Goal: Information Seeking & Learning: Learn about a topic

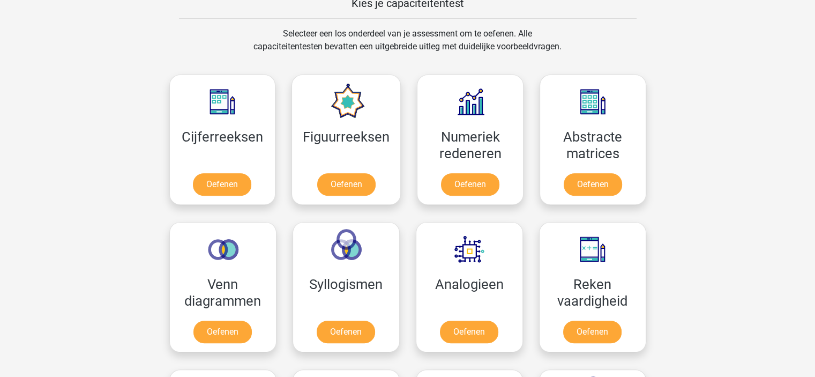
scroll to position [428, 0]
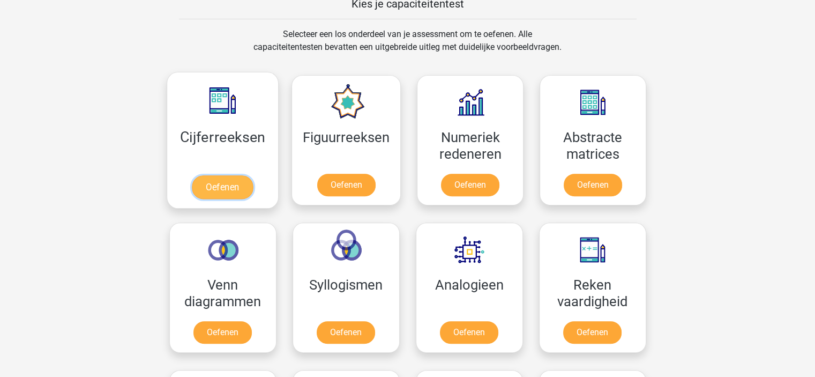
click at [239, 182] on link "Oefenen" at bounding box center [222, 187] width 61 height 24
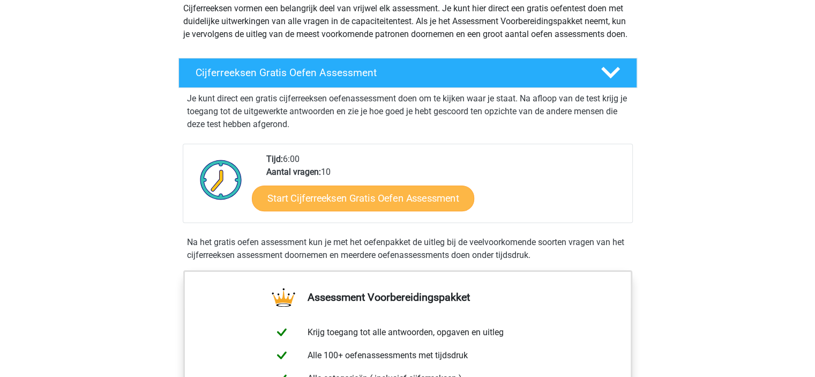
scroll to position [131, 0]
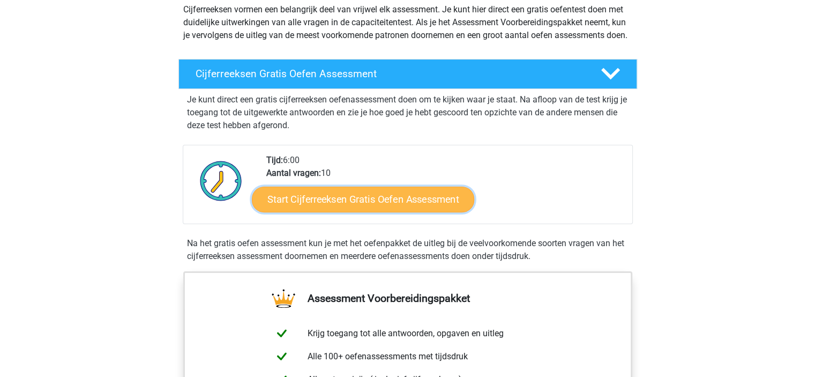
click at [331, 208] on link "Start Cijferreeksen Gratis Oefen Assessment" at bounding box center [363, 199] width 222 height 26
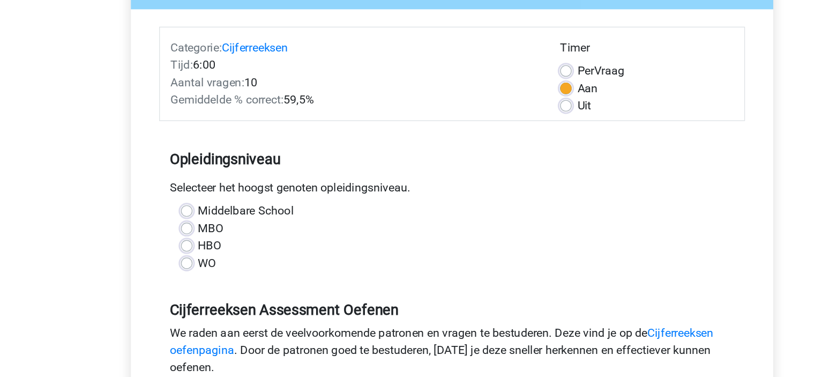
scroll to position [21, 0]
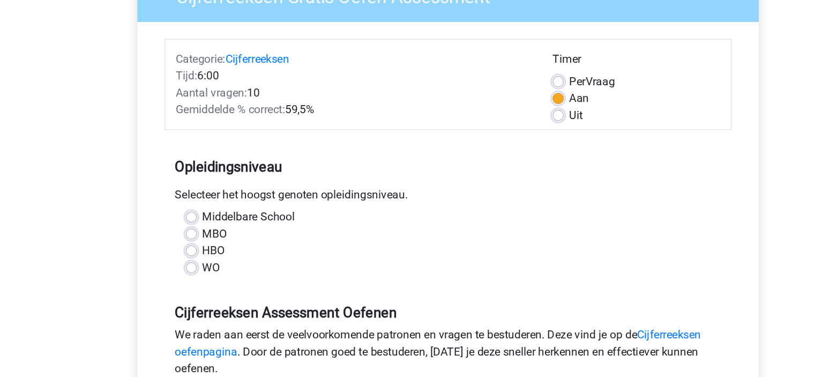
click at [220, 291] on label "WO" at bounding box center [226, 293] width 13 height 13
click at [215, 291] on input "WO" at bounding box center [211, 292] width 9 height 11
radio input "true"
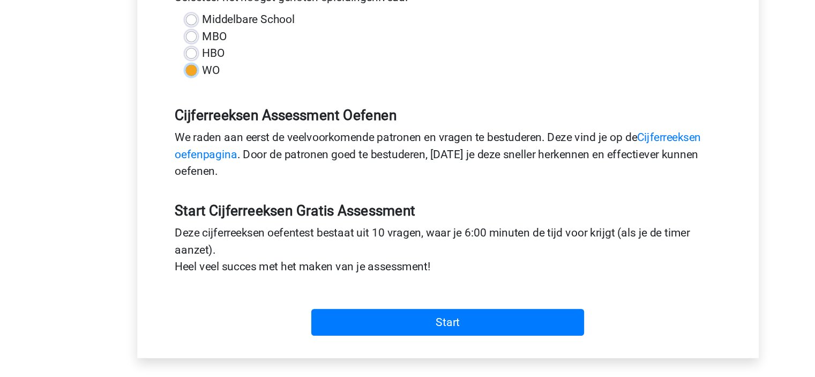
scroll to position [196, 0]
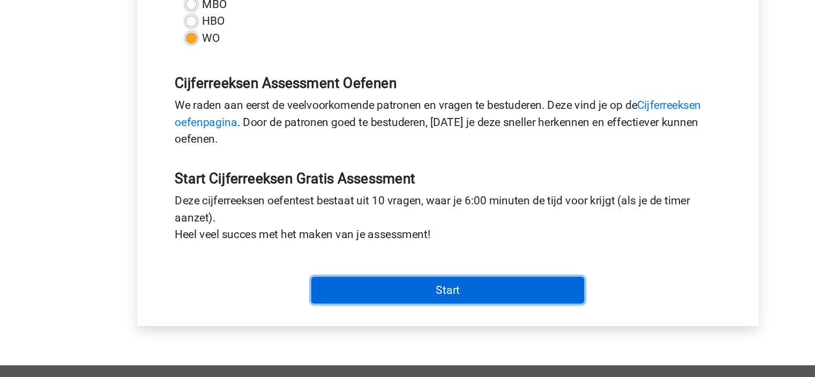
click at [351, 310] on input "Start" at bounding box center [407, 310] width 208 height 20
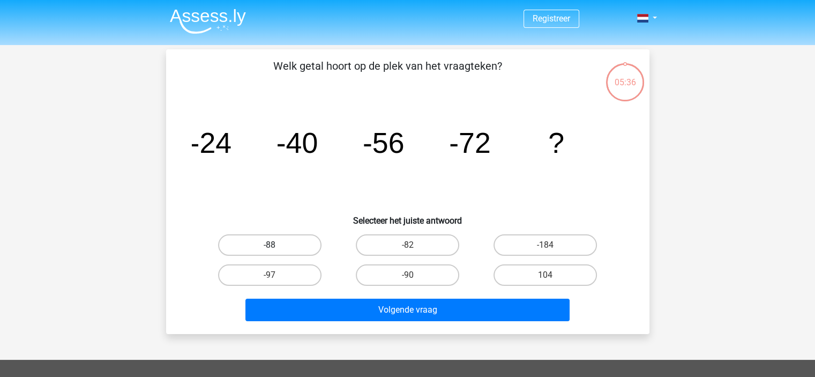
click at [286, 246] on label "-88" at bounding box center [269, 244] width 103 height 21
click at [276, 246] on input "-88" at bounding box center [272, 248] width 7 height 7
radio input "true"
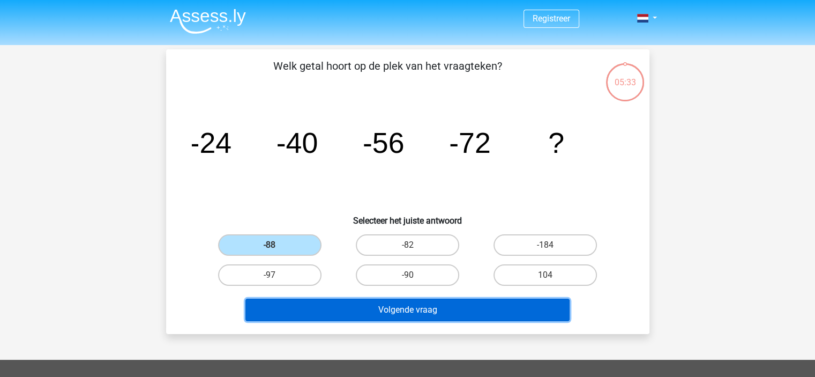
click at [474, 301] on button "Volgende vraag" at bounding box center [407, 309] width 324 height 23
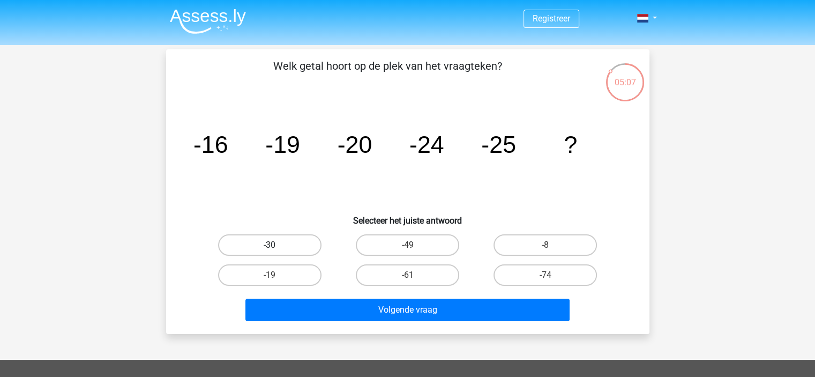
click at [253, 242] on label "-30" at bounding box center [269, 244] width 103 height 21
click at [269, 245] on input "-30" at bounding box center [272, 248] width 7 height 7
radio input "true"
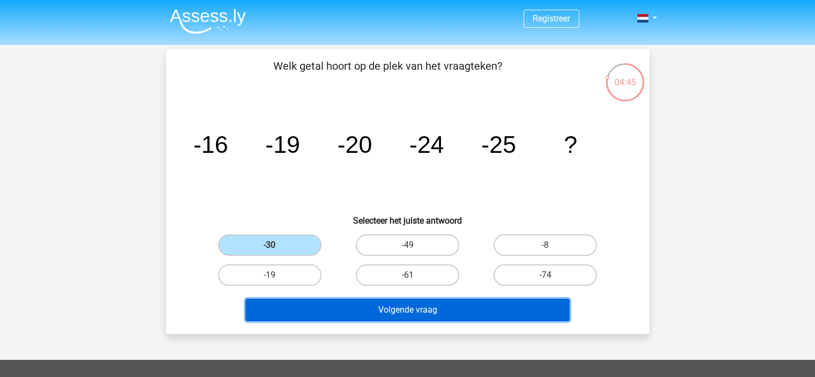
click at [370, 304] on button "Volgende vraag" at bounding box center [407, 309] width 324 height 23
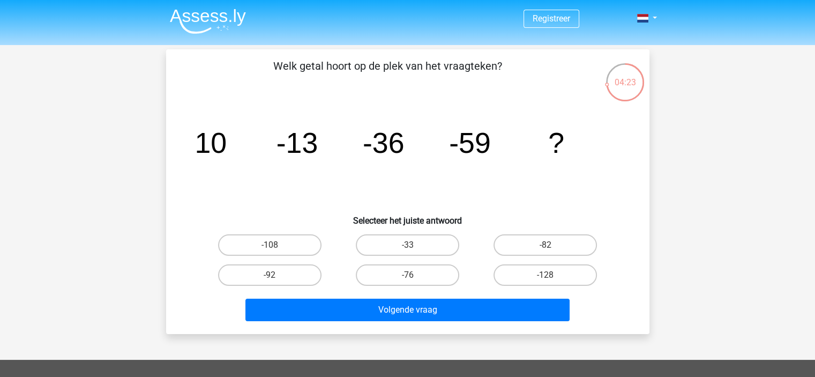
click at [546, 246] on input "-82" at bounding box center [548, 248] width 7 height 7
radio input "true"
click at [492, 322] on div "Volgende vraag" at bounding box center [408, 311] width 414 height 27
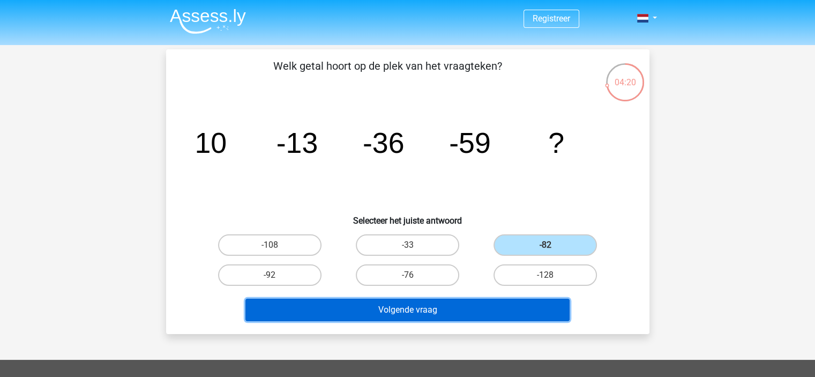
click at [484, 312] on button "Volgende vraag" at bounding box center [407, 309] width 324 height 23
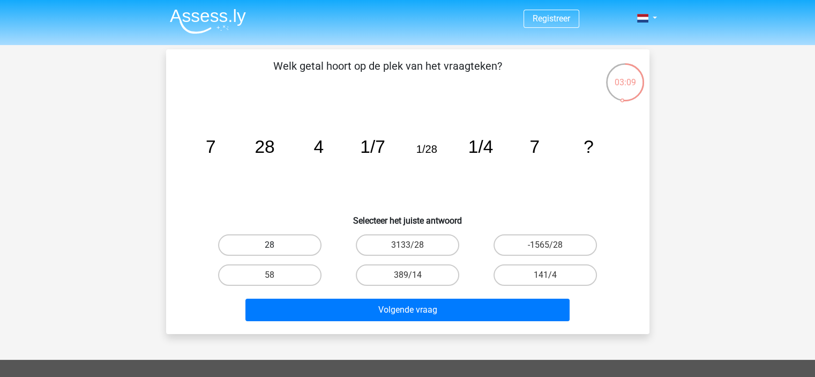
click at [276, 239] on label "28" at bounding box center [269, 244] width 103 height 21
click at [276, 245] on input "28" at bounding box center [272, 248] width 7 height 7
radio input "true"
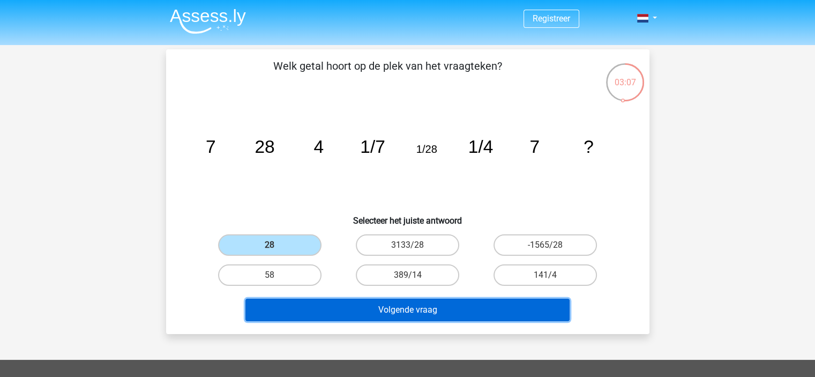
click at [396, 311] on button "Volgende vraag" at bounding box center [407, 309] width 324 height 23
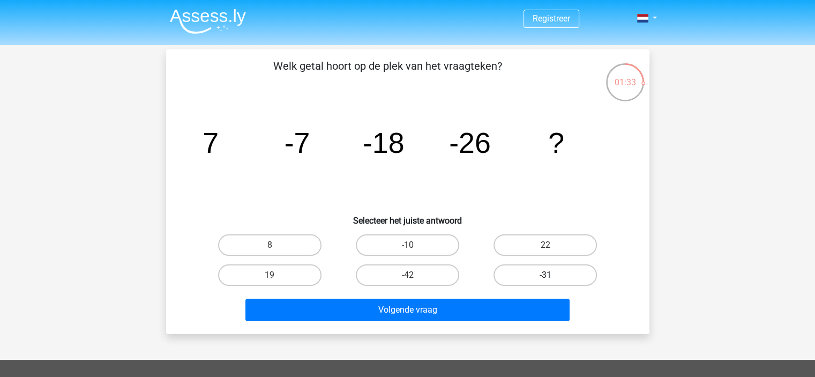
click at [522, 280] on label "-31" at bounding box center [544, 274] width 103 height 21
click at [545, 280] on input "-31" at bounding box center [548, 278] width 7 height 7
radio input "true"
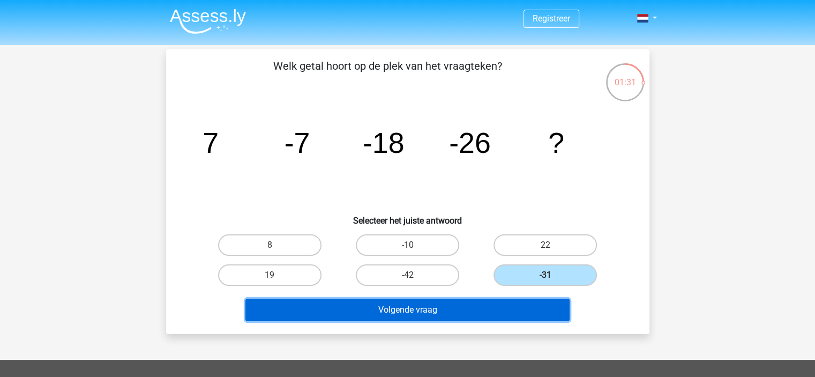
click at [522, 313] on button "Volgende vraag" at bounding box center [407, 309] width 324 height 23
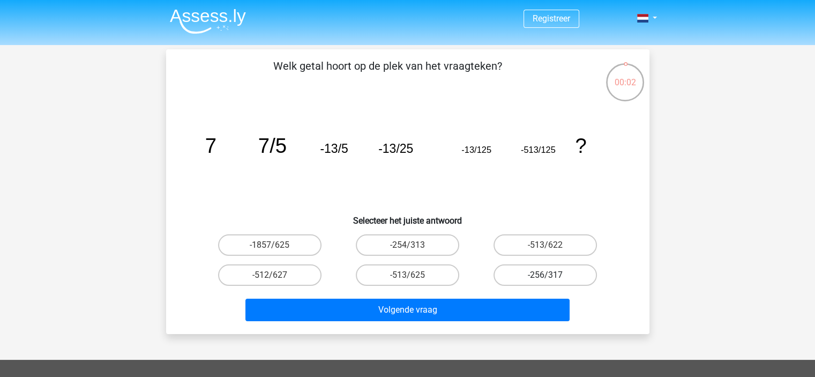
click at [533, 278] on label "-256/317" at bounding box center [544, 274] width 103 height 21
click at [545, 278] on input "-256/317" at bounding box center [548, 278] width 7 height 7
radio input "true"
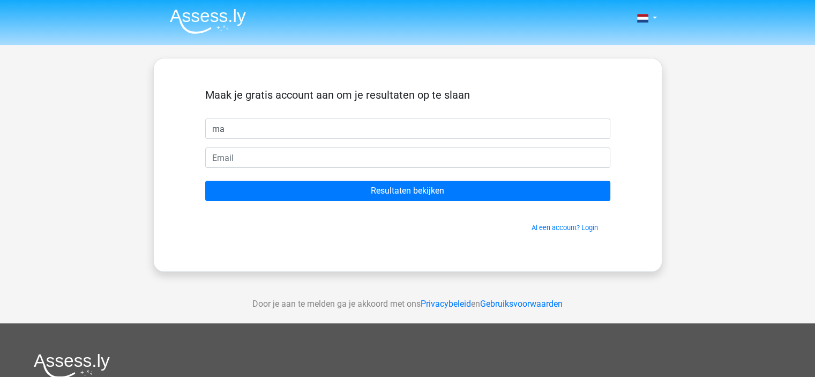
type input "m"
type input "[PERSON_NAME]"
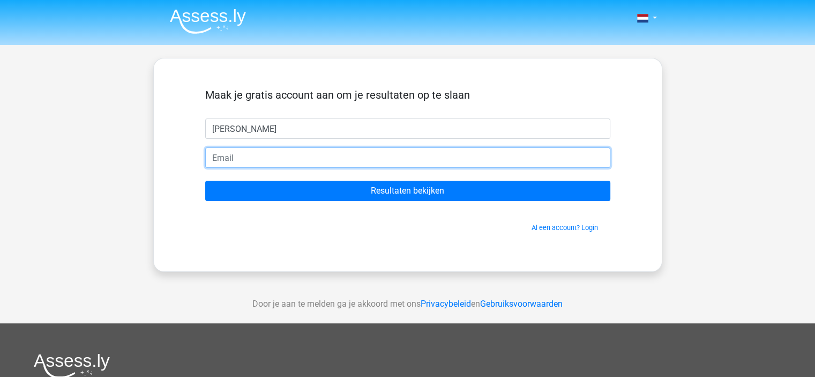
click at [329, 152] on input "email" at bounding box center [407, 157] width 405 height 20
type input "[EMAIL_ADDRESS][DOMAIN_NAME]"
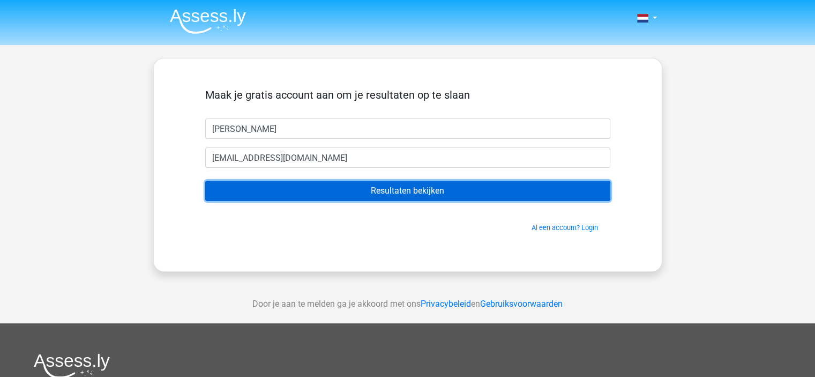
click at [366, 189] on input "Resultaten bekijken" at bounding box center [407, 191] width 405 height 20
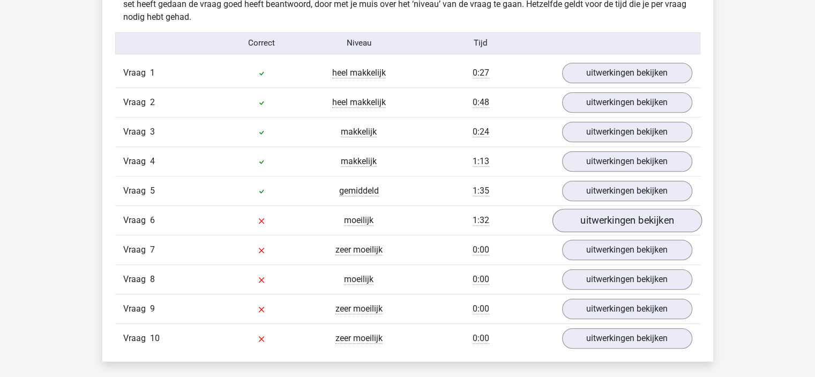
scroll to position [867, 0]
click at [604, 213] on link "uitwerkingen bekijken" at bounding box center [626, 220] width 149 height 24
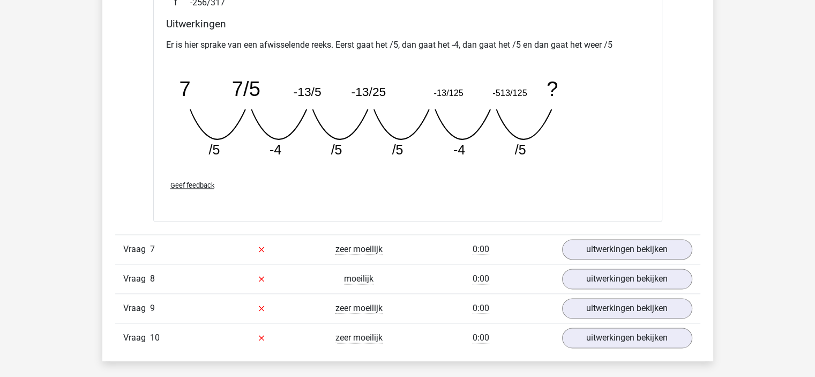
scroll to position [1338, 0]
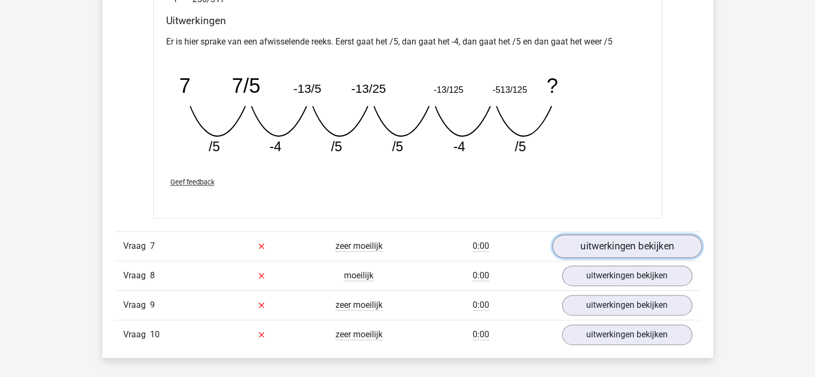
click at [605, 241] on link "uitwerkingen bekijken" at bounding box center [626, 246] width 149 height 24
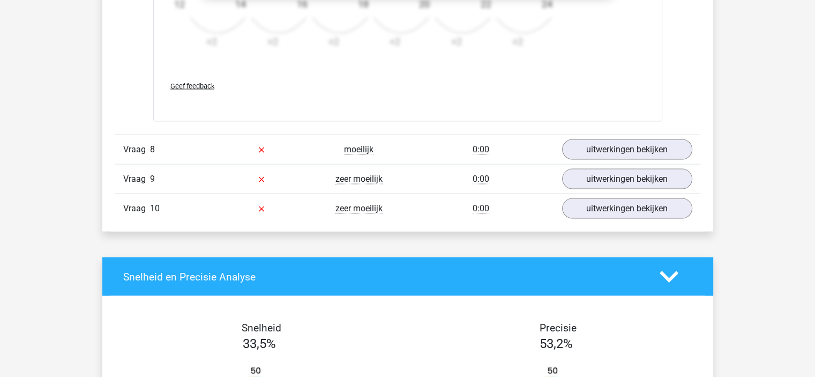
scroll to position [2119, 0]
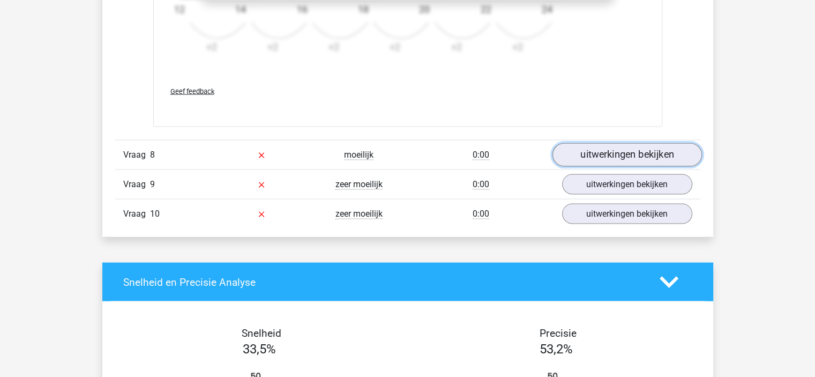
click at [636, 146] on link "uitwerkingen bekijken" at bounding box center [626, 155] width 149 height 24
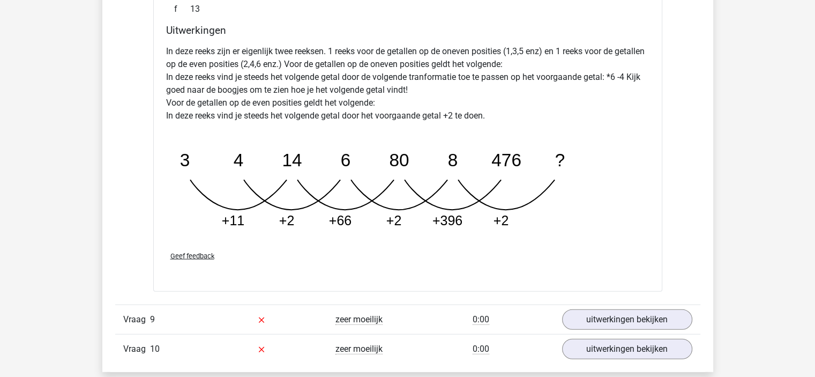
scroll to position [2514, 0]
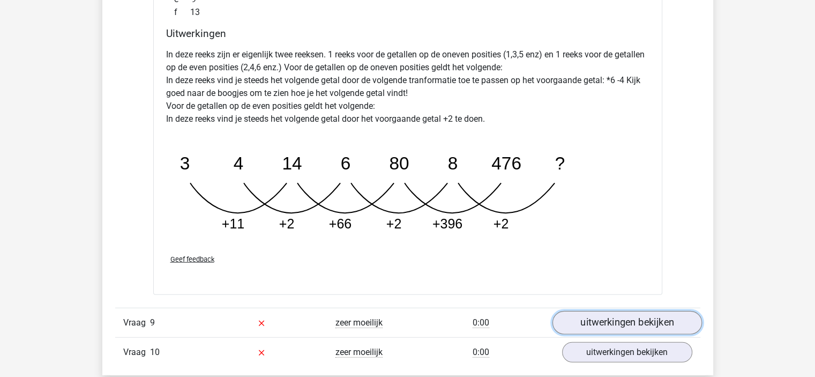
click at [606, 318] on link "uitwerkingen bekijken" at bounding box center [626, 323] width 149 height 24
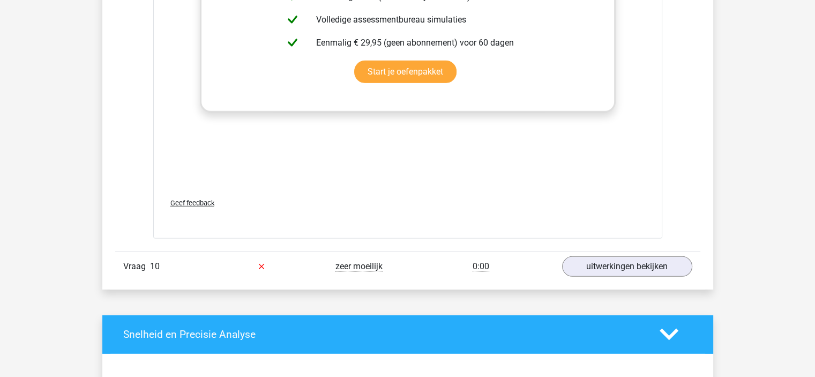
scroll to position [3269, 0]
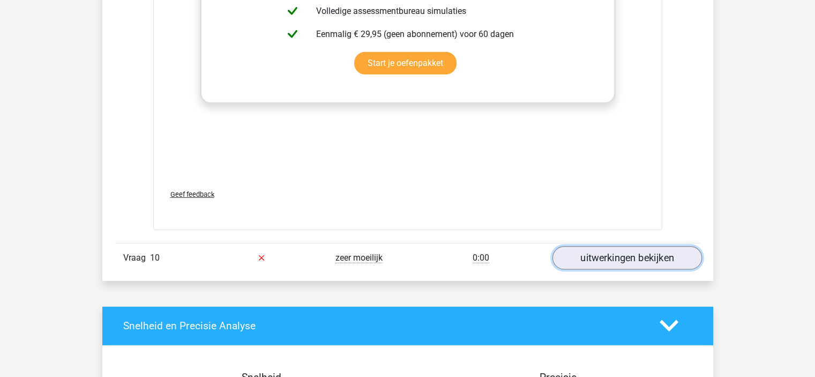
click at [639, 246] on link "uitwerkingen bekijken" at bounding box center [626, 258] width 149 height 24
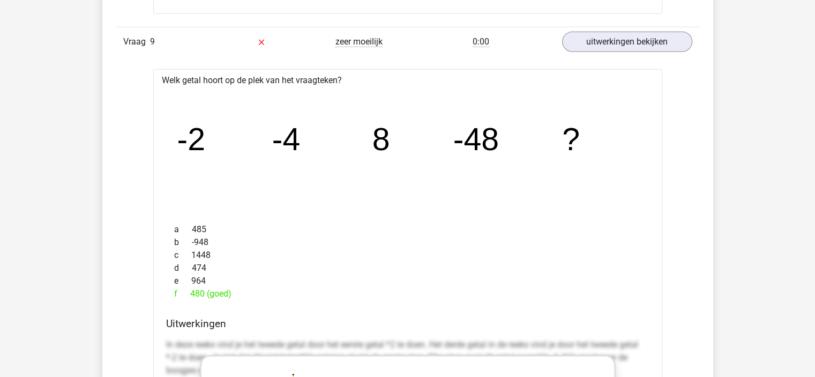
scroll to position [2809, 0]
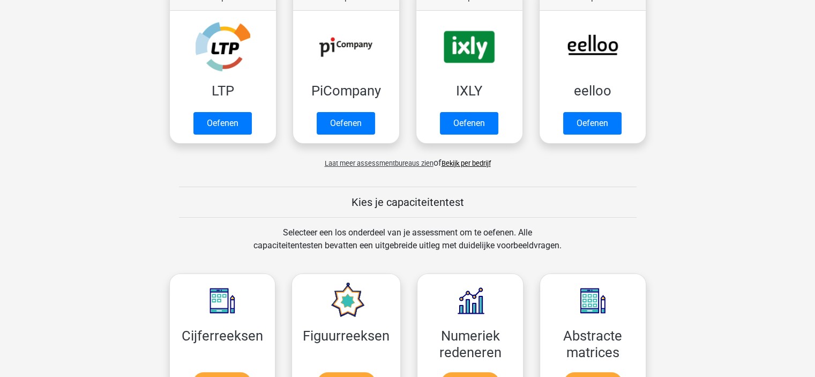
scroll to position [430, 0]
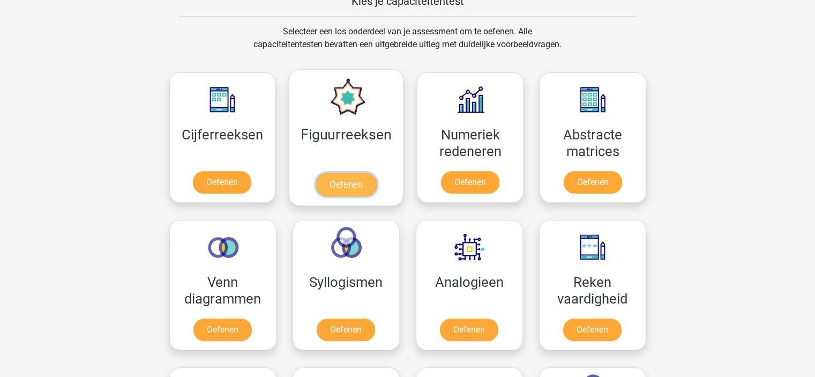
click at [344, 193] on link "Oefenen" at bounding box center [346, 185] width 61 height 24
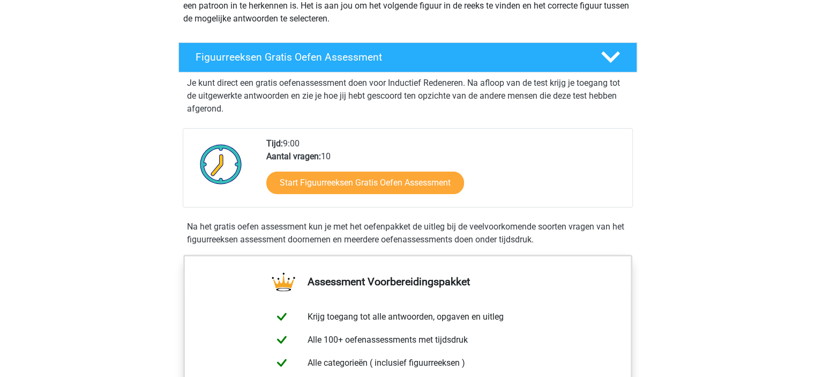
scroll to position [150, 0]
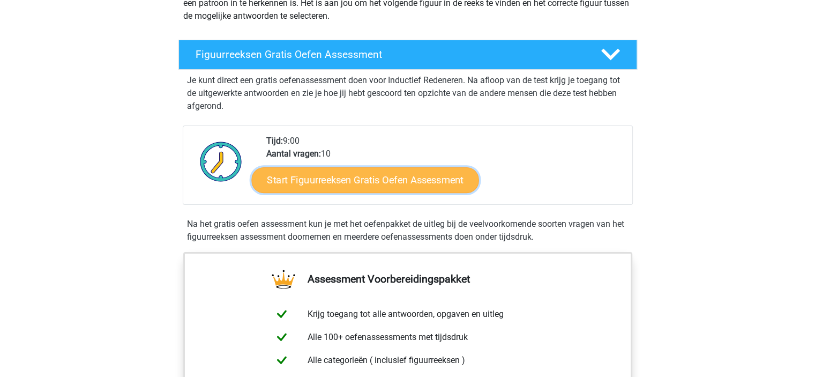
click at [369, 184] on link "Start Figuurreeksen Gratis Oefen Assessment" at bounding box center [364, 180] width 227 height 26
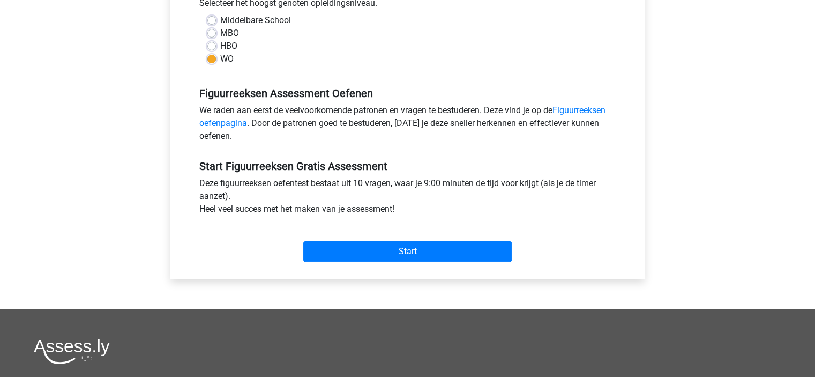
scroll to position [256, 0]
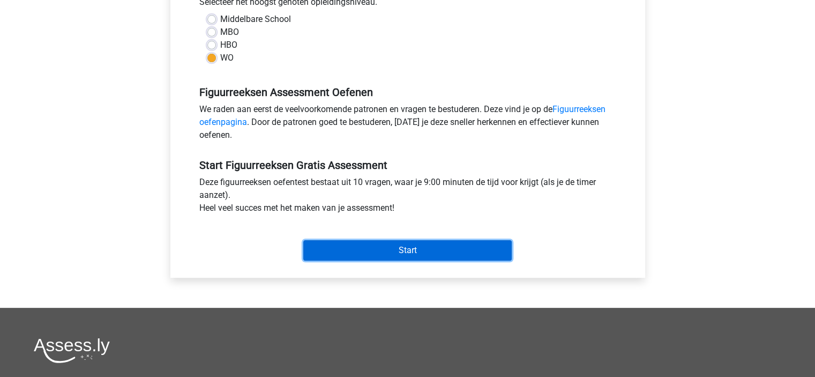
click at [410, 252] on input "Start" at bounding box center [407, 250] width 208 height 20
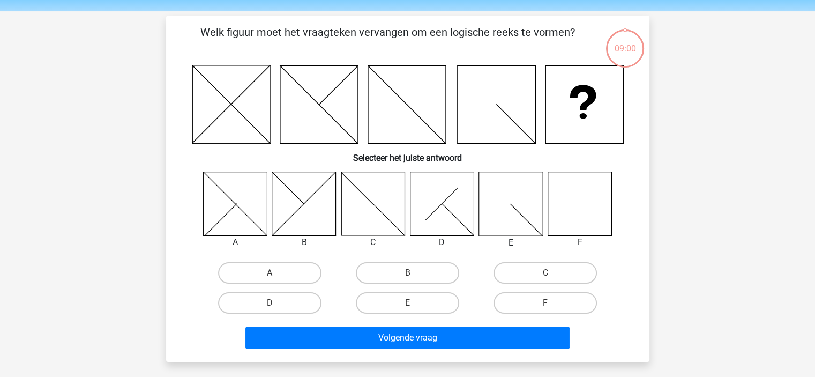
scroll to position [28, 0]
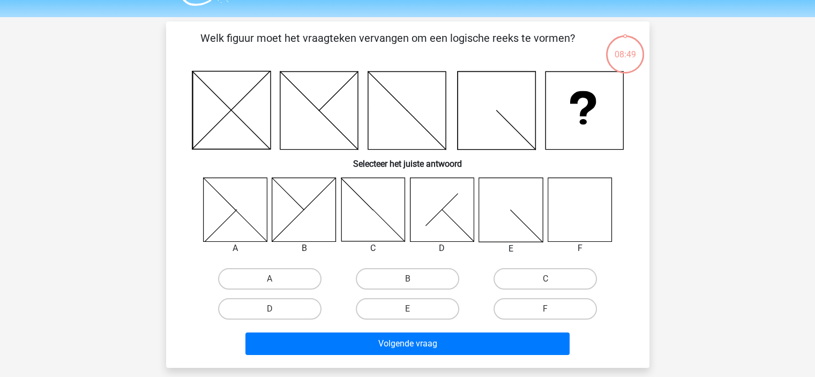
click at [584, 208] on icon at bounding box center [580, 209] width 64 height 64
click at [541, 298] on label "F" at bounding box center [544, 308] width 103 height 21
click at [545, 309] on input "F" at bounding box center [548, 312] width 7 height 7
radio input "true"
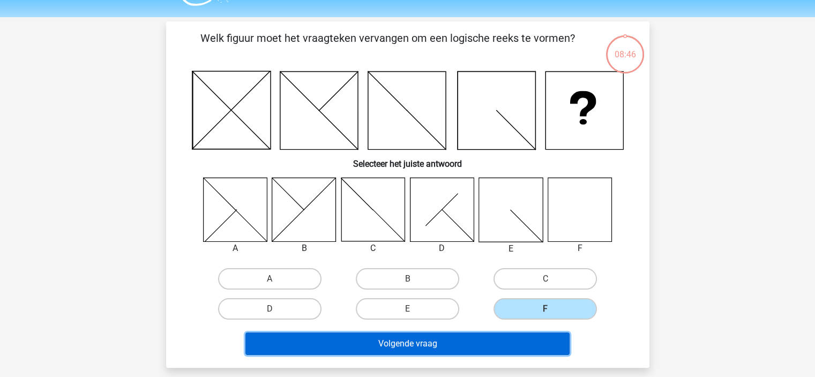
click at [512, 340] on button "Volgende vraag" at bounding box center [407, 343] width 324 height 23
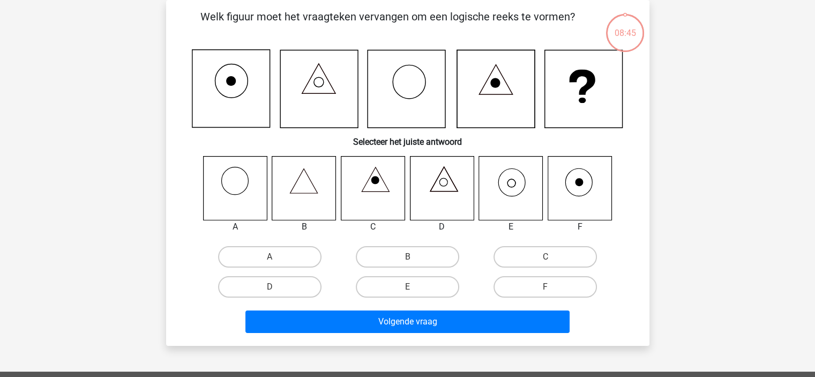
scroll to position [39, 0]
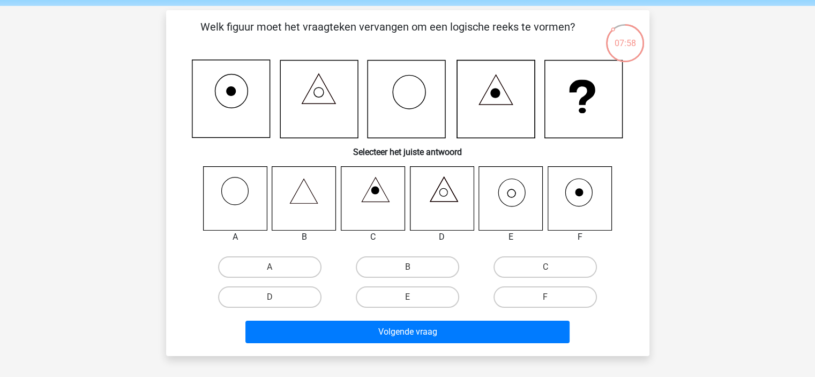
click at [513, 199] on icon at bounding box center [511, 198] width 64 height 64
click at [396, 294] on label "E" at bounding box center [407, 296] width 103 height 21
click at [407, 297] on input "E" at bounding box center [410, 300] width 7 height 7
radio input "true"
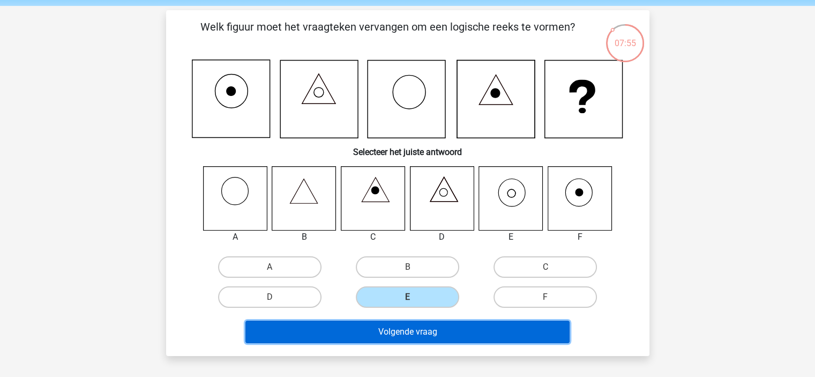
click at [408, 333] on button "Volgende vraag" at bounding box center [407, 331] width 324 height 23
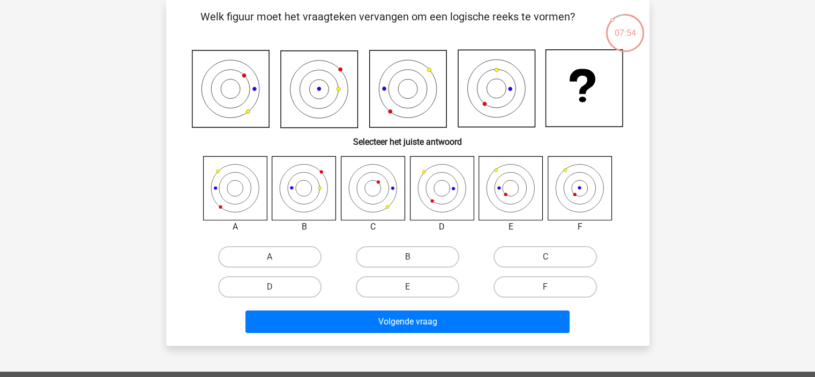
scroll to position [34, 0]
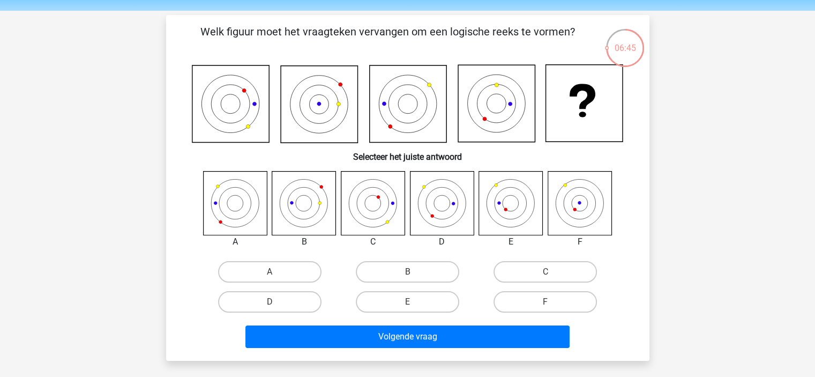
click at [497, 221] on icon at bounding box center [511, 203] width 64 height 64
click at [429, 304] on label "E" at bounding box center [407, 301] width 103 height 21
click at [414, 304] on input "E" at bounding box center [410, 305] width 7 height 7
radio input "true"
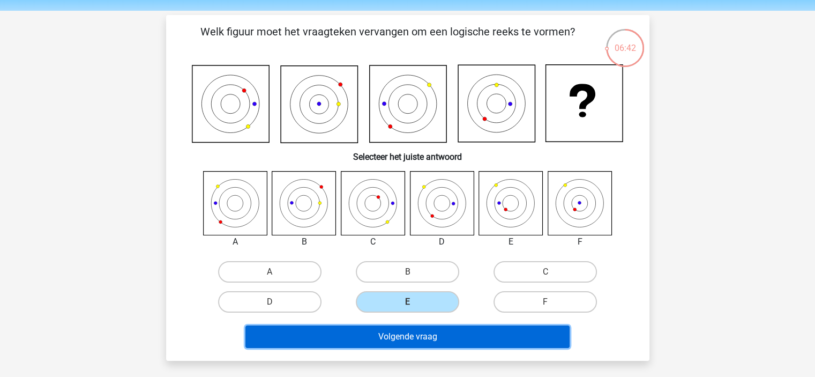
click at [435, 339] on button "Volgende vraag" at bounding box center [407, 336] width 324 height 23
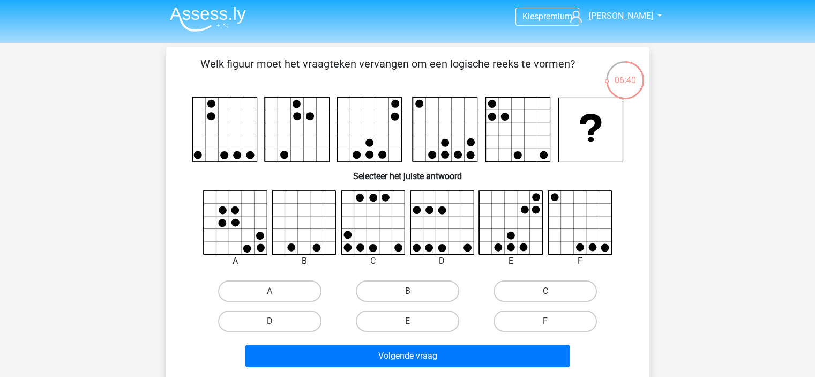
scroll to position [0, 0]
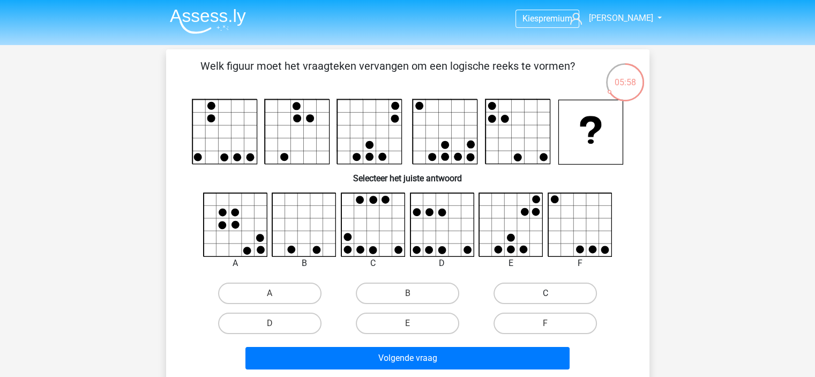
click at [532, 288] on label "C" at bounding box center [544, 292] width 103 height 21
click at [545, 293] on input "C" at bounding box center [548, 296] width 7 height 7
radio input "true"
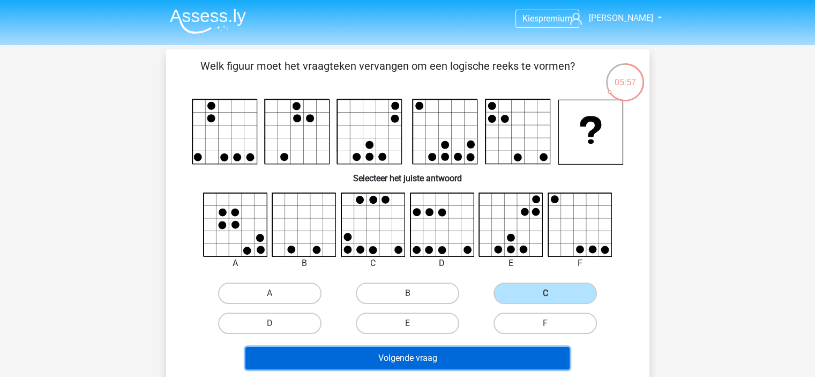
click at [510, 363] on button "Volgende vraag" at bounding box center [407, 358] width 324 height 23
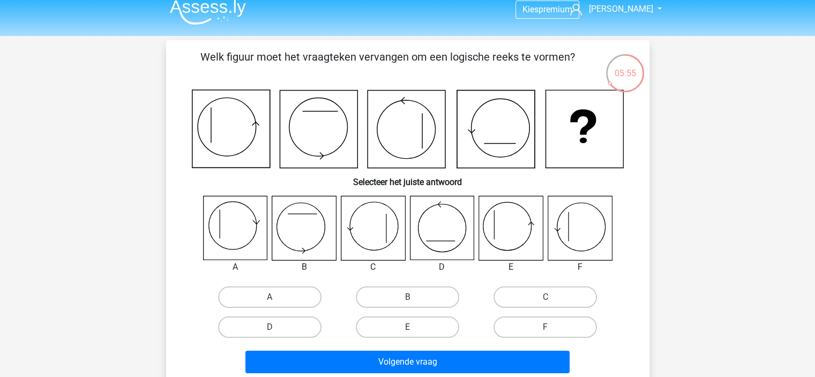
scroll to position [9, 0]
click at [588, 227] on icon at bounding box center [580, 229] width 64 height 64
click at [533, 327] on label "F" at bounding box center [544, 327] width 103 height 21
click at [545, 327] on input "F" at bounding box center [548, 330] width 7 height 7
radio input "true"
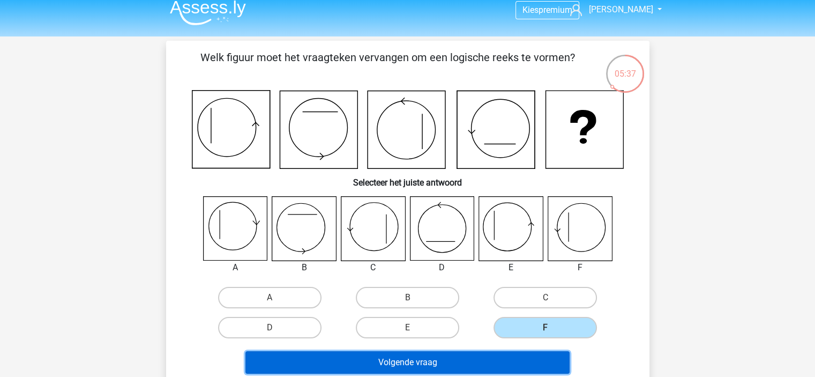
click at [506, 369] on button "Volgende vraag" at bounding box center [407, 362] width 324 height 23
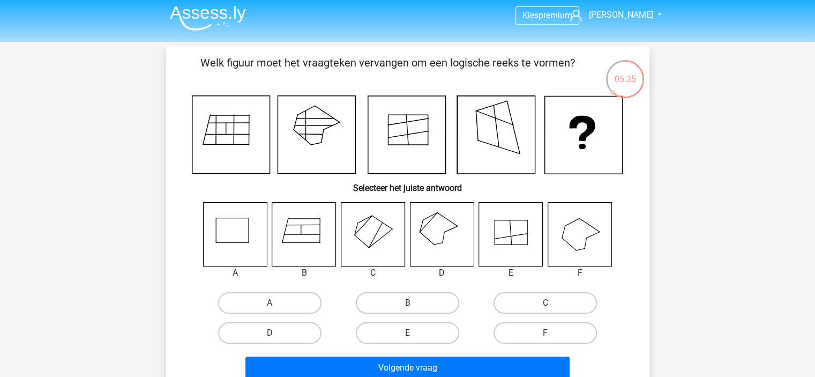
scroll to position [3, 0]
click at [441, 234] on icon at bounding box center [442, 235] width 64 height 64
click at [293, 332] on label "D" at bounding box center [269, 333] width 103 height 21
click at [276, 333] on input "D" at bounding box center [272, 336] width 7 height 7
radio input "true"
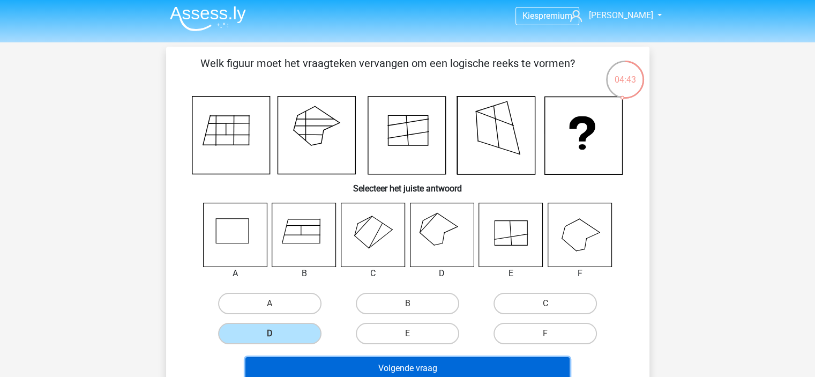
click at [370, 364] on button "Volgende vraag" at bounding box center [407, 368] width 324 height 23
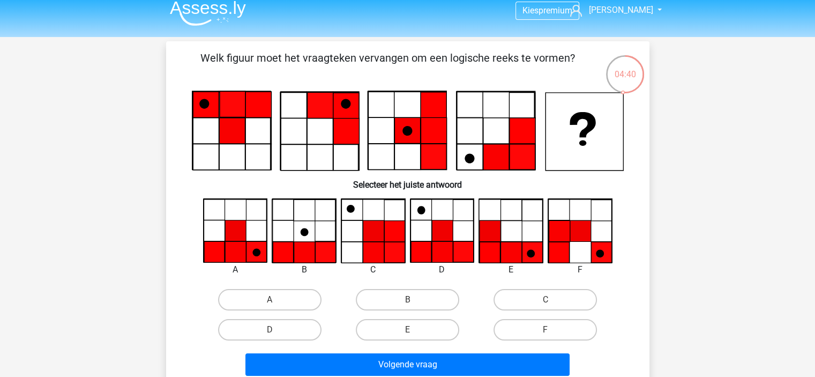
scroll to position [4, 0]
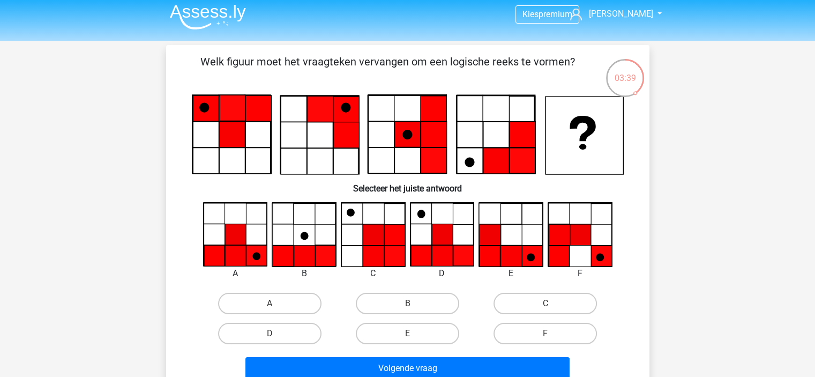
click at [304, 344] on div "D" at bounding box center [270, 333] width 138 height 30
click at [290, 338] on label "D" at bounding box center [269, 333] width 103 height 21
click at [276, 338] on input "D" at bounding box center [272, 336] width 7 height 7
radio input "true"
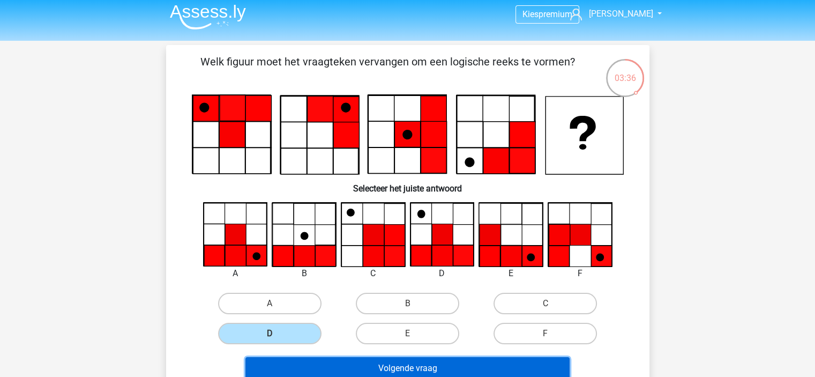
click at [357, 364] on button "Volgende vraag" at bounding box center [407, 368] width 324 height 23
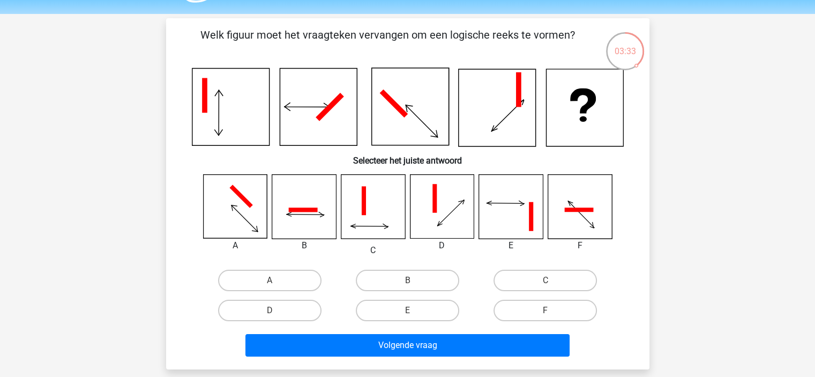
scroll to position [35, 0]
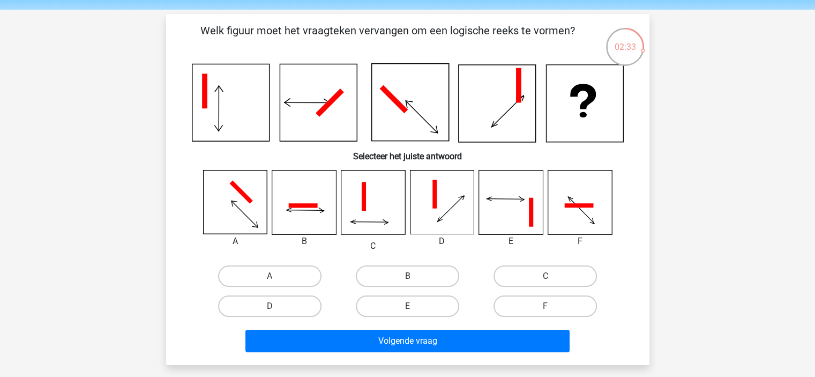
click at [309, 209] on icon at bounding box center [306, 210] width 38 height 34
click at [414, 291] on div "E" at bounding box center [408, 306] width 138 height 30
click at [415, 277] on label "B" at bounding box center [407, 275] width 103 height 21
click at [414, 277] on input "B" at bounding box center [410, 279] width 7 height 7
radio input "true"
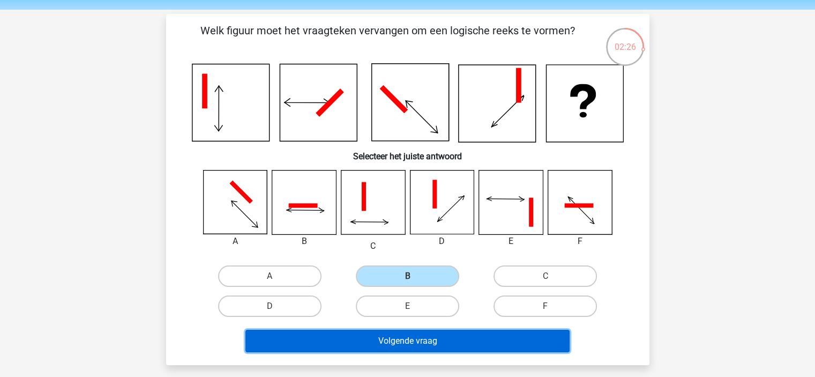
click at [425, 348] on button "Volgende vraag" at bounding box center [407, 340] width 324 height 23
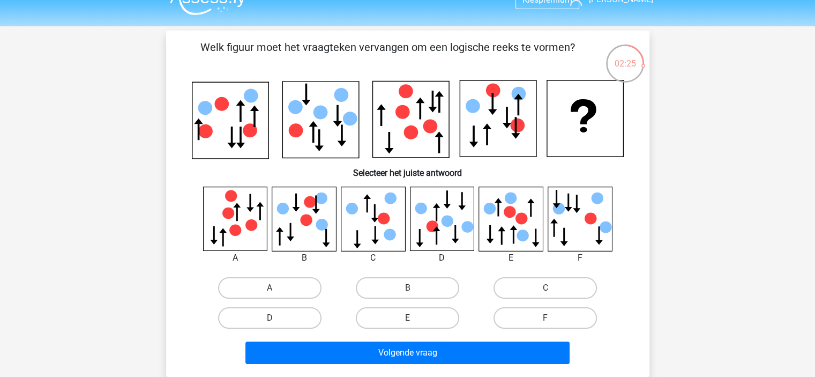
scroll to position [18, 0]
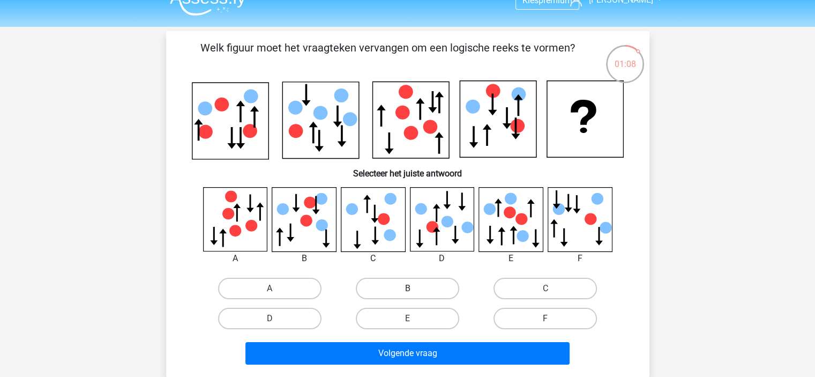
click at [403, 282] on label "B" at bounding box center [407, 288] width 103 height 21
click at [407, 288] on input "B" at bounding box center [410, 291] width 7 height 7
radio input "true"
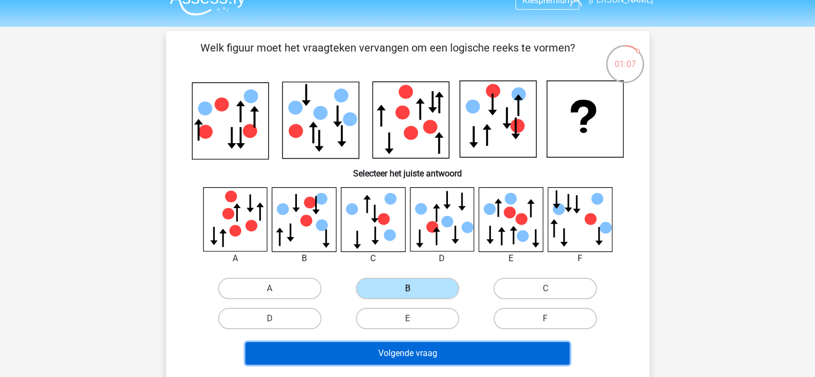
click at [407, 346] on button "Volgende vraag" at bounding box center [407, 353] width 324 height 23
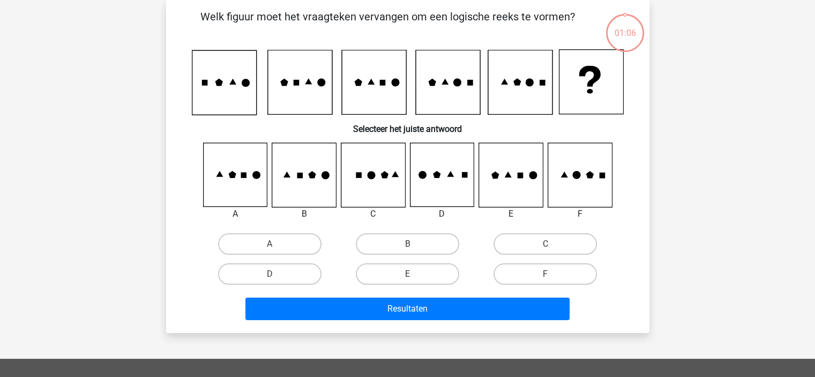
scroll to position [21, 0]
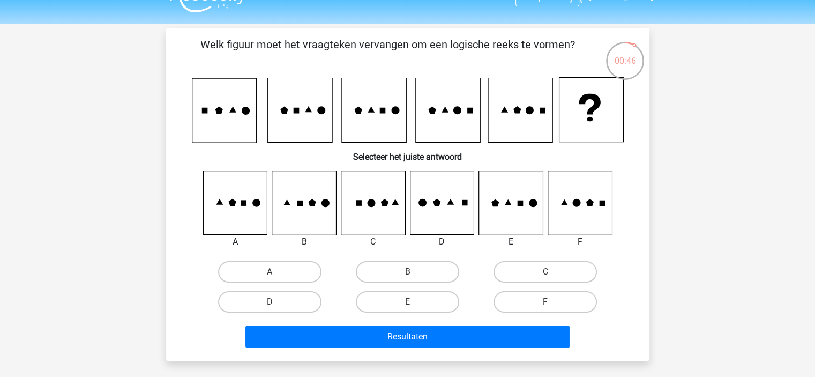
click at [573, 222] on icon at bounding box center [580, 203] width 64 height 64
click at [552, 309] on label "F" at bounding box center [544, 301] width 103 height 21
click at [552, 309] on input "F" at bounding box center [548, 305] width 7 height 7
radio input "true"
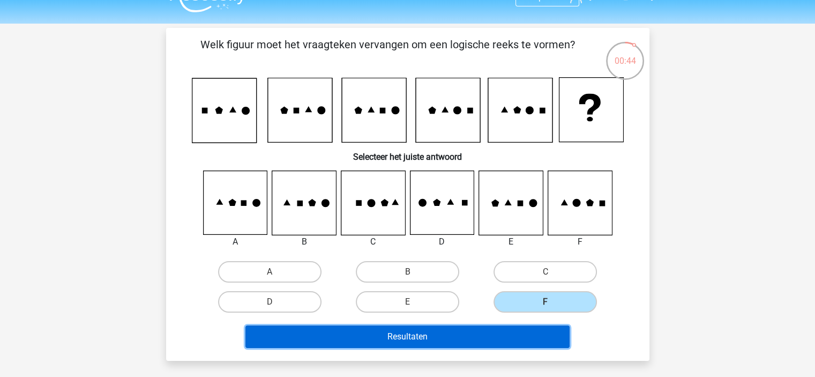
click at [528, 342] on button "Resultaten" at bounding box center [407, 336] width 324 height 23
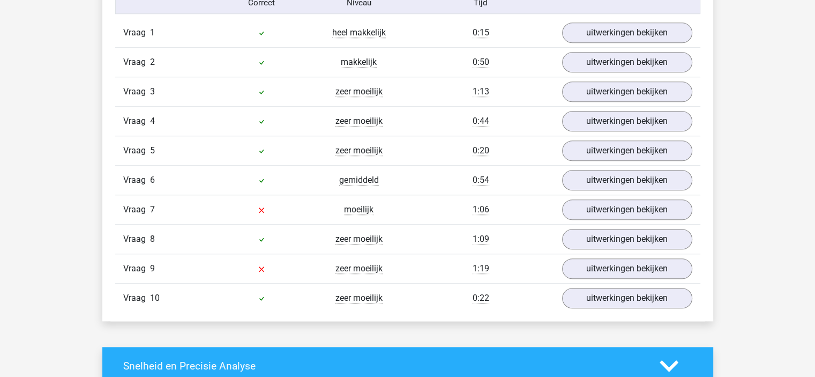
scroll to position [885, 0]
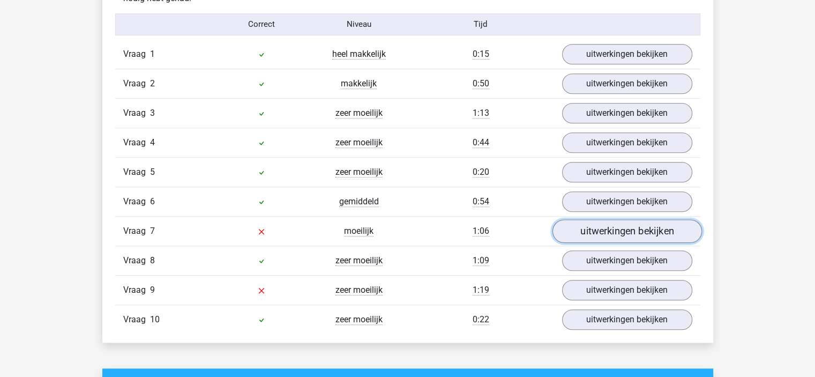
click at [577, 233] on link "uitwerkingen bekijken" at bounding box center [626, 231] width 149 height 24
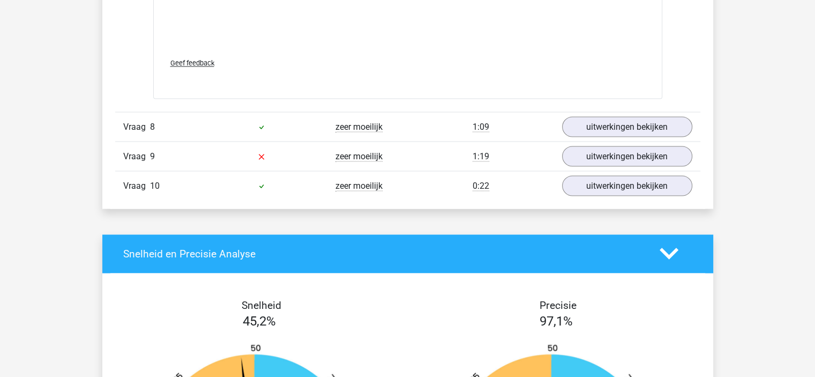
scroll to position [1916, 0]
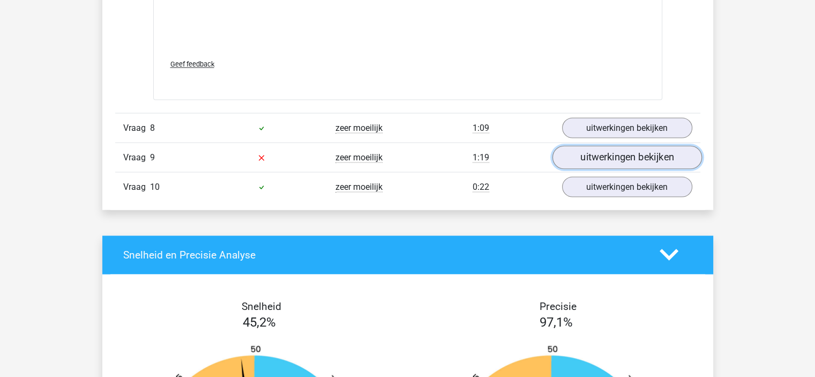
click at [634, 154] on link "uitwerkingen bekijken" at bounding box center [626, 157] width 149 height 24
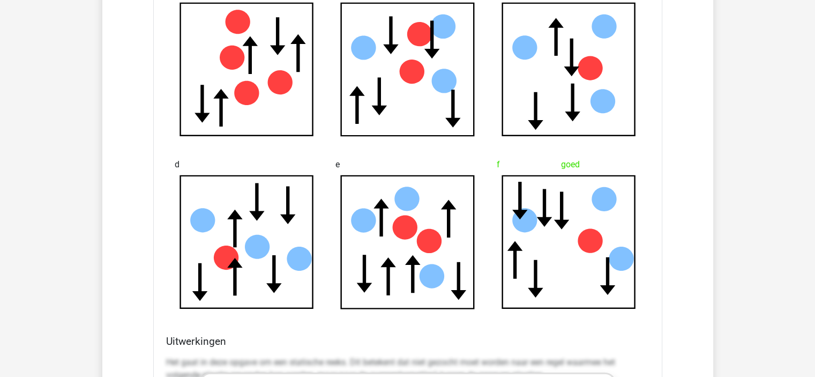
scroll to position [2238, 0]
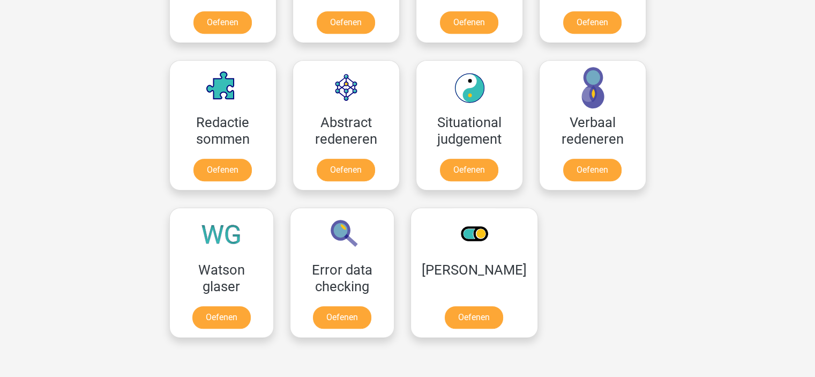
scroll to position [737, 0]
click at [483, 167] on link "Oefenen" at bounding box center [468, 172] width 61 height 24
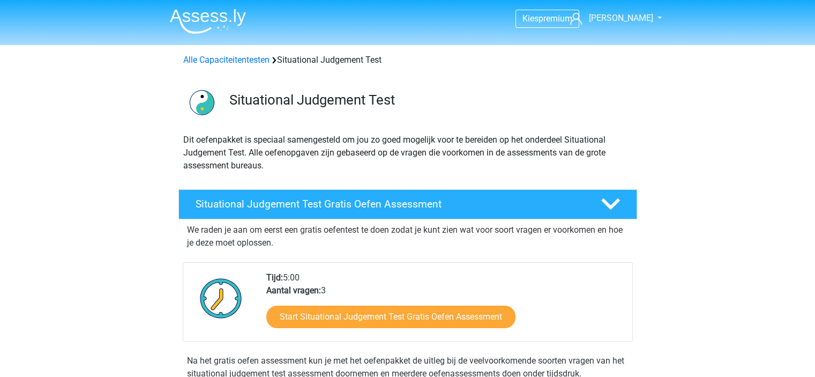
scroll to position [56, 0]
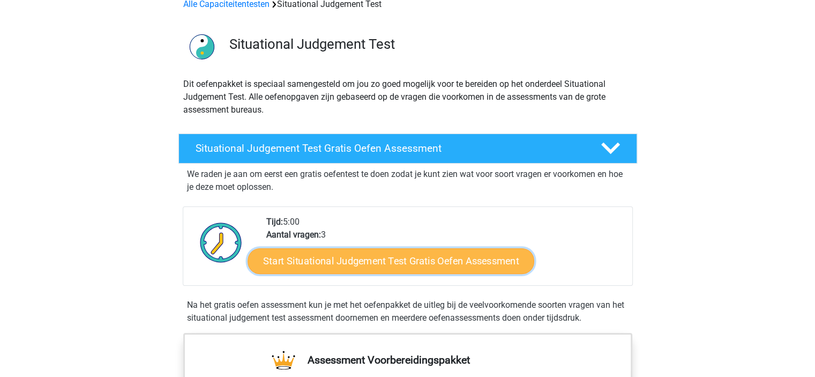
click at [418, 260] on link "Start Situational Judgement Test Gratis Oefen Assessment" at bounding box center [391, 261] width 287 height 26
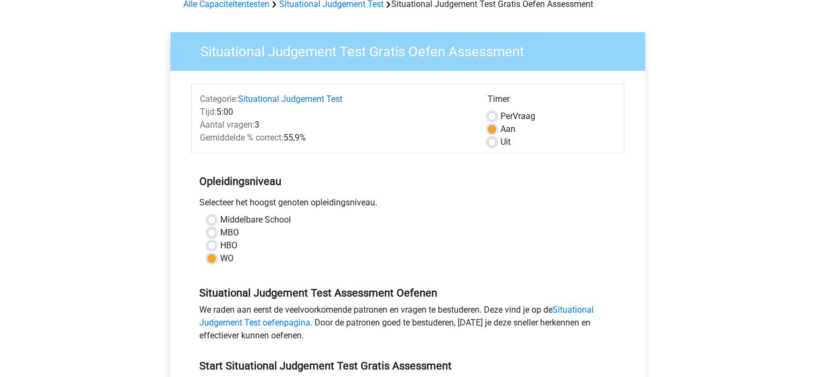
scroll to position [220, 0]
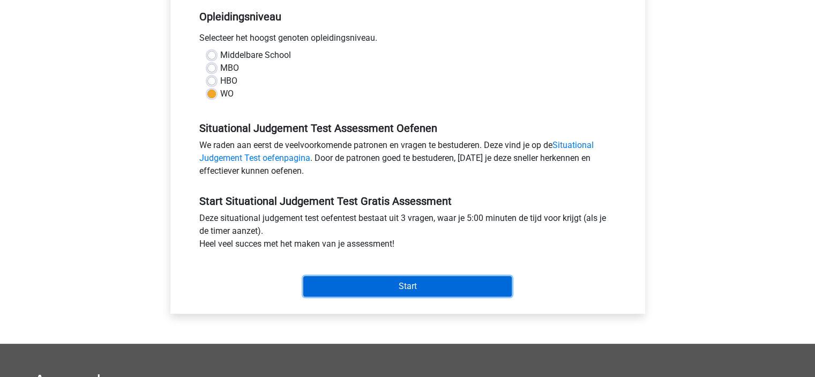
click at [398, 291] on input "Start" at bounding box center [407, 286] width 208 height 20
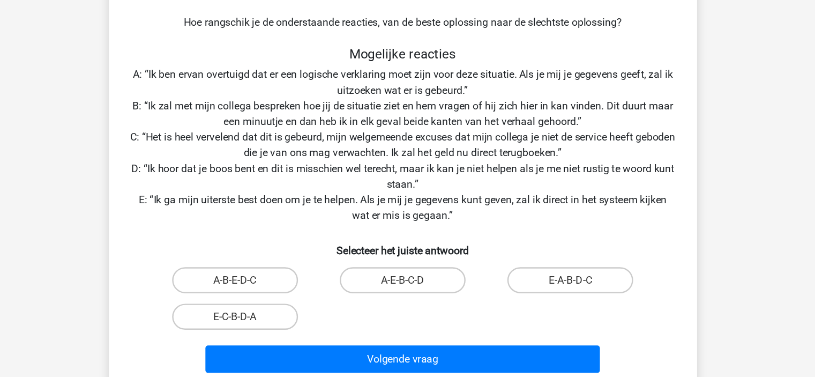
scroll to position [125, 0]
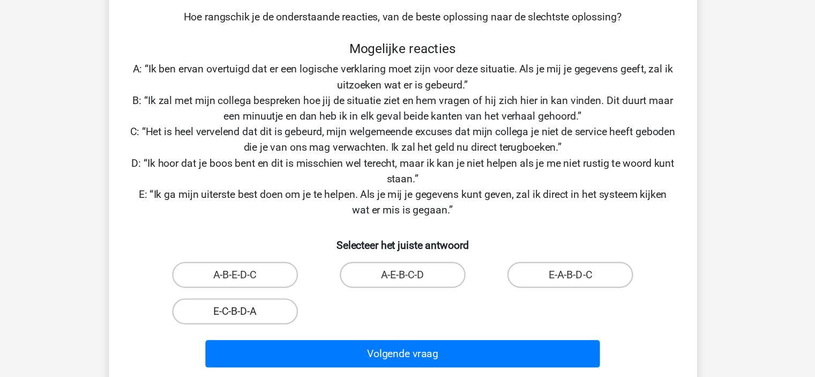
click at [269, 298] on label "E-C-B-D-A" at bounding box center [269, 296] width 103 height 21
click at [269, 298] on input "E-C-B-D-A" at bounding box center [272, 299] width 7 height 7
radio input "true"
click at [281, 274] on label "A-B-E-D-C" at bounding box center [269, 266] width 103 height 21
click at [276, 273] on input "A-B-E-D-C" at bounding box center [272, 269] width 7 height 7
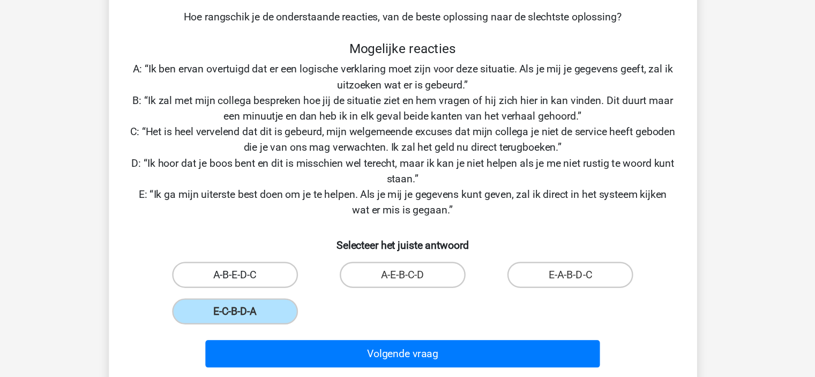
radio input "true"
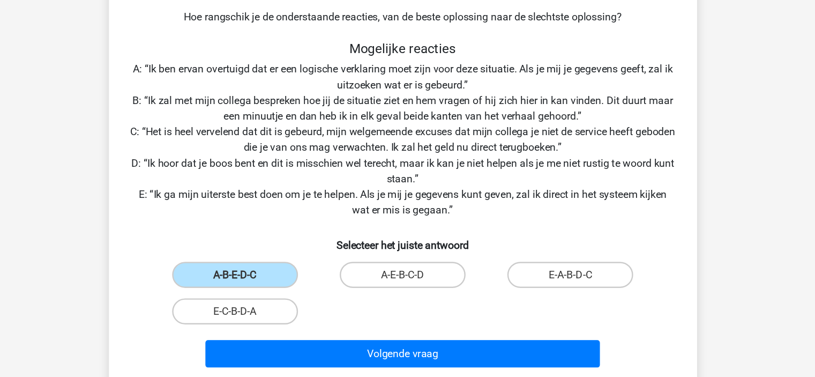
click at [409, 268] on input "A-E-B-C-D" at bounding box center [410, 269] width 7 height 7
radio input "true"
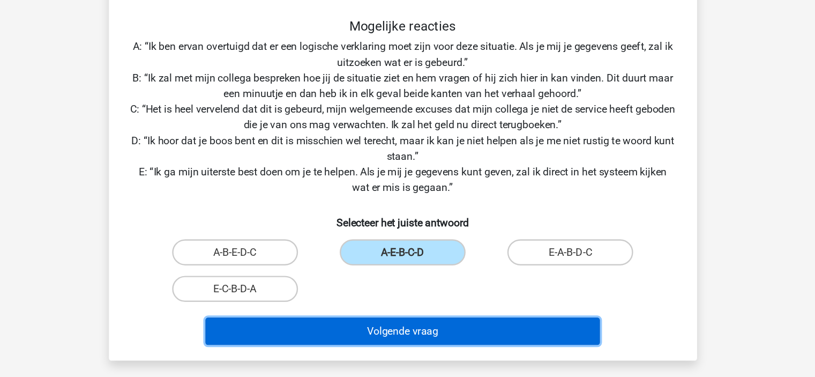
click at [434, 324] on button "Volgende vraag" at bounding box center [407, 331] width 324 height 23
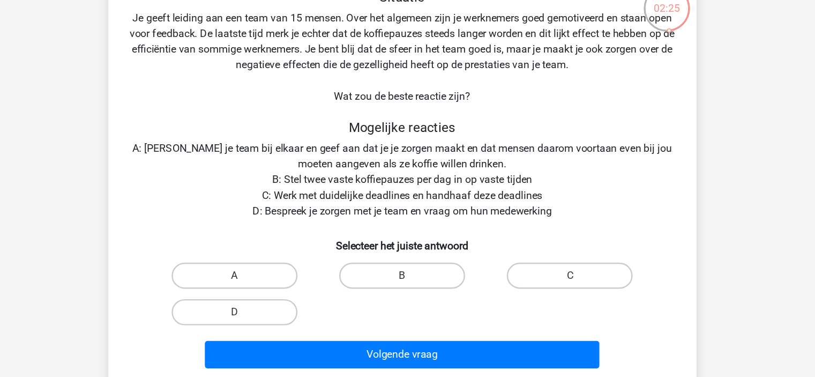
scroll to position [28, 0]
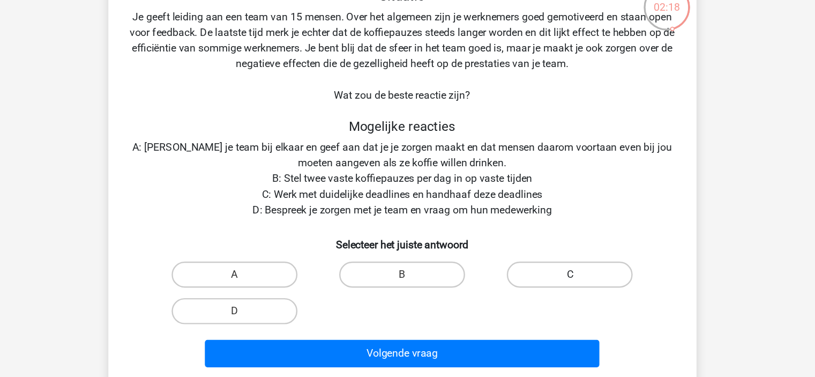
click at [526, 274] on label "C" at bounding box center [544, 273] width 103 height 21
click at [545, 274] on input "C" at bounding box center [548, 276] width 7 height 7
radio input "true"
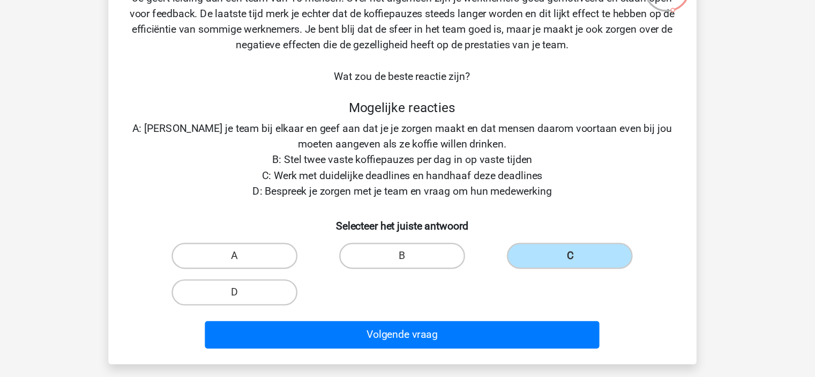
scroll to position [36, 0]
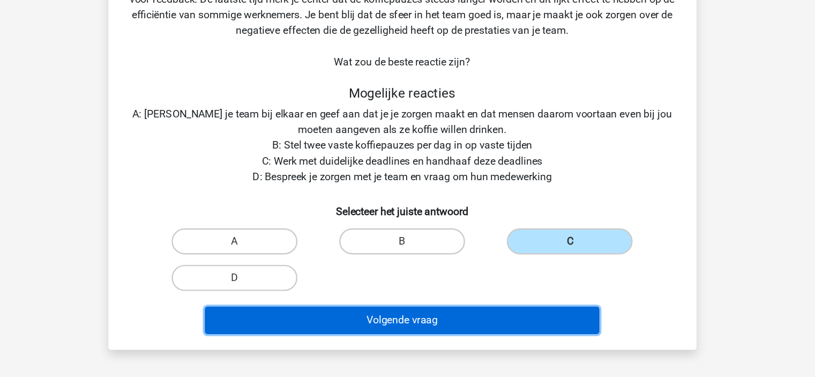
click at [463, 335] on button "Volgende vraag" at bounding box center [407, 330] width 324 height 23
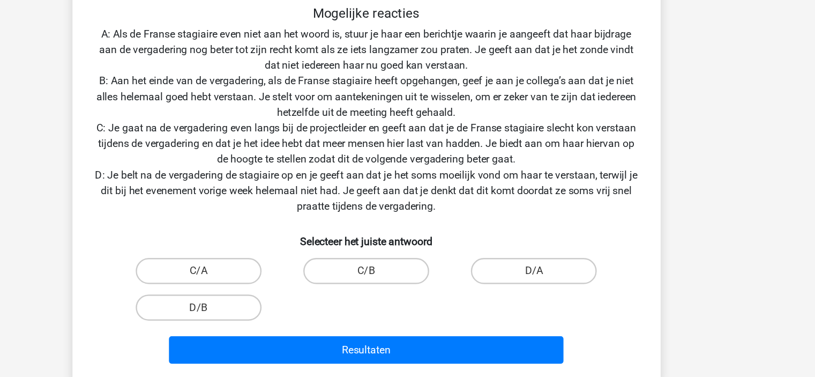
scroll to position [160, 0]
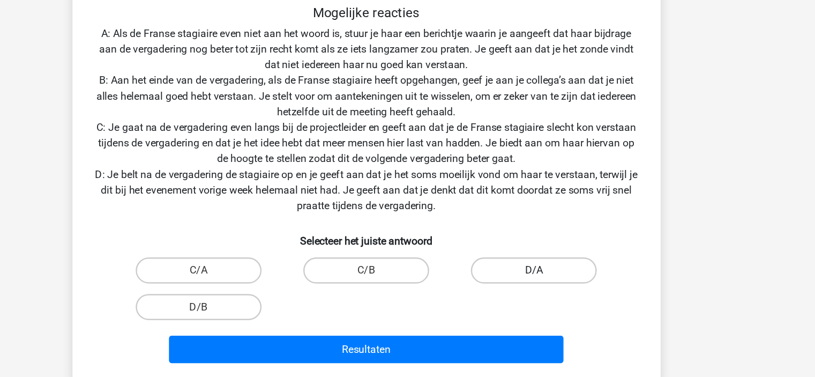
click at [544, 289] on label "D/A" at bounding box center [544, 283] width 103 height 21
click at [545, 289] on input "D/A" at bounding box center [548, 286] width 7 height 7
radio input "true"
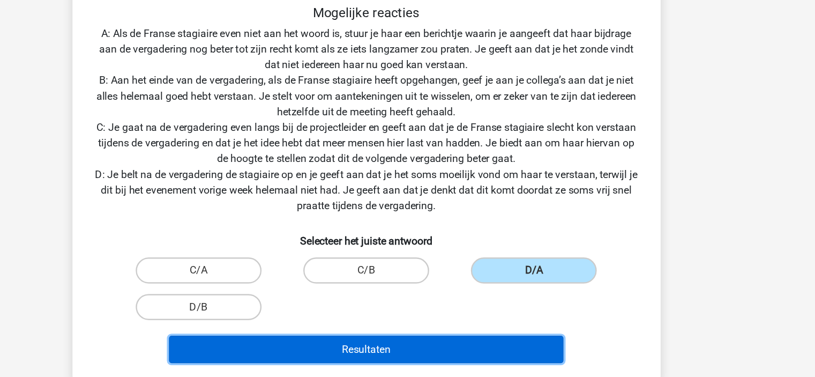
click at [513, 351] on button "Resultaten" at bounding box center [407, 348] width 324 height 23
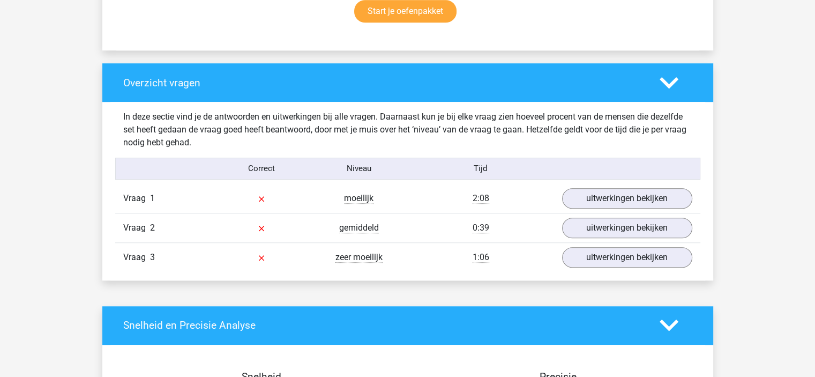
scroll to position [741, 0]
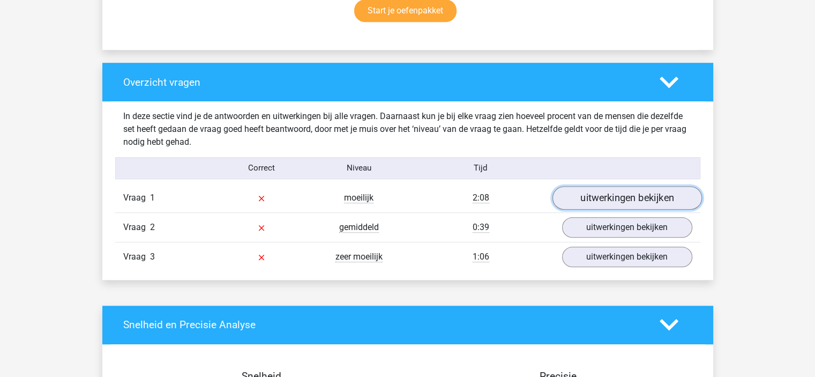
click at [623, 201] on link "uitwerkingen bekijken" at bounding box center [626, 198] width 149 height 24
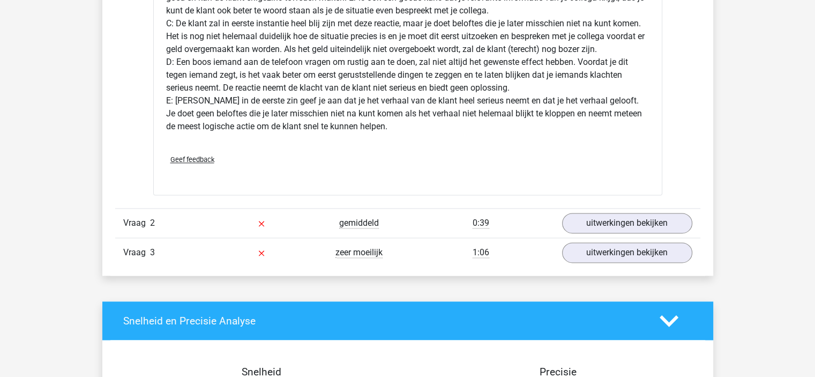
scroll to position [1408, 0]
click at [598, 223] on link "uitwerkingen bekijken" at bounding box center [626, 223] width 149 height 24
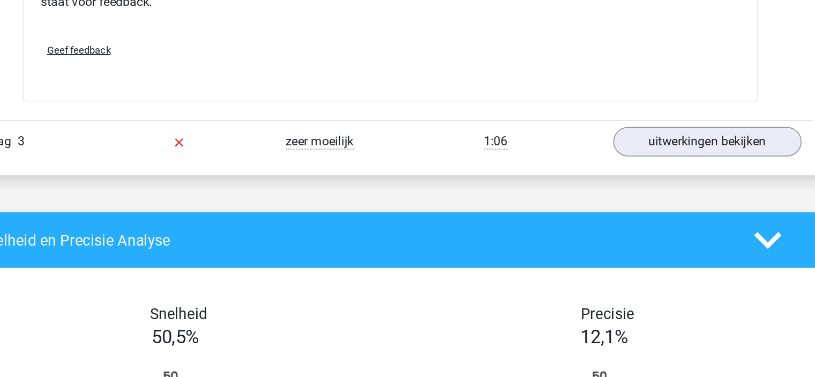
scroll to position [1973, 0]
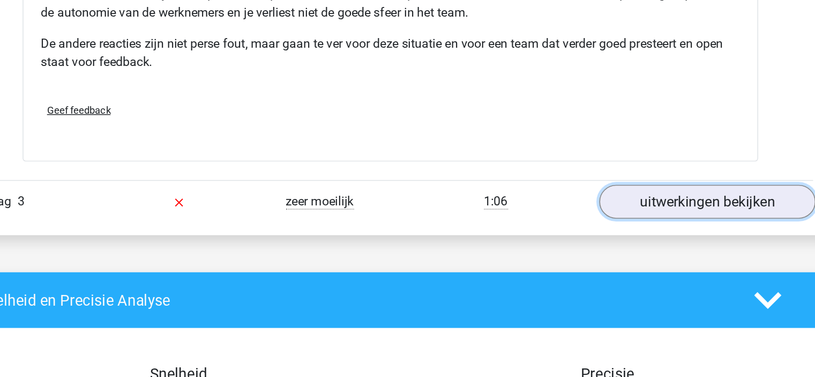
click at [593, 143] on link "uitwerkingen bekijken" at bounding box center [626, 140] width 149 height 24
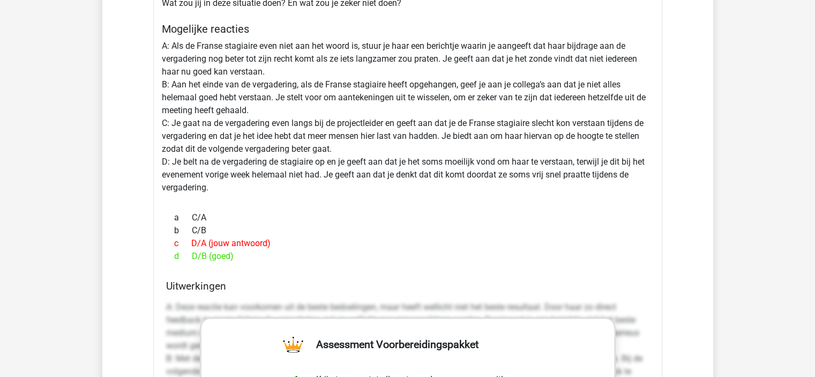
scroll to position [2279, 0]
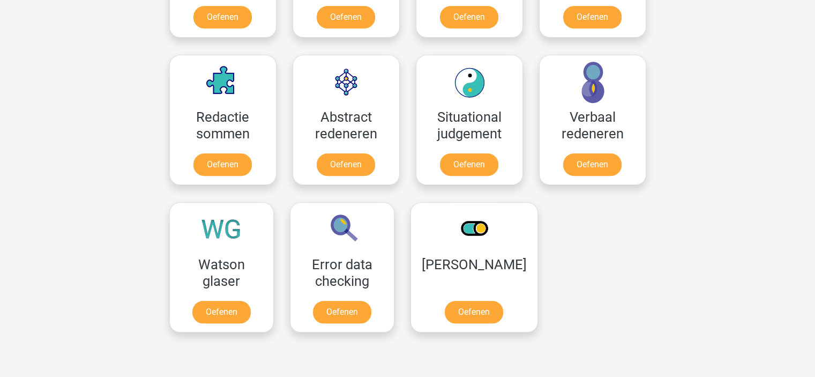
scroll to position [752, 0]
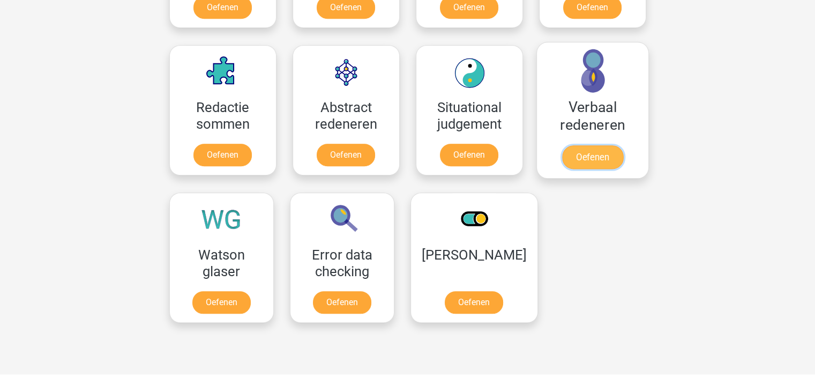
click at [585, 145] on link "Oefenen" at bounding box center [591, 157] width 61 height 24
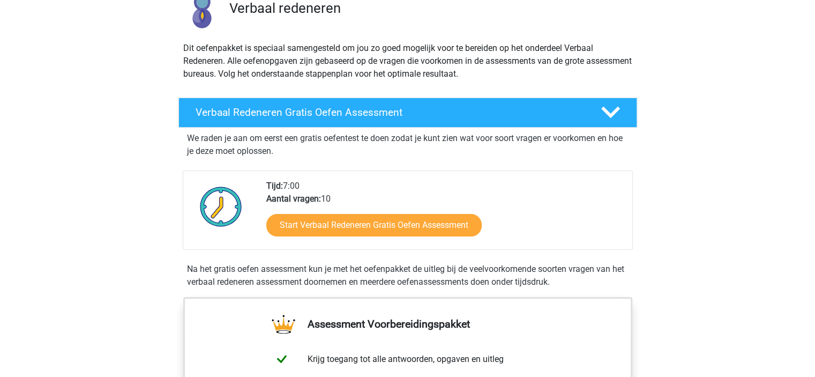
scroll to position [92, 0]
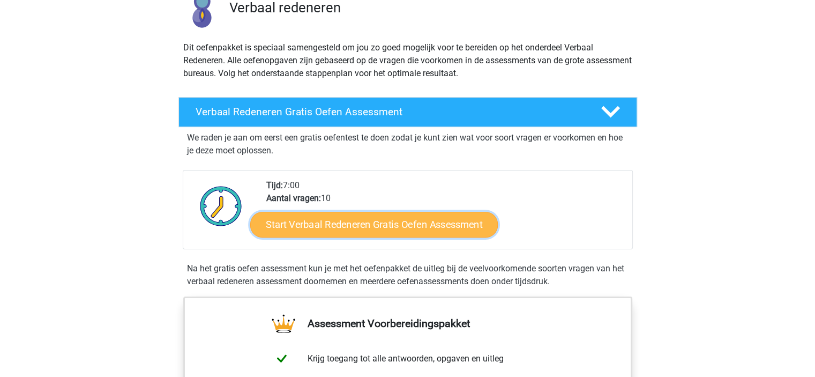
click at [358, 229] on link "Start Verbaal Redeneren Gratis Oefen Assessment" at bounding box center [374, 225] width 248 height 26
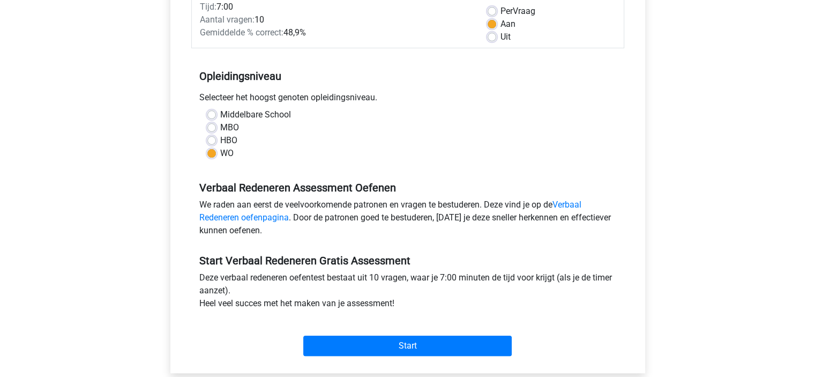
scroll to position [181, 0]
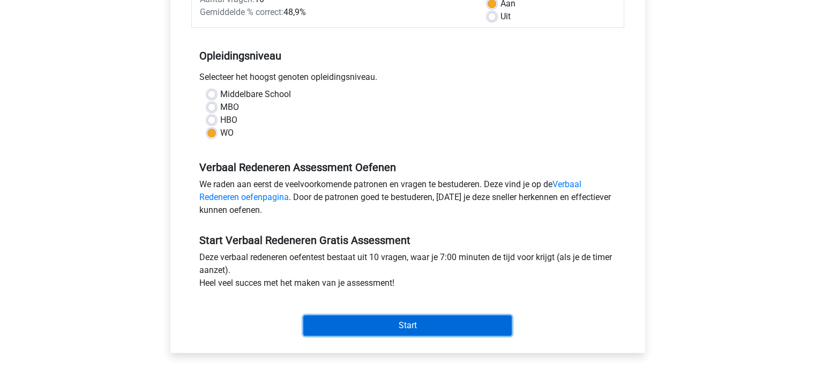
click at [377, 321] on input "Start" at bounding box center [407, 325] width 208 height 20
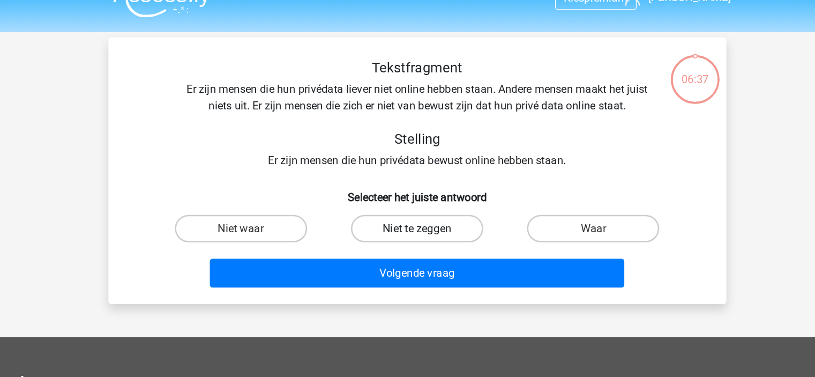
click at [382, 201] on label "Niet te zeggen" at bounding box center [407, 198] width 103 height 21
click at [407, 201] on input "Niet te zeggen" at bounding box center [410, 202] width 7 height 7
radio input "true"
click at [504, 194] on label "Waar" at bounding box center [544, 198] width 103 height 21
click at [545, 199] on input "Waar" at bounding box center [548, 202] width 7 height 7
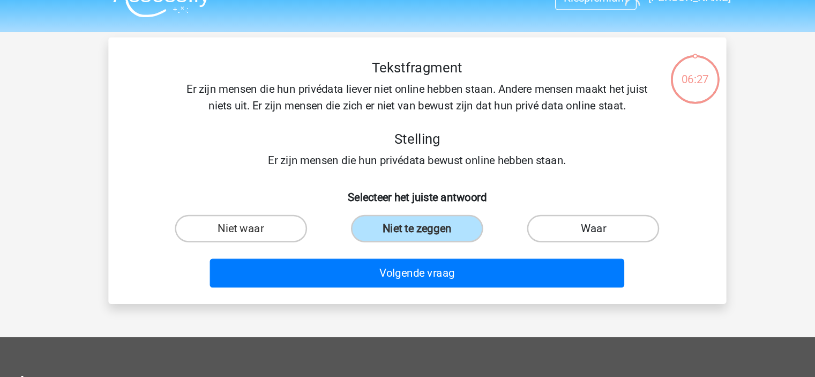
radio input "true"
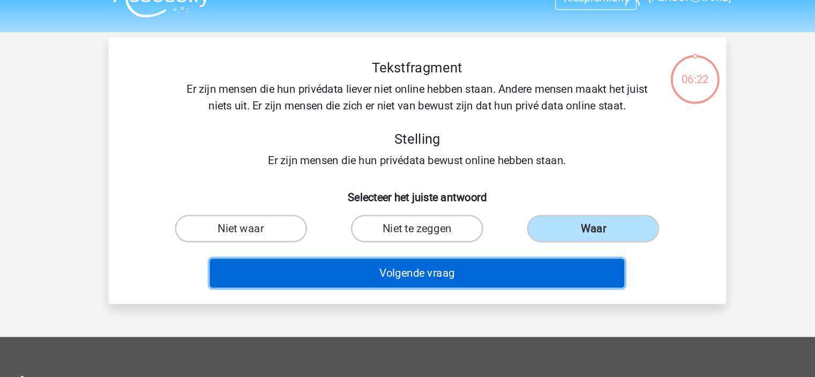
click at [477, 239] on button "Volgende vraag" at bounding box center [407, 233] width 324 height 23
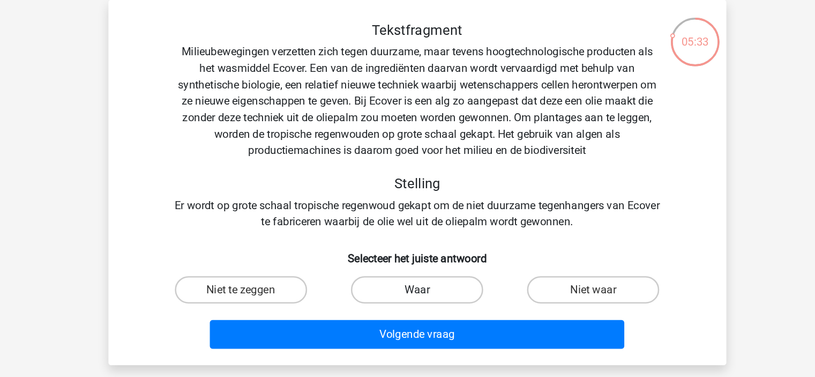
click at [399, 279] on label "Waar" at bounding box center [407, 275] width 103 height 21
click at [407, 279] on input "Waar" at bounding box center [410, 279] width 7 height 7
radio input "true"
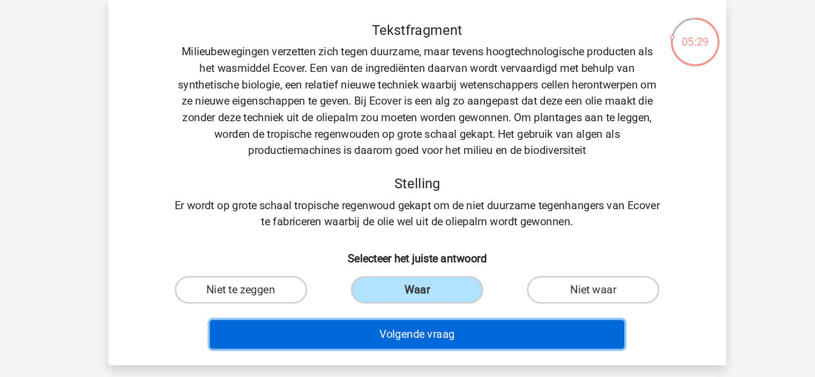
click at [416, 310] on button "Volgende vraag" at bounding box center [407, 310] width 324 height 23
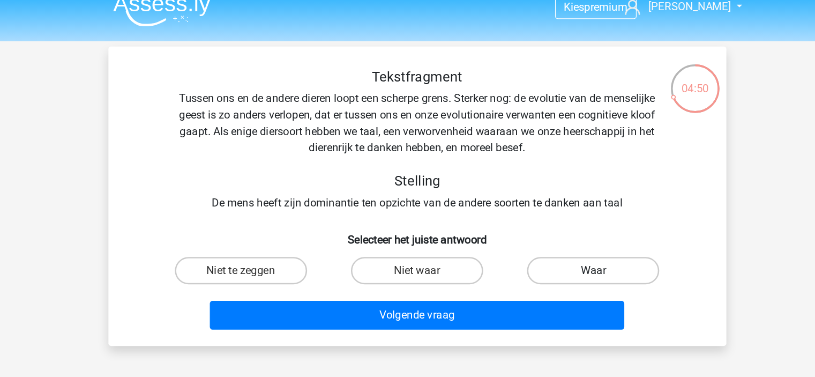
click at [526, 228] on label "Waar" at bounding box center [544, 224] width 103 height 21
click at [545, 228] on input "Waar" at bounding box center [548, 227] width 7 height 7
radio input "true"
click at [292, 224] on label "Niet te zeggen" at bounding box center [269, 224] width 103 height 21
click at [276, 224] on input "Niet te zeggen" at bounding box center [272, 227] width 7 height 7
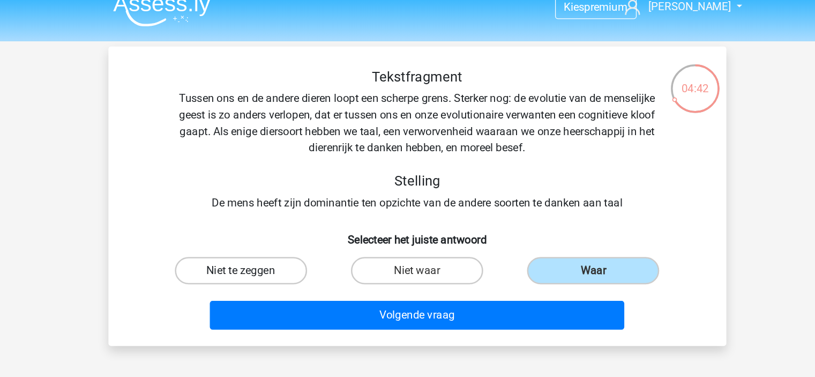
radio input "true"
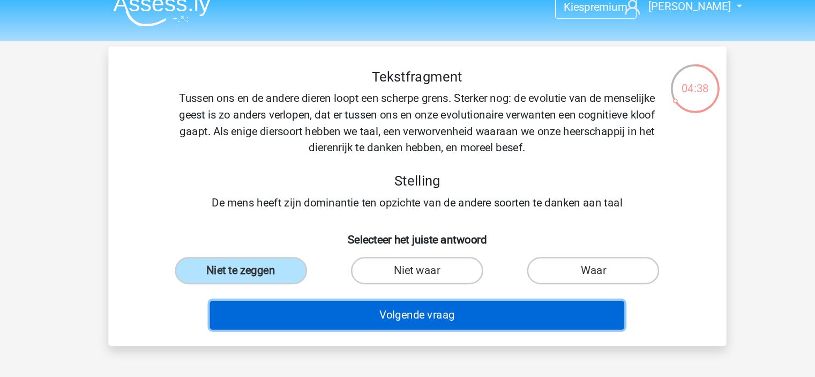
click at [351, 263] on button "Volgende vraag" at bounding box center [407, 259] width 324 height 23
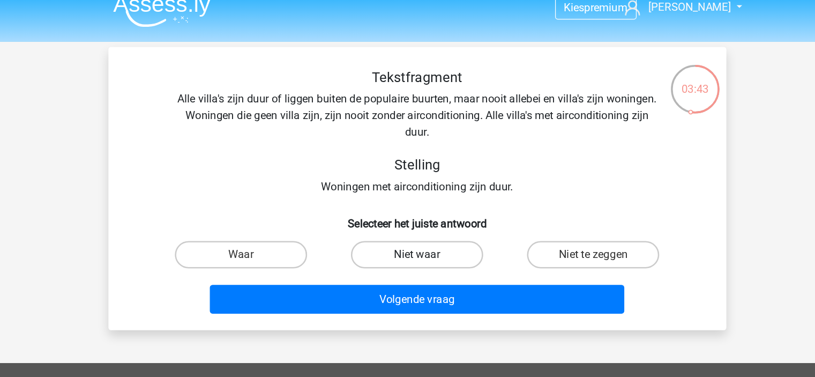
click at [411, 208] on label "Niet waar" at bounding box center [407, 211] width 103 height 21
click at [411, 212] on input "Niet waar" at bounding box center [410, 215] width 7 height 7
radio input "true"
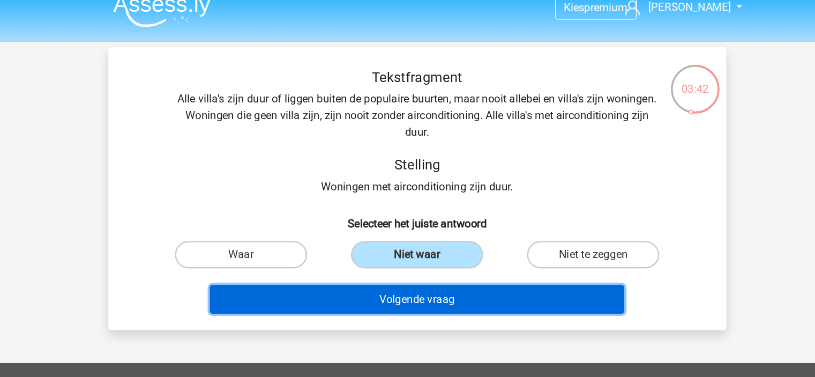
click at [416, 249] on button "Volgende vraag" at bounding box center [407, 246] width 324 height 23
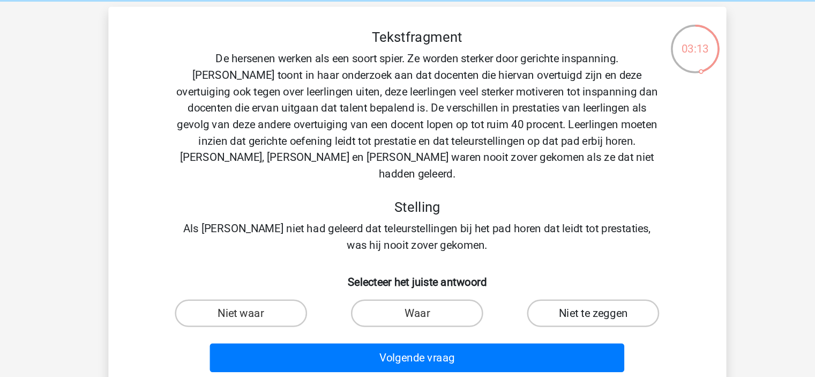
click at [521, 278] on label "Niet te zeggen" at bounding box center [544, 288] width 103 height 21
click at [545, 289] on input "Niet te zeggen" at bounding box center [548, 292] width 7 height 7
radio input "true"
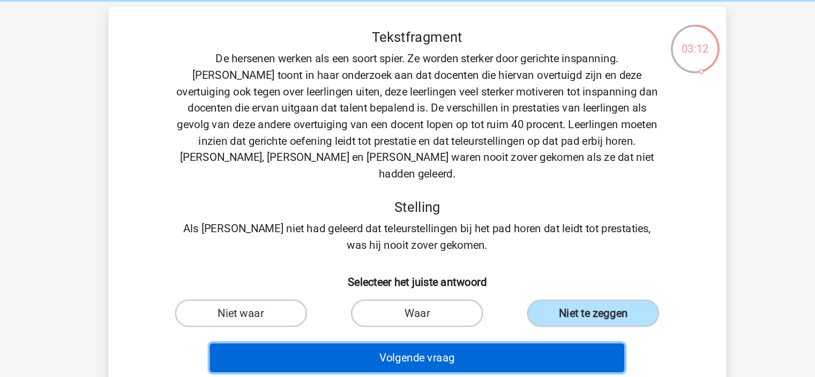
click at [501, 312] on button "Volgende vraag" at bounding box center [407, 323] width 324 height 23
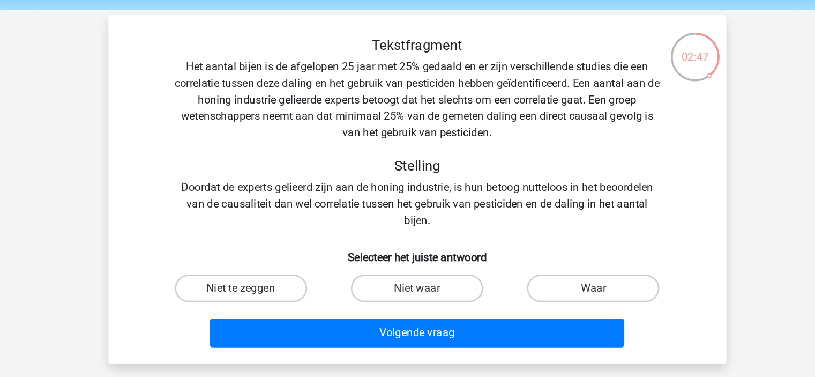
click at [275, 266] on input "Niet te zeggen" at bounding box center [272, 266] width 7 height 7
radio input "true"
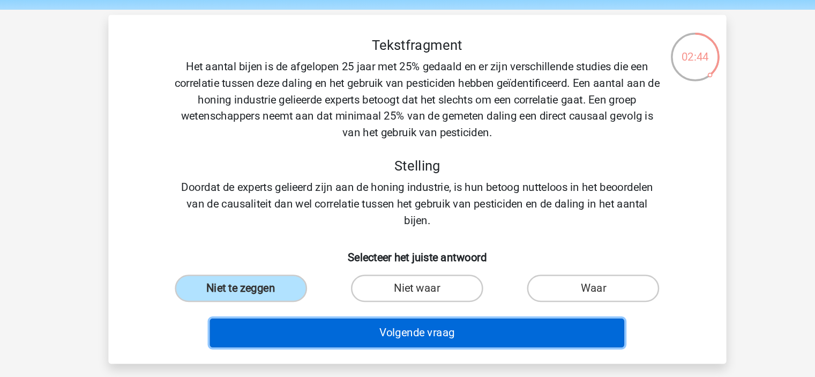
click at [371, 305] on button "Volgende vraag" at bounding box center [407, 298] width 324 height 23
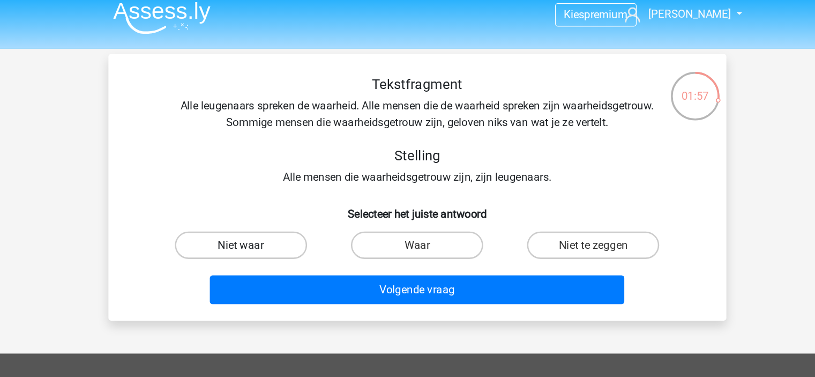
click at [307, 199] on label "Niet waar" at bounding box center [269, 198] width 103 height 21
click at [276, 199] on input "Niet waar" at bounding box center [272, 202] width 7 height 7
radio input "true"
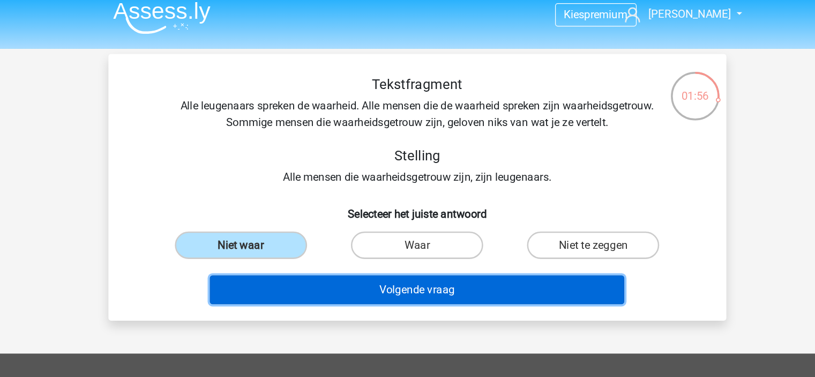
click at [352, 240] on button "Volgende vraag" at bounding box center [407, 233] width 324 height 23
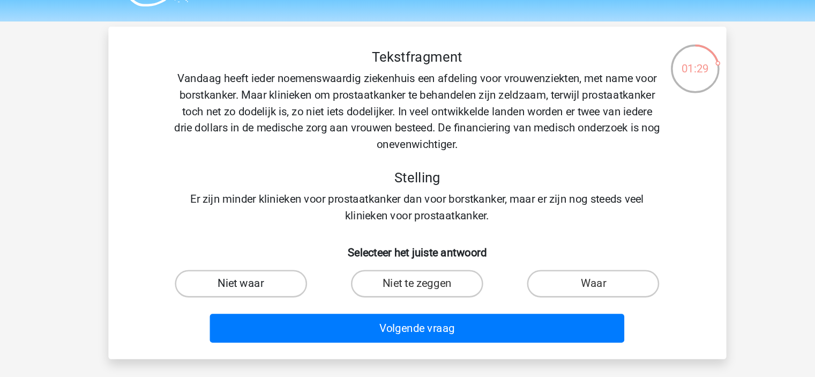
click at [287, 244] on label "Niet waar" at bounding box center [269, 249] width 103 height 21
click at [276, 250] on input "Niet waar" at bounding box center [272, 253] width 7 height 7
radio input "true"
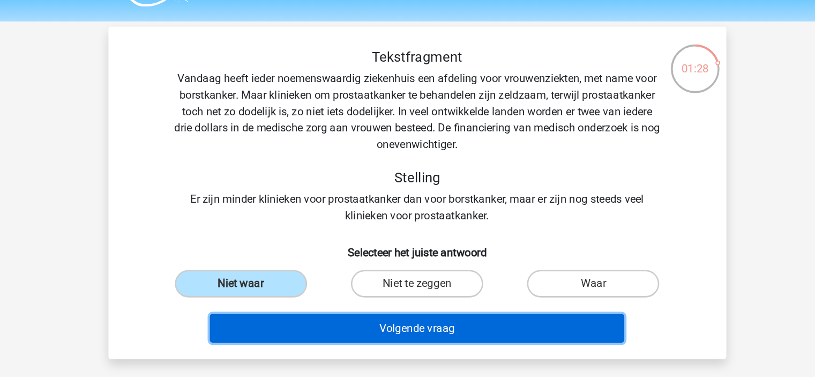
click at [335, 288] on button "Volgende vraag" at bounding box center [407, 285] width 324 height 23
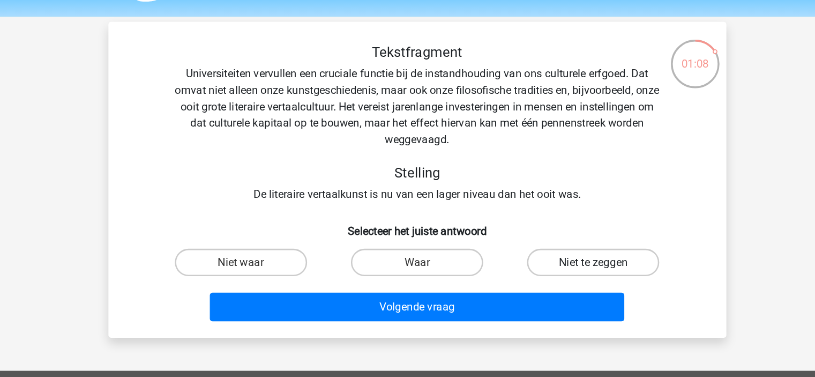
click at [528, 241] on label "Niet te zeggen" at bounding box center [544, 237] width 103 height 21
click at [545, 241] on input "Niet te zeggen" at bounding box center [548, 240] width 7 height 7
radio input "true"
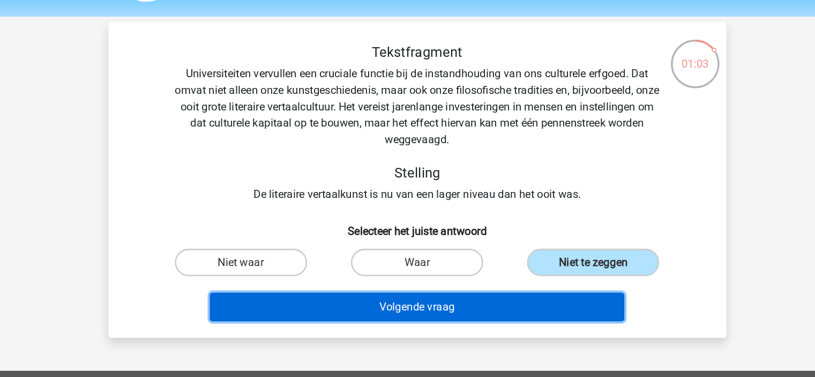
click at [476, 267] on button "Volgende vraag" at bounding box center [407, 272] width 324 height 23
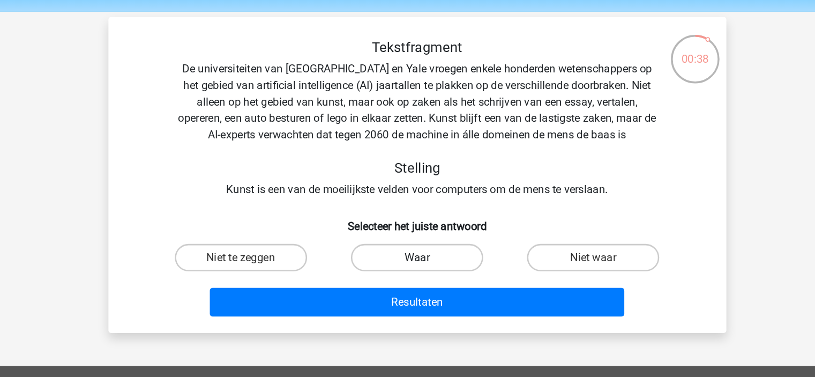
click at [418, 240] on label "Waar" at bounding box center [407, 237] width 103 height 21
click at [414, 240] on input "Waar" at bounding box center [410, 240] width 7 height 7
radio input "true"
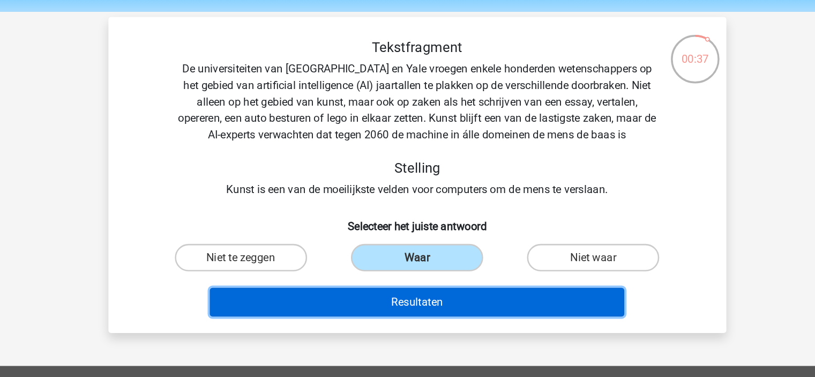
click at [419, 266] on button "Resultaten" at bounding box center [407, 272] width 324 height 23
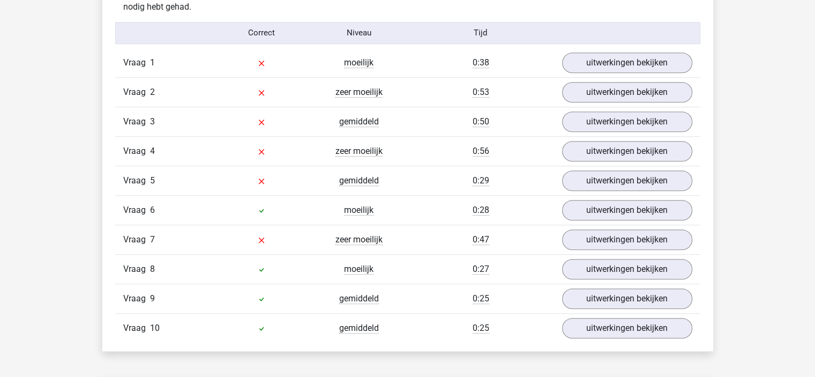
scroll to position [875, 0]
click at [596, 66] on link "uitwerkingen bekijken" at bounding box center [626, 64] width 149 height 24
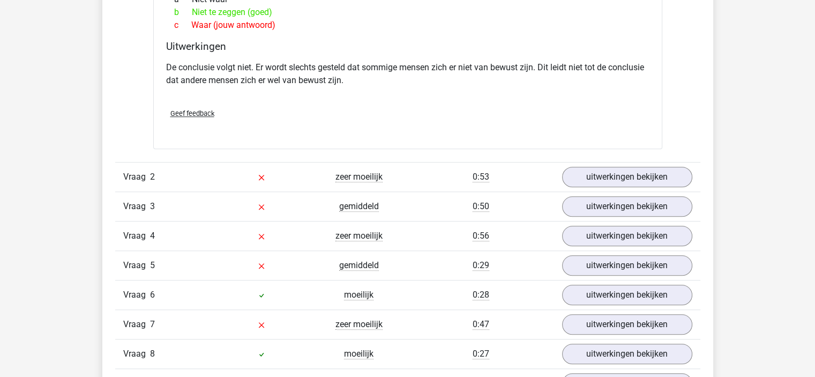
scroll to position [1086, 0]
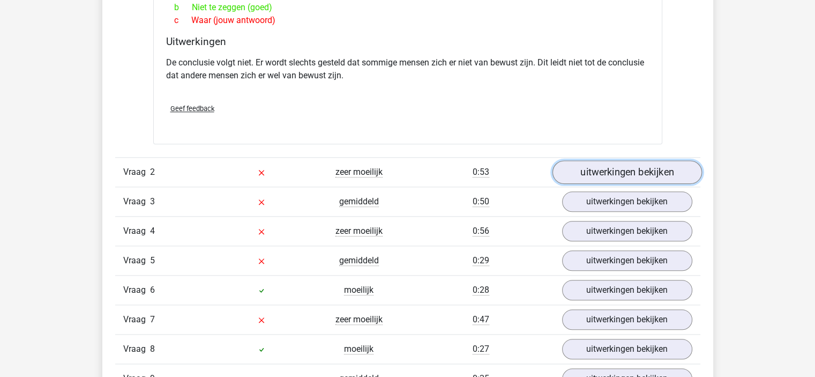
click at [595, 162] on link "uitwerkingen bekijken" at bounding box center [626, 172] width 149 height 24
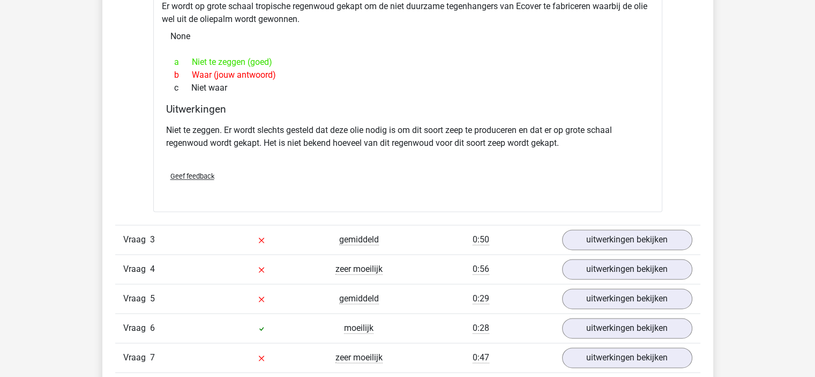
scroll to position [1429, 0]
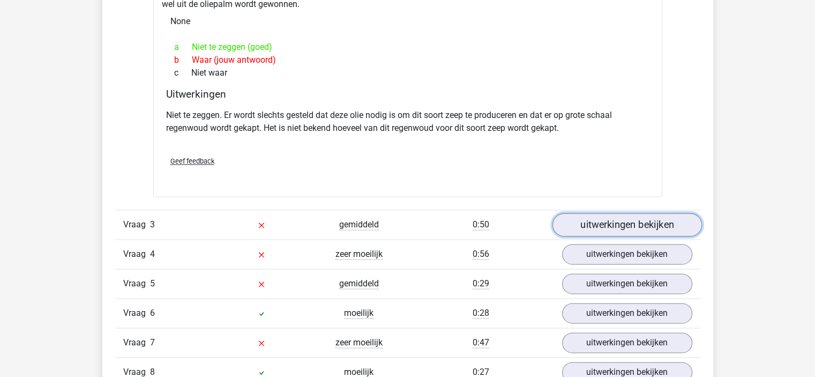
click at [604, 219] on link "uitwerkingen bekijken" at bounding box center [626, 225] width 149 height 24
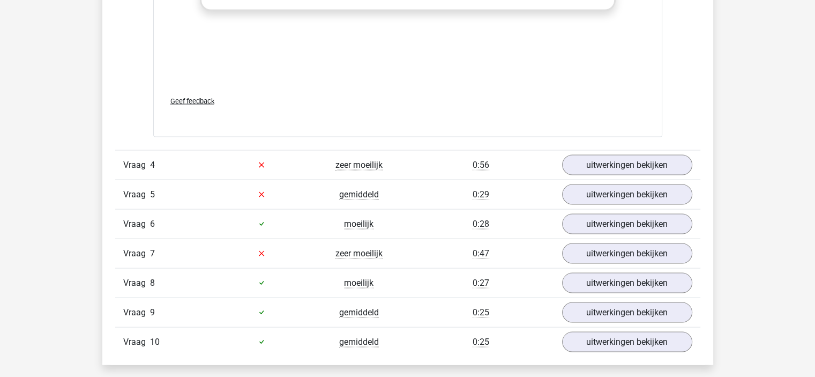
scroll to position [2109, 0]
click at [609, 153] on link "uitwerkingen bekijken" at bounding box center [626, 165] width 149 height 24
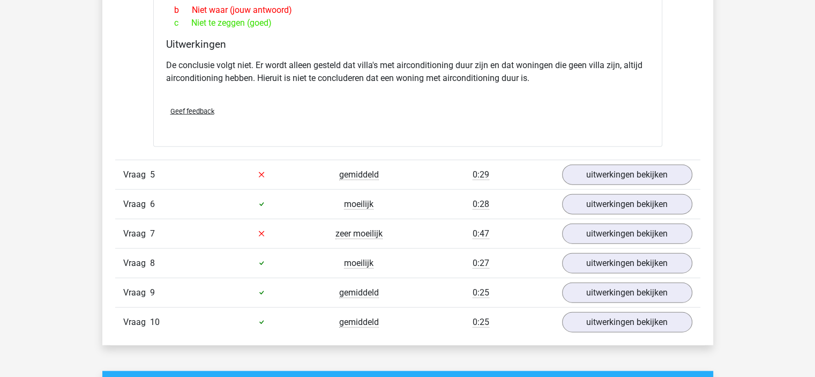
scroll to position [2417, 0]
click at [613, 173] on link "uitwerkingen bekijken" at bounding box center [626, 175] width 149 height 24
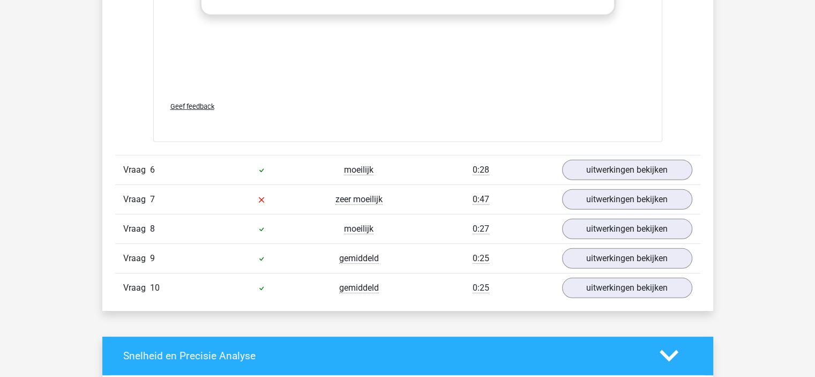
scroll to position [3080, 0]
click at [619, 198] on link "uitwerkingen bekijken" at bounding box center [626, 200] width 149 height 24
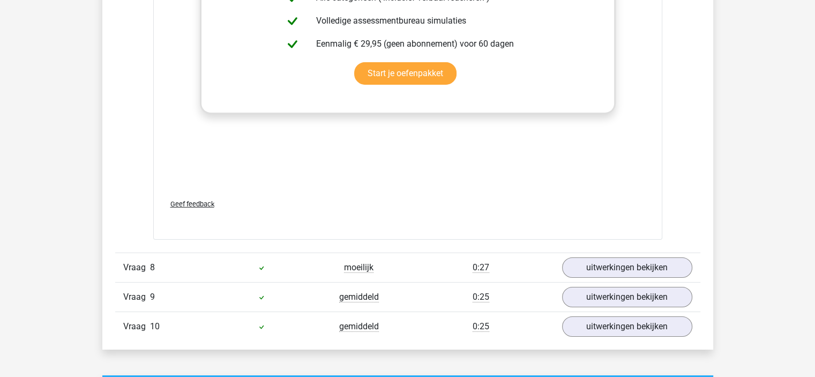
scroll to position [3619, 0]
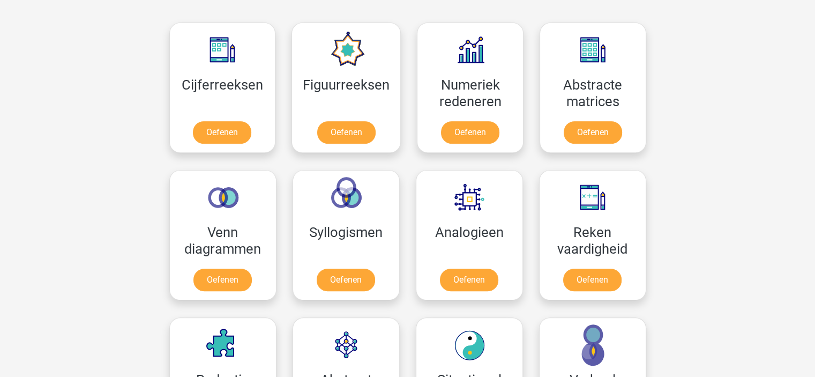
scroll to position [482, 0]
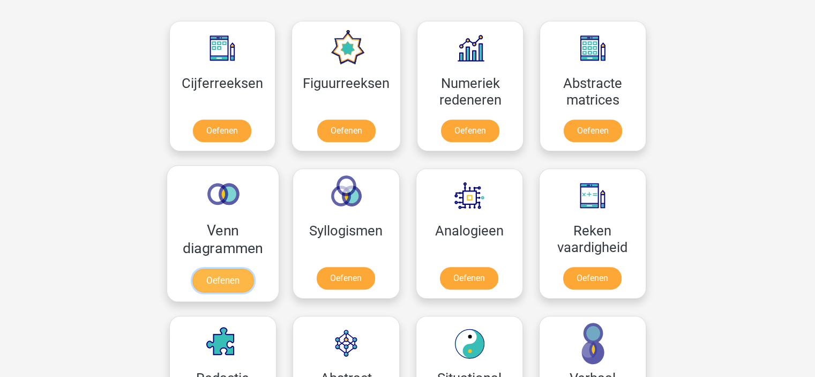
click at [235, 277] on link "Oefenen" at bounding box center [222, 280] width 61 height 24
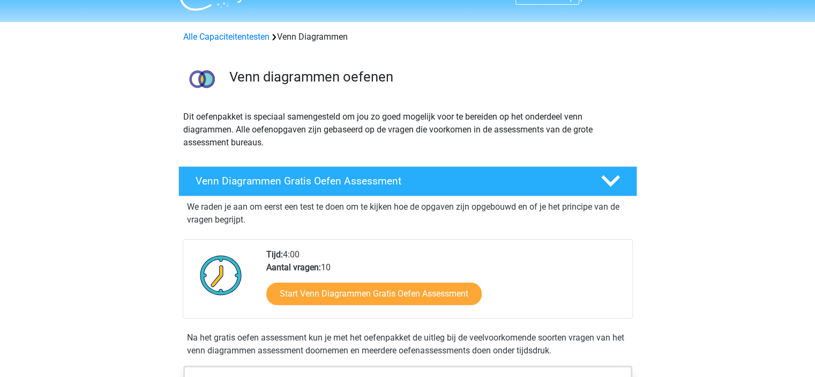
scroll to position [24, 0]
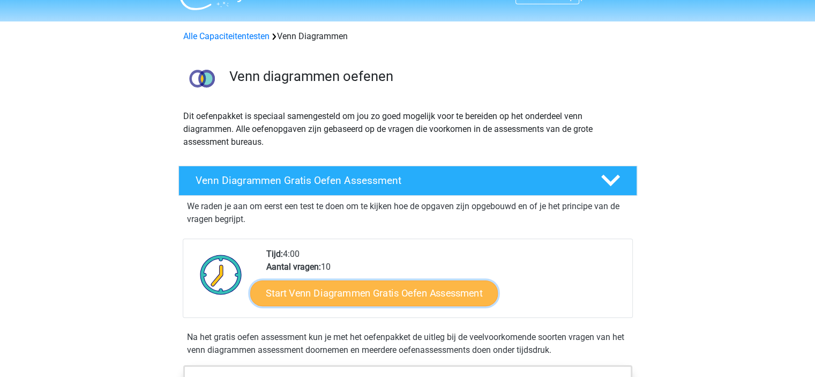
click at [320, 299] on link "Start Venn Diagrammen Gratis Oefen Assessment" at bounding box center [374, 293] width 248 height 26
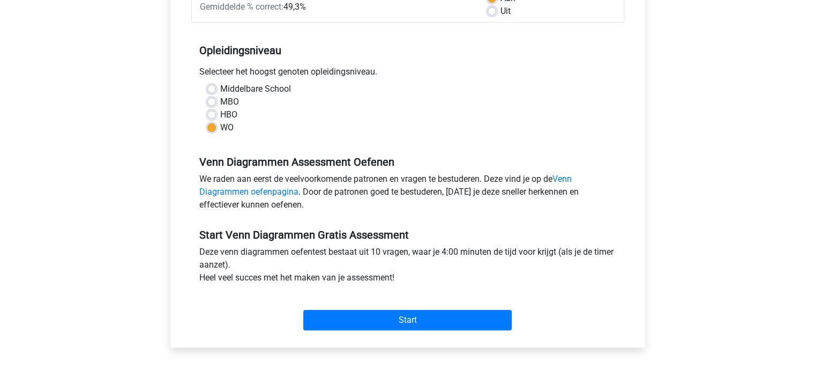
scroll to position [188, 0]
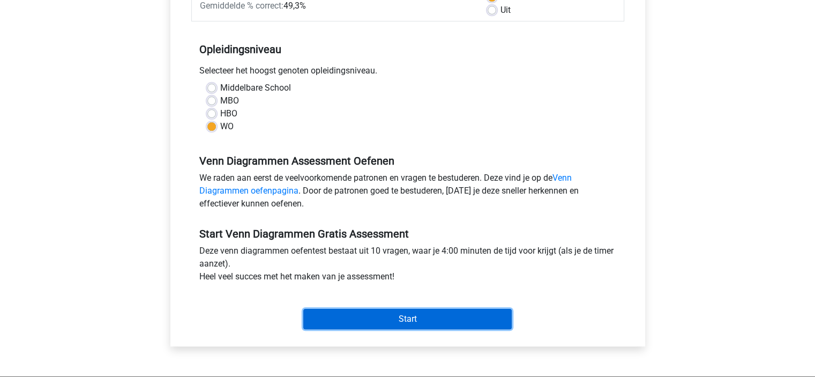
click at [366, 326] on input "Start" at bounding box center [407, 319] width 208 height 20
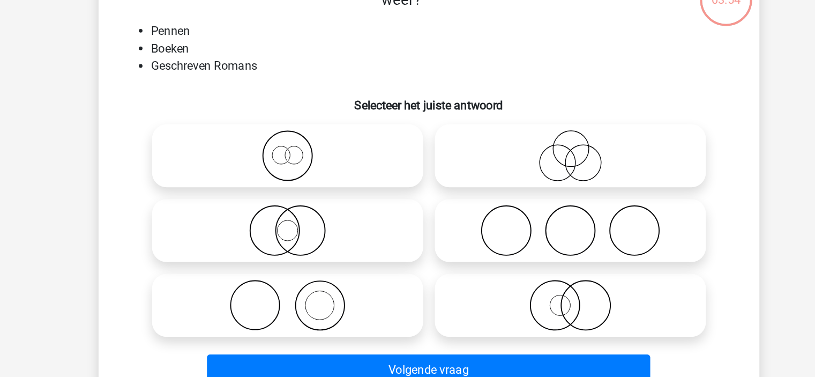
scroll to position [16, 0]
click at [357, 243] on icon at bounding box center [304, 235] width 190 height 38
click at [311, 230] on input "radio" at bounding box center [307, 226] width 7 height 7
radio input "true"
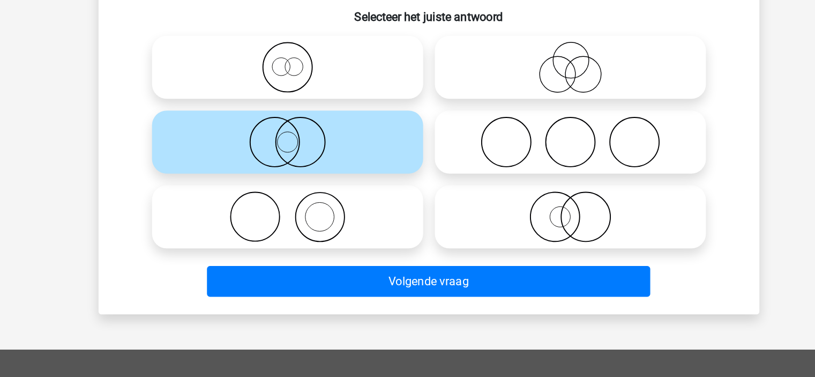
scroll to position [47, 0]
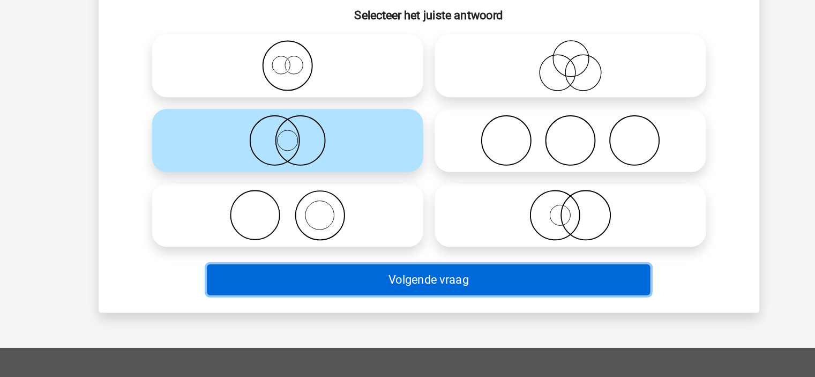
click at [385, 308] on button "Volgende vraag" at bounding box center [407, 305] width 324 height 23
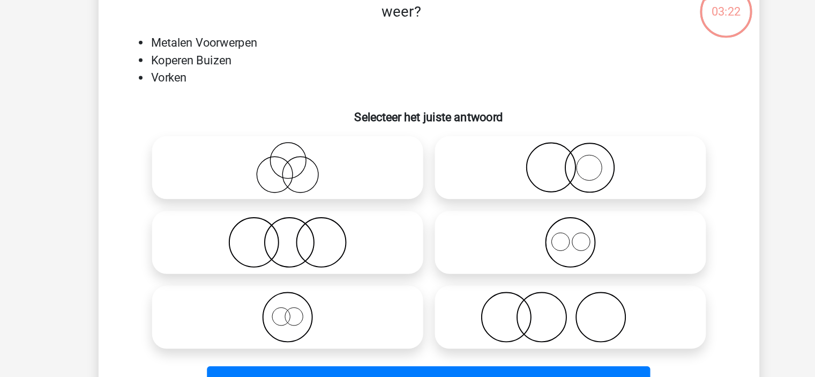
scroll to position [41, 0]
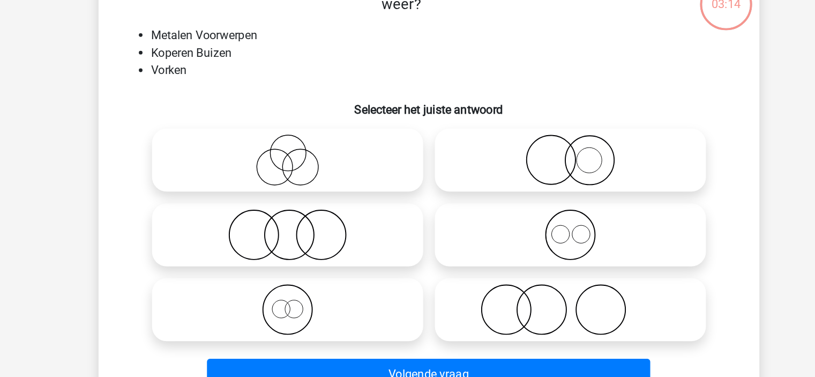
click at [494, 211] on icon at bounding box center [511, 210] width 190 height 38
click at [511, 205] on input "radio" at bounding box center [514, 201] width 7 height 7
radio input "true"
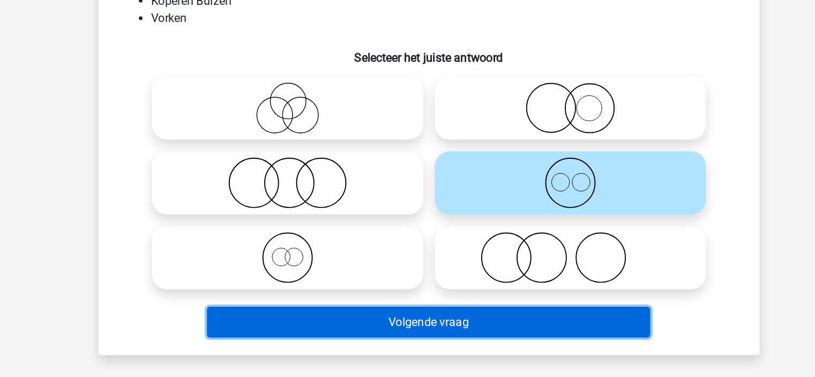
click at [481, 313] on button "Volgende vraag" at bounding box center [407, 312] width 324 height 23
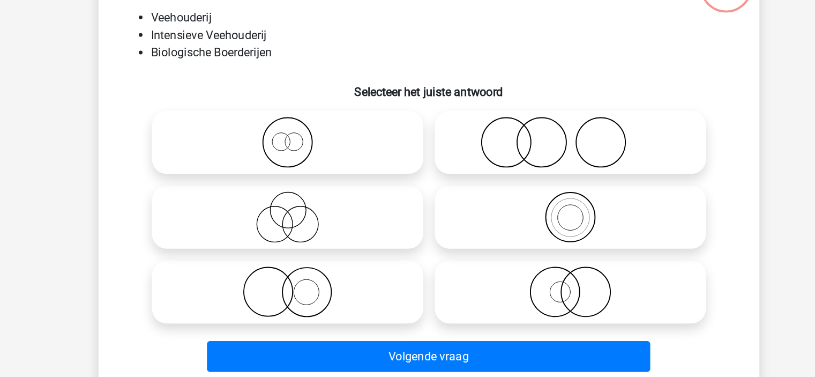
click at [489, 213] on icon at bounding box center [511, 210] width 190 height 38
click at [511, 205] on input "radio" at bounding box center [514, 201] width 7 height 7
radio input "true"
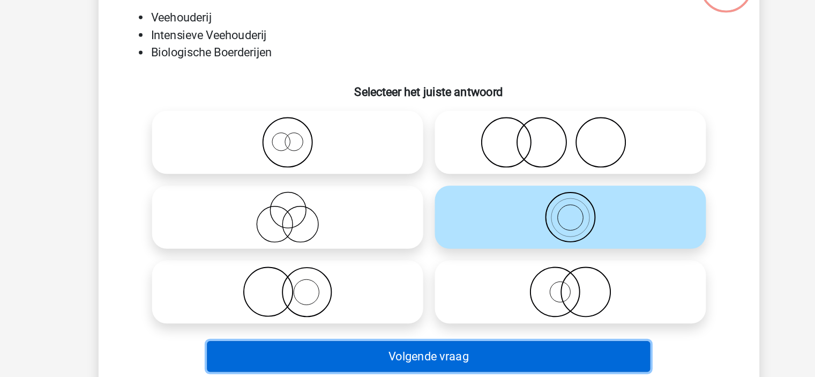
click at [469, 317] on button "Volgende vraag" at bounding box center [407, 312] width 324 height 23
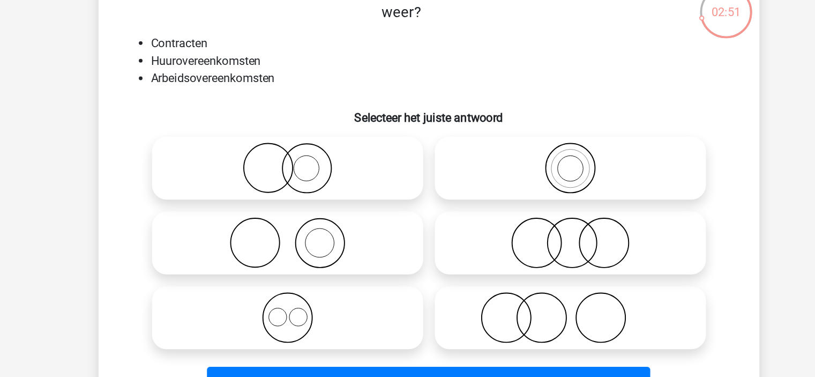
scroll to position [32, 0]
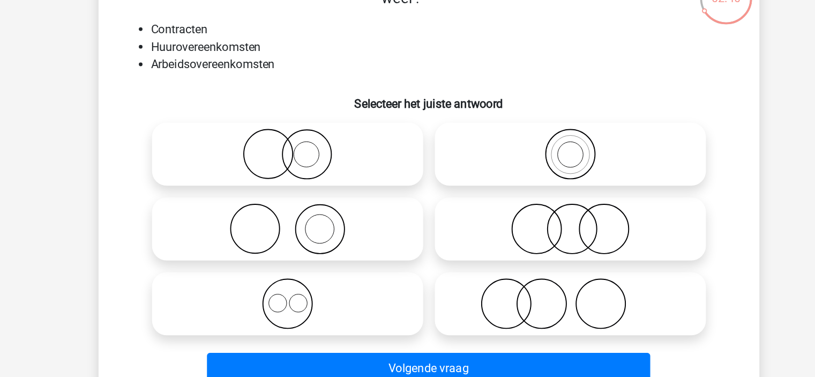
click at [361, 258] on icon at bounding box center [304, 274] width 190 height 38
click at [311, 261] on input "radio" at bounding box center [307, 264] width 7 height 7
radio input "true"
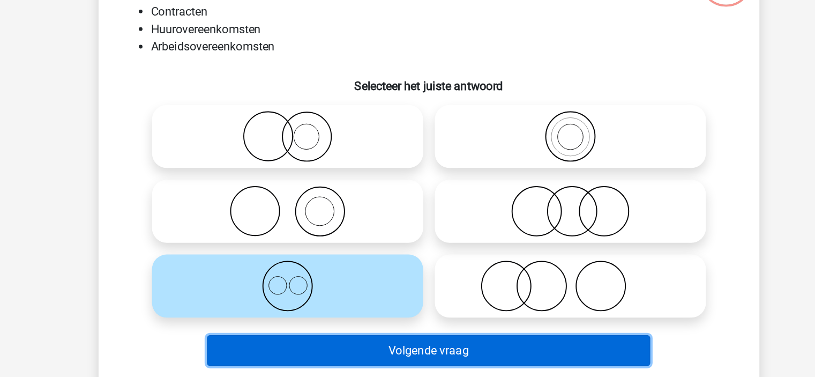
click at [376, 322] on button "Volgende vraag" at bounding box center [407, 321] width 324 height 23
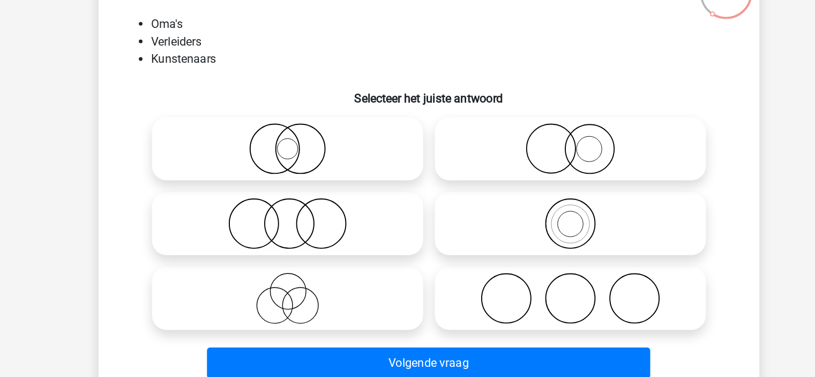
click at [353, 273] on icon at bounding box center [304, 274] width 190 height 38
click at [311, 268] on input "radio" at bounding box center [307, 264] width 7 height 7
radio input "true"
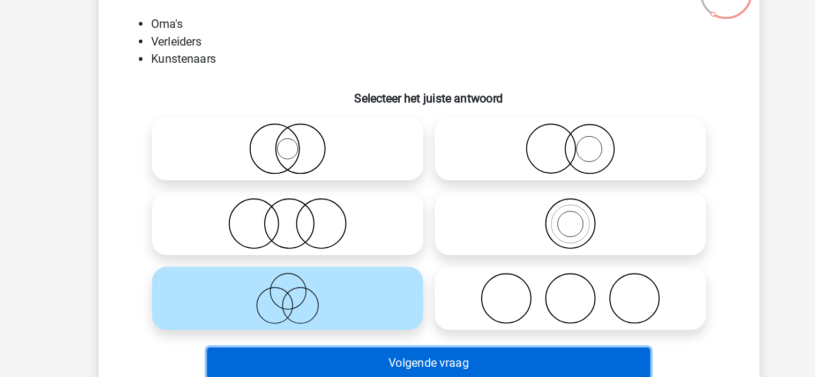
click at [368, 324] on button "Volgende vraag" at bounding box center [407, 321] width 324 height 23
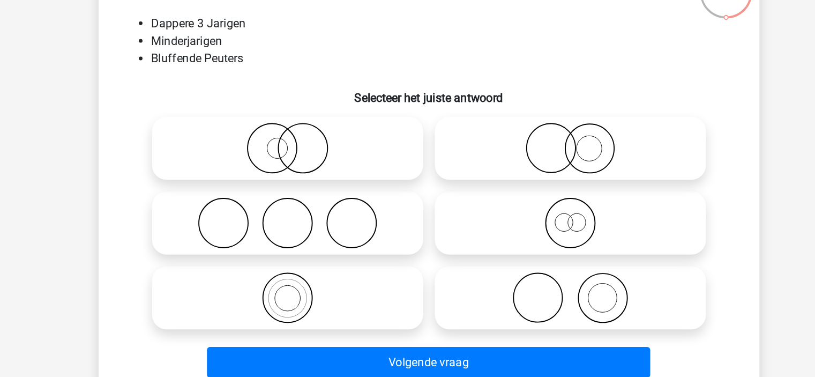
click at [462, 226] on icon at bounding box center [511, 219] width 190 height 38
click at [511, 214] on input "radio" at bounding box center [514, 210] width 7 height 7
radio input "true"
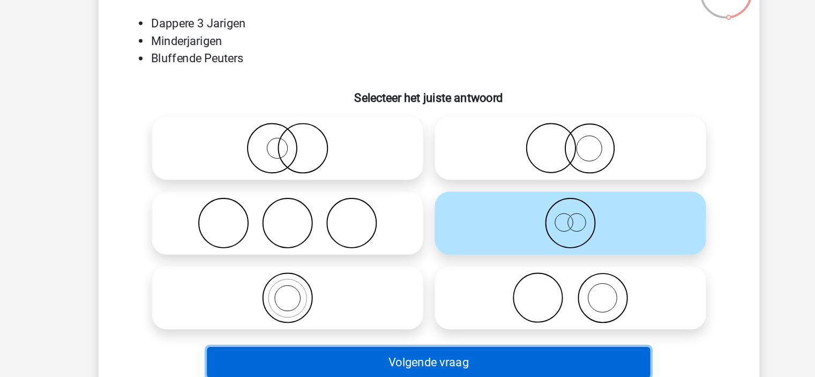
click at [478, 318] on button "Volgende vraag" at bounding box center [407, 321] width 324 height 23
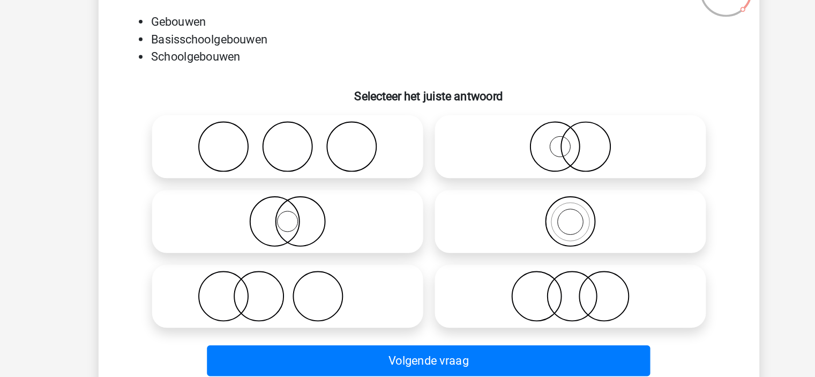
click at [501, 169] on icon at bounding box center [511, 165] width 190 height 38
click at [511, 159] on input "radio" at bounding box center [514, 155] width 7 height 7
radio input "true"
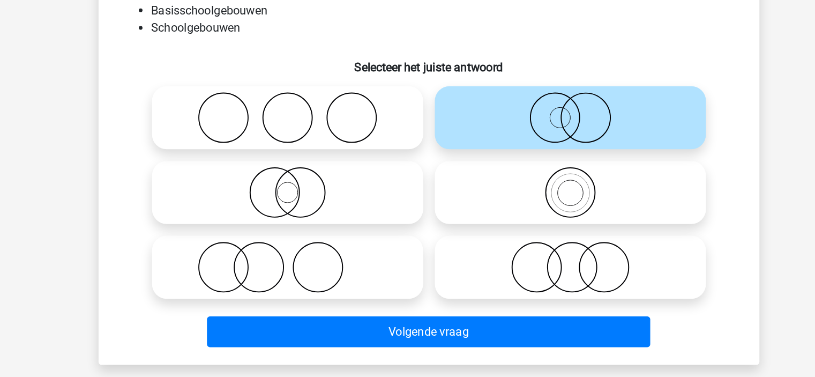
click at [324, 226] on icon at bounding box center [304, 219] width 190 height 38
click at [311, 214] on input "radio" at bounding box center [307, 210] width 7 height 7
radio input "true"
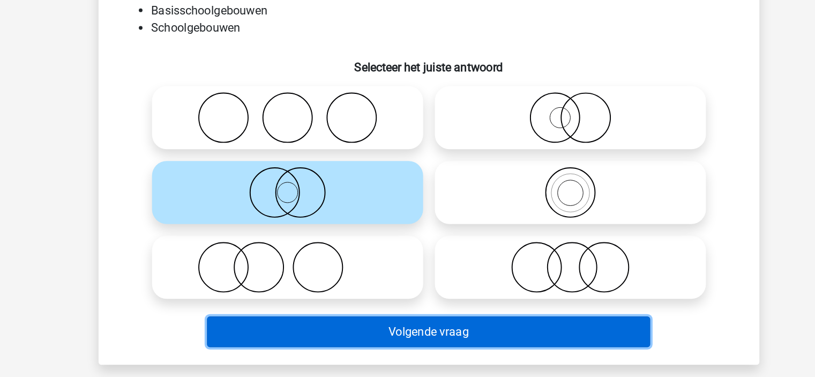
click at [354, 317] on button "Volgende vraag" at bounding box center [407, 321] width 324 height 23
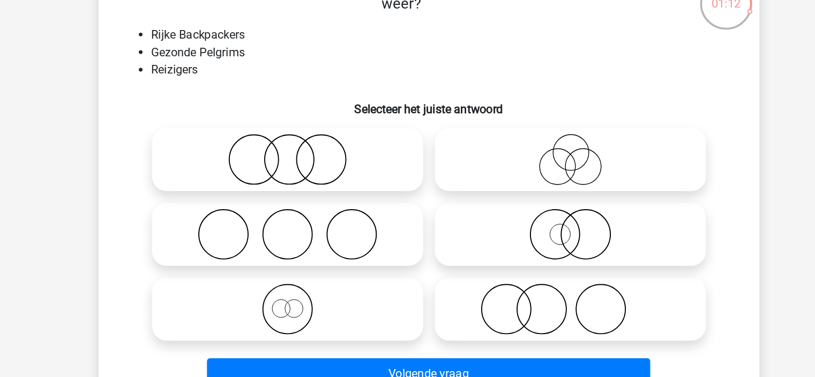
click at [340, 268] on icon at bounding box center [304, 274] width 190 height 38
click at [311, 268] on input "radio" at bounding box center [307, 264] width 7 height 7
radio input "true"
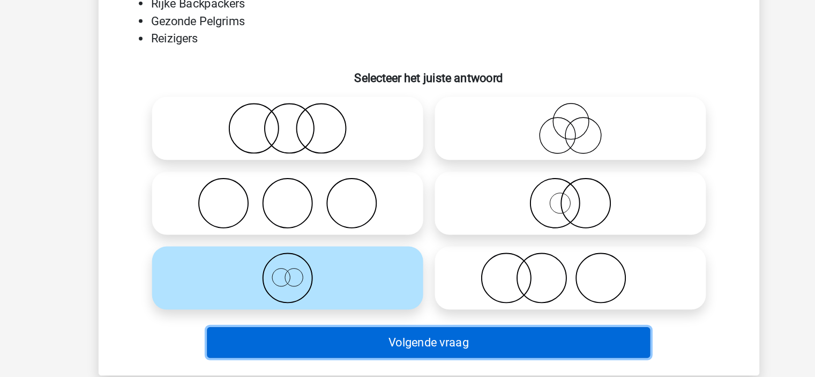
click at [370, 323] on button "Volgende vraag" at bounding box center [407, 321] width 324 height 23
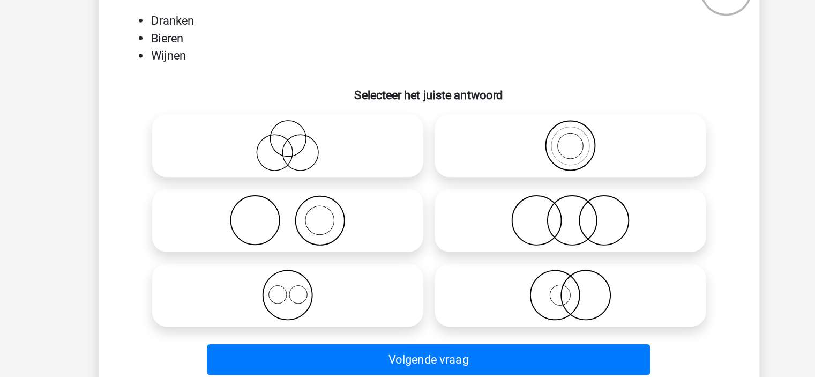
click at [359, 263] on icon at bounding box center [304, 274] width 190 height 38
click at [311, 263] on input "radio" at bounding box center [307, 264] width 7 height 7
radio input "true"
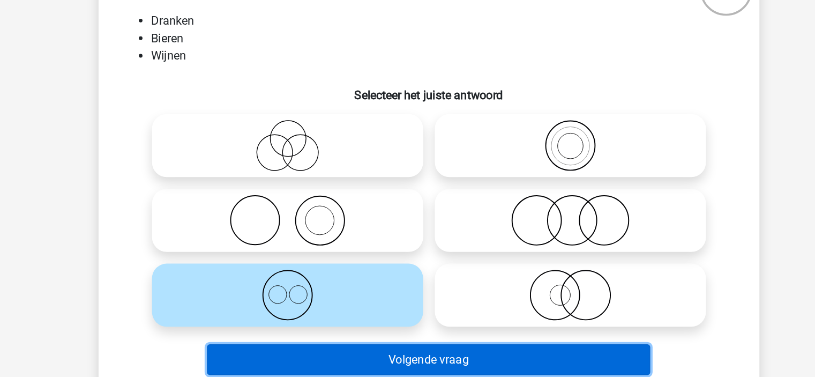
click at [371, 314] on button "Volgende vraag" at bounding box center [407, 321] width 324 height 23
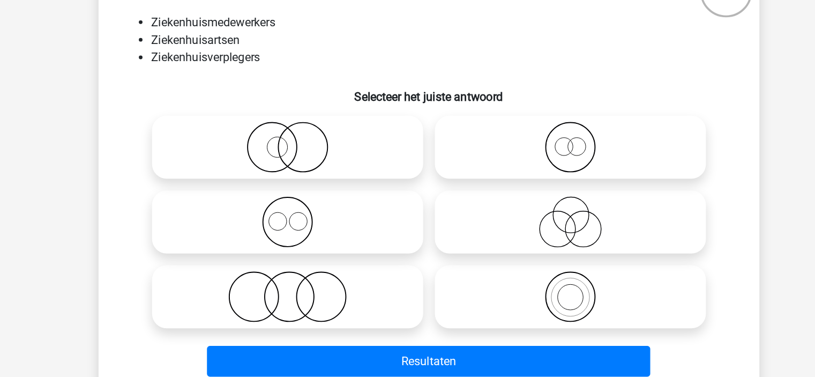
click at [452, 183] on icon at bounding box center [511, 165] width 190 height 38
click at [511, 159] on input "radio" at bounding box center [514, 155] width 7 height 7
radio input "true"
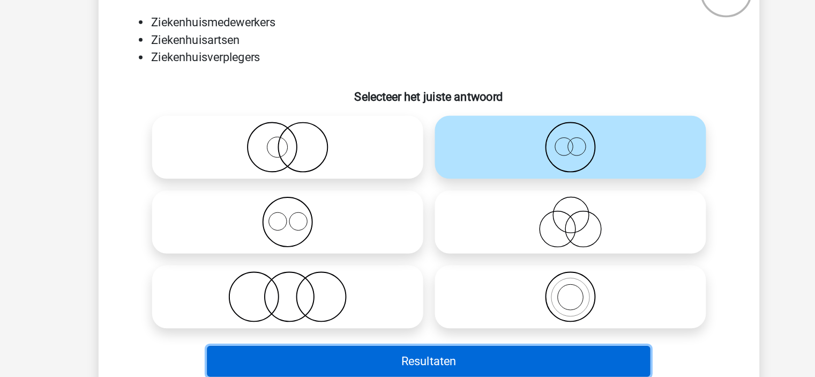
click at [431, 322] on button "Resultaten" at bounding box center [407, 321] width 324 height 23
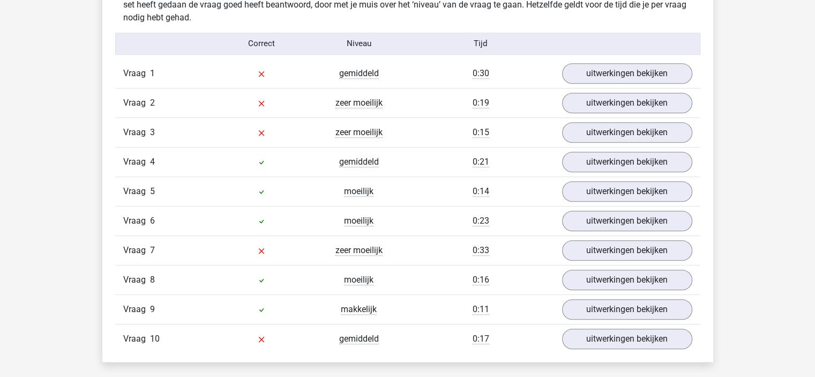
scroll to position [869, 0]
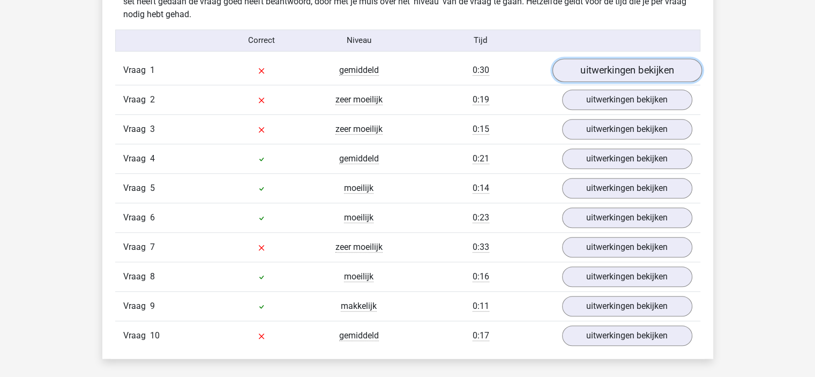
click at [613, 71] on link "uitwerkingen bekijken" at bounding box center [626, 70] width 149 height 24
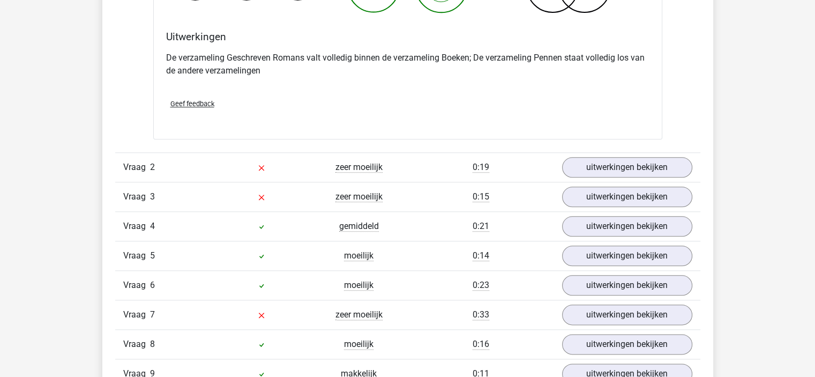
scroll to position [1215, 0]
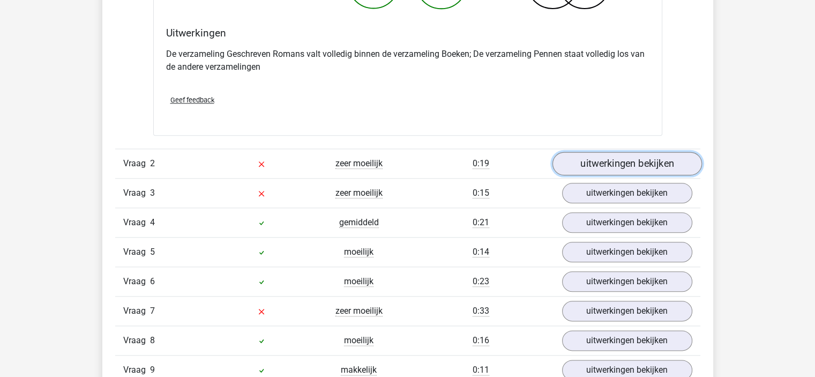
click at [583, 168] on link "uitwerkingen bekijken" at bounding box center [626, 164] width 149 height 24
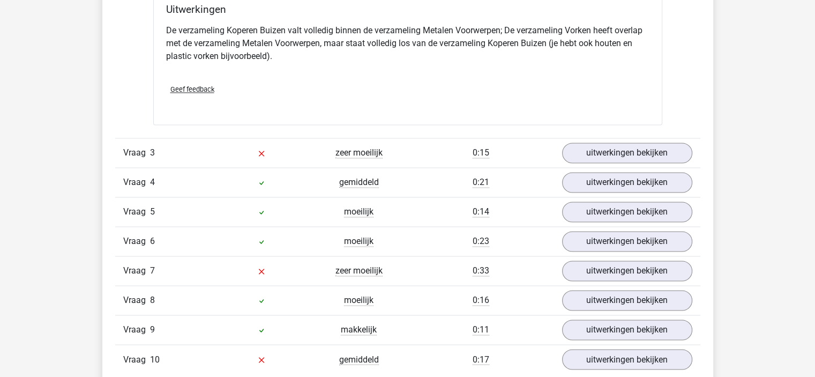
scroll to position [1707, 0]
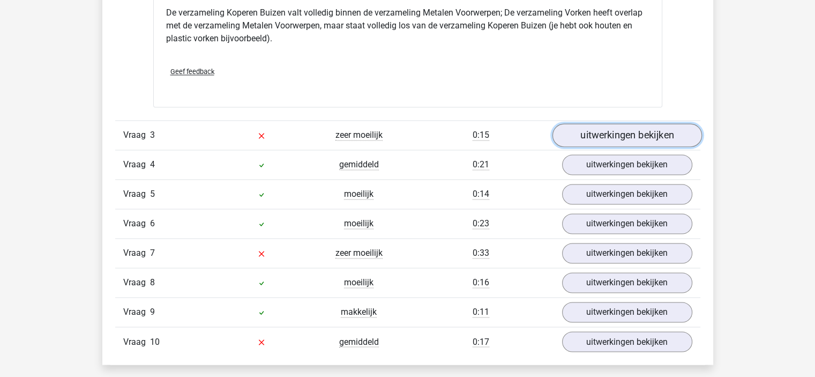
click at [581, 125] on link "uitwerkingen bekijken" at bounding box center [626, 135] width 149 height 24
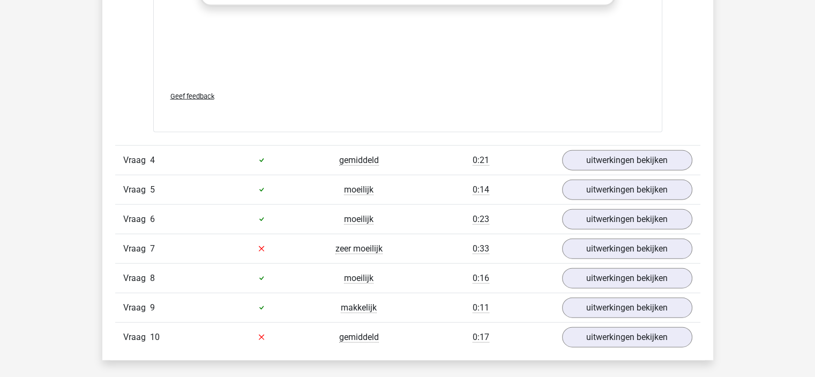
scroll to position [2449, 0]
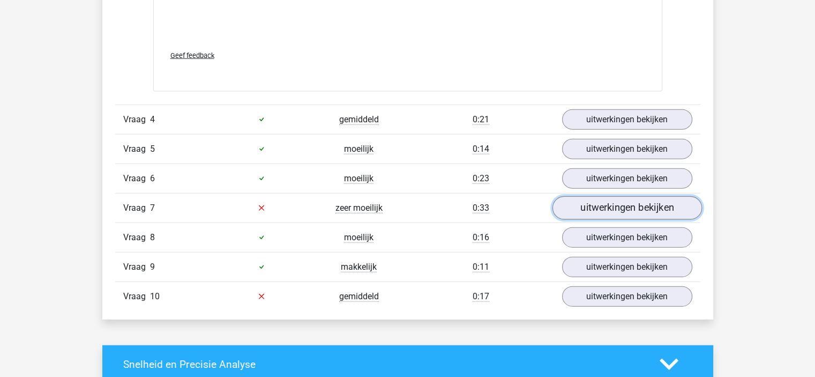
click at [601, 212] on link "uitwerkingen bekijken" at bounding box center [626, 208] width 149 height 24
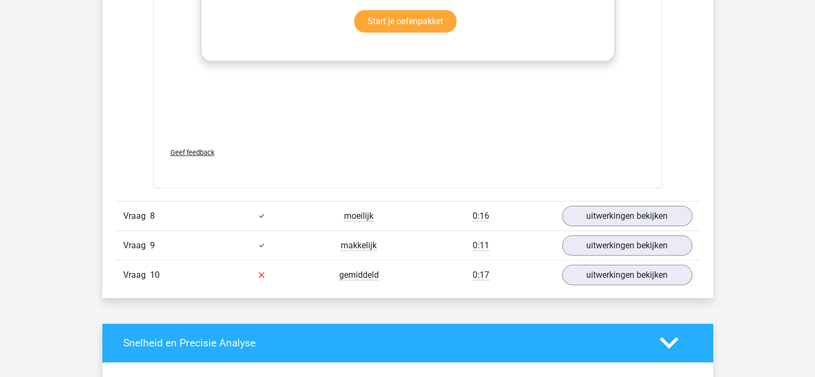
scroll to position [3185, 0]
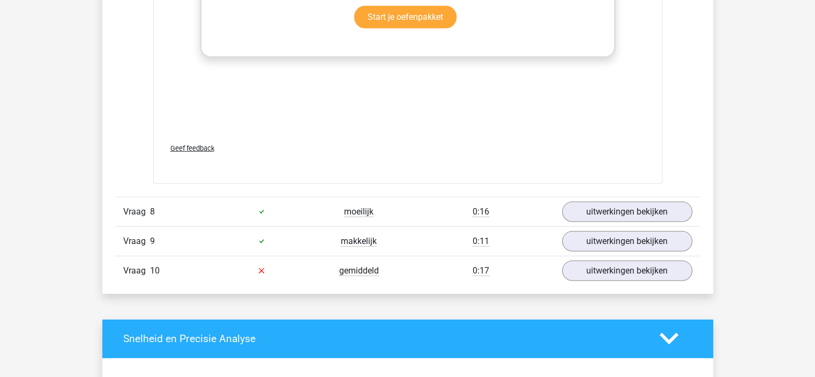
click at [613, 268] on link "uitwerkingen bekijken" at bounding box center [626, 271] width 149 height 24
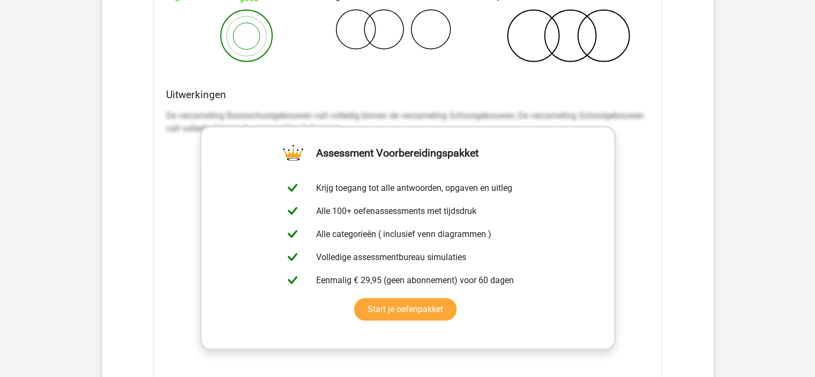
scroll to position [2590, 0]
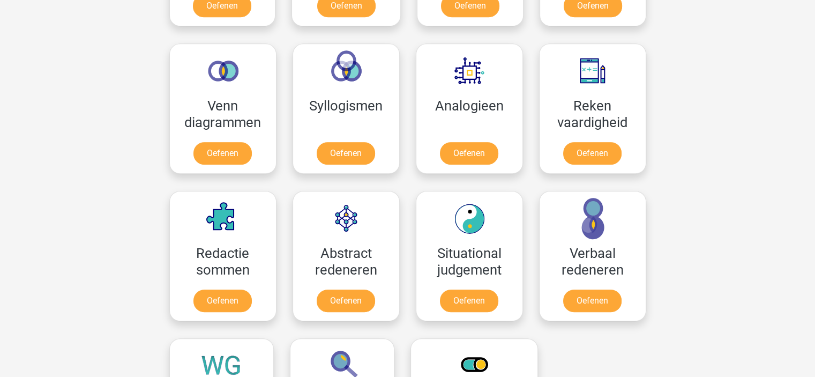
scroll to position [609, 0]
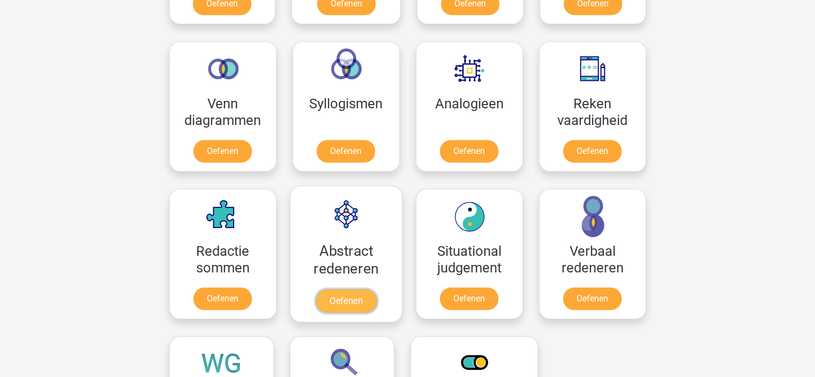
click at [362, 302] on link "Oefenen" at bounding box center [345, 301] width 61 height 24
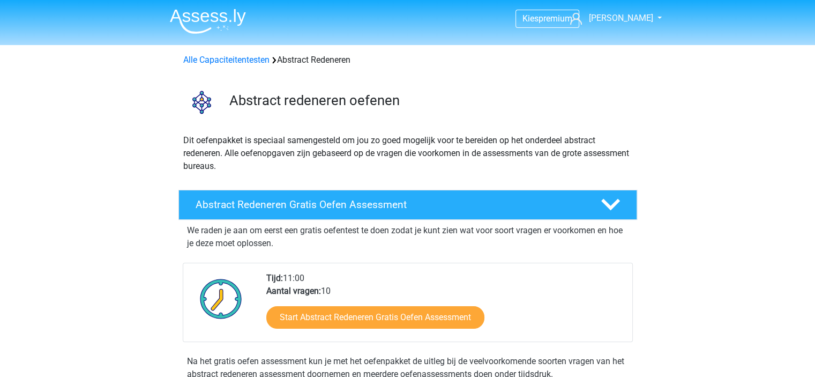
scroll to position [32, 0]
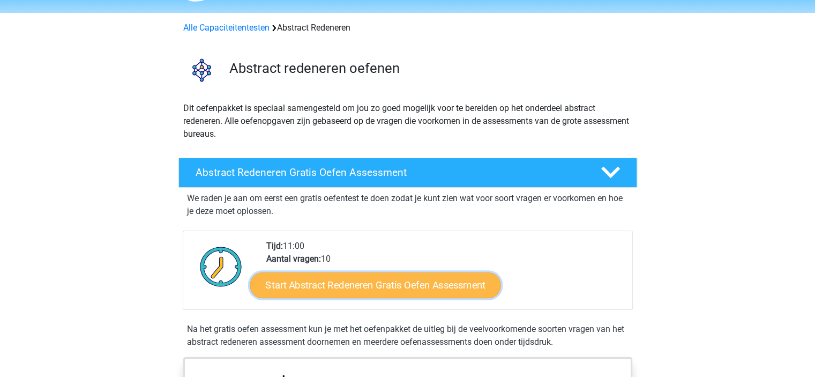
click at [396, 280] on link "Start Abstract Redeneren Gratis Oefen Assessment" at bounding box center [375, 285] width 251 height 26
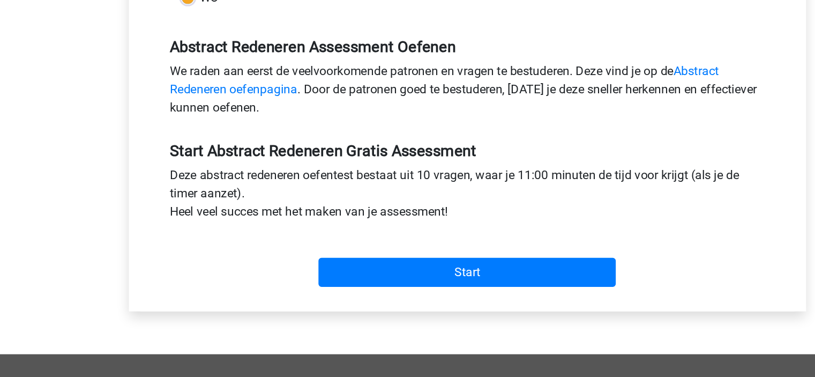
scroll to position [204, 0]
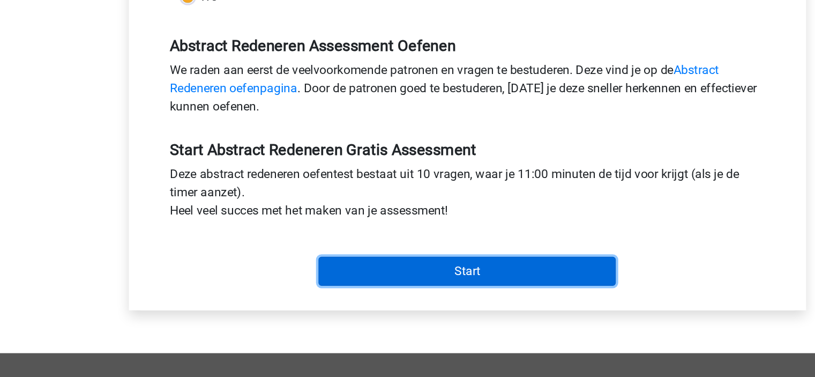
click at [380, 302] on input "Start" at bounding box center [407, 302] width 208 height 20
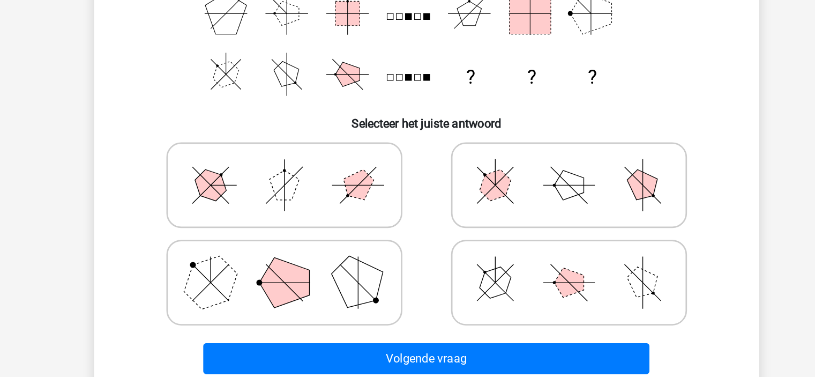
scroll to position [97, 0]
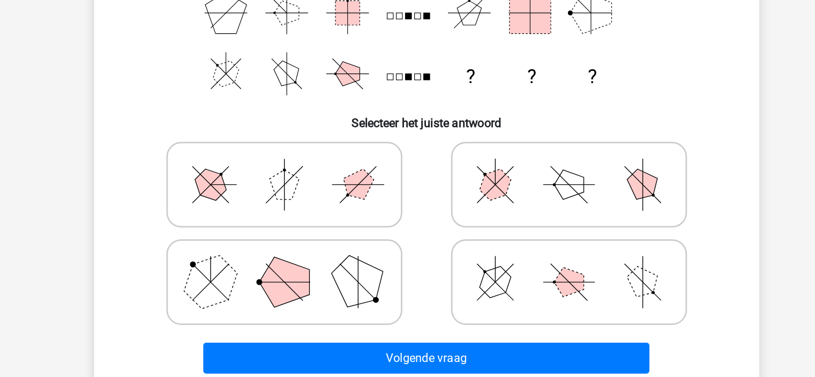
click at [544, 314] on icon at bounding box center [511, 308] width 161 height 54
click at [518, 294] on input "radio" at bounding box center [514, 290] width 7 height 7
radio input "true"
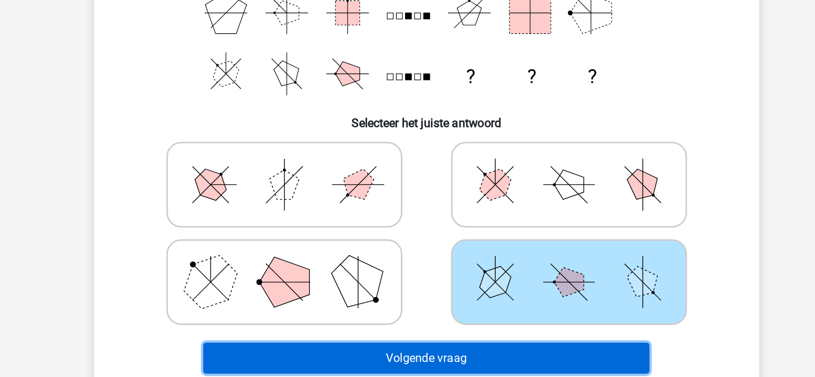
click at [497, 353] on button "Volgende vraag" at bounding box center [407, 362] width 324 height 23
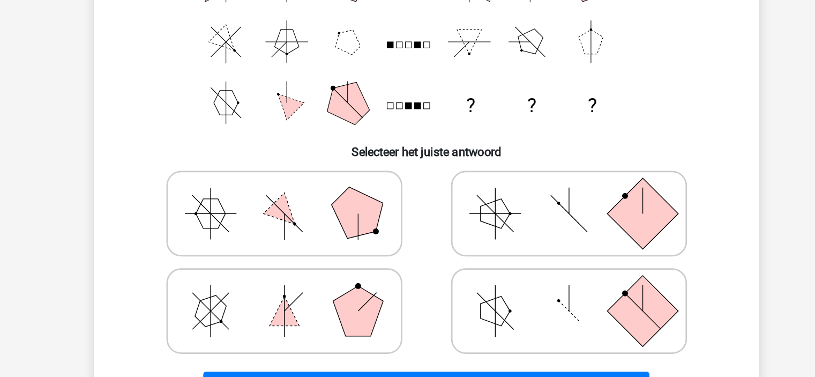
scroll to position [77, 0]
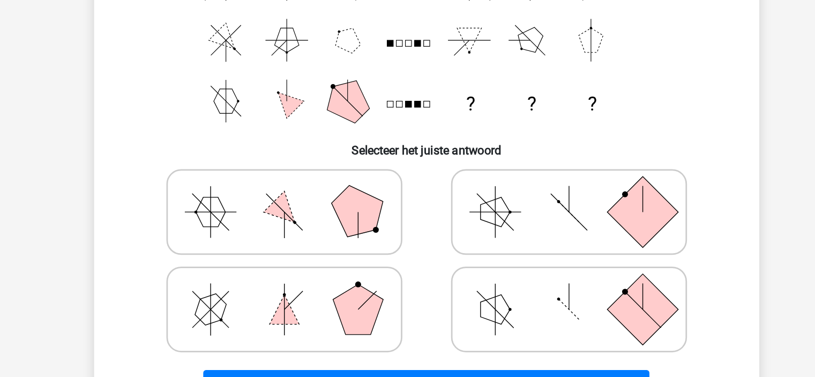
click at [332, 266] on icon at bounding box center [304, 257] width 161 height 54
click at [311, 243] on input "radio" at bounding box center [307, 239] width 7 height 7
radio input "true"
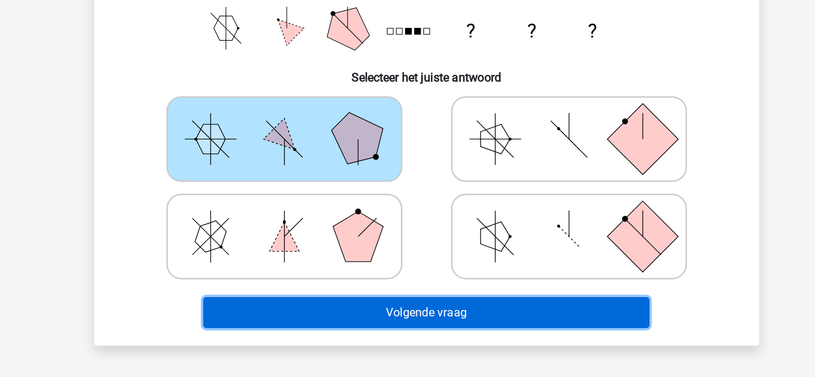
click at [426, 331] on button "Volgende vraag" at bounding box center [407, 329] width 324 height 23
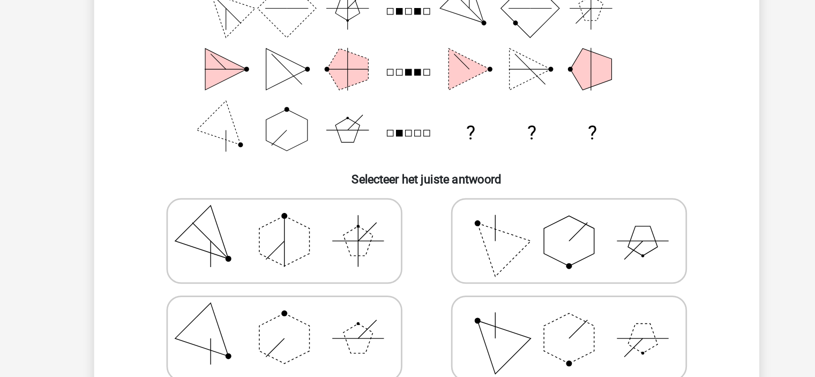
scroll to position [86, 0]
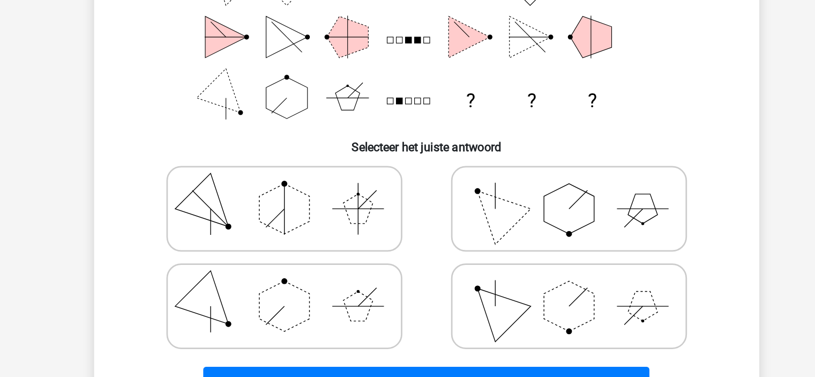
click at [326, 264] on icon at bounding box center [304, 248] width 161 height 54
click at [311, 235] on input "radio" at bounding box center [307, 231] width 7 height 7
radio input "true"
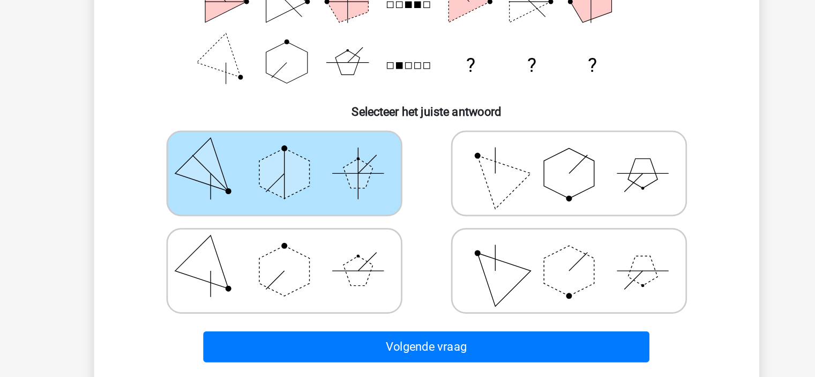
scroll to position [128, 0]
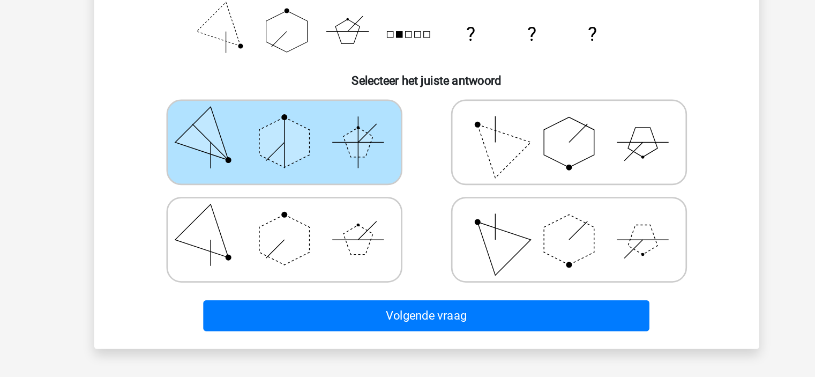
click at [352, 267] on icon at bounding box center [304, 277] width 161 height 54
click at [311, 264] on input "radio" at bounding box center [307, 260] width 7 height 7
radio input "true"
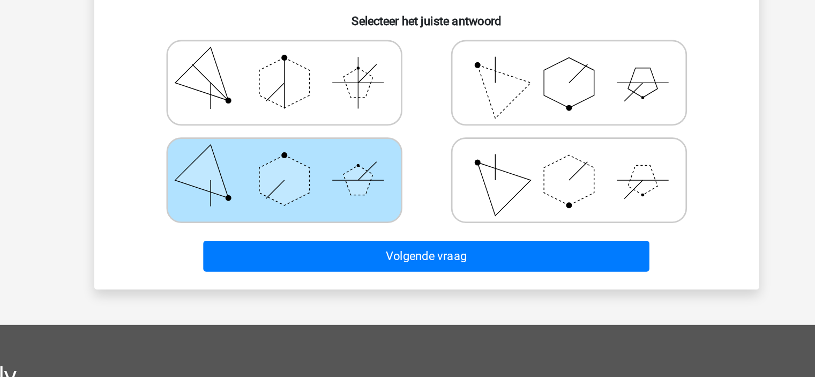
scroll to position [171, 0]
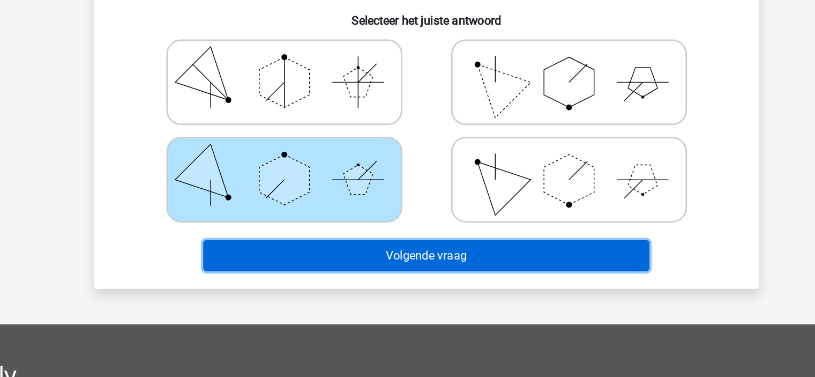
click at [483, 289] on button "Volgende vraag" at bounding box center [407, 288] width 324 height 23
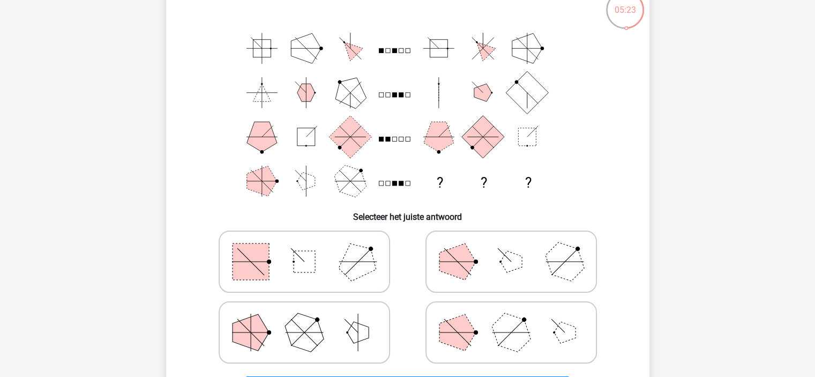
scroll to position [73, 0]
click at [327, 268] on icon at bounding box center [304, 261] width 161 height 54
click at [311, 248] on input "radio" at bounding box center [307, 244] width 7 height 7
radio input "true"
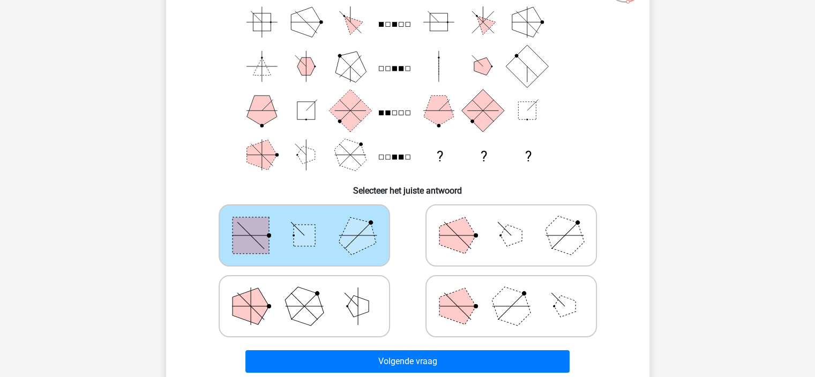
scroll to position [104, 0]
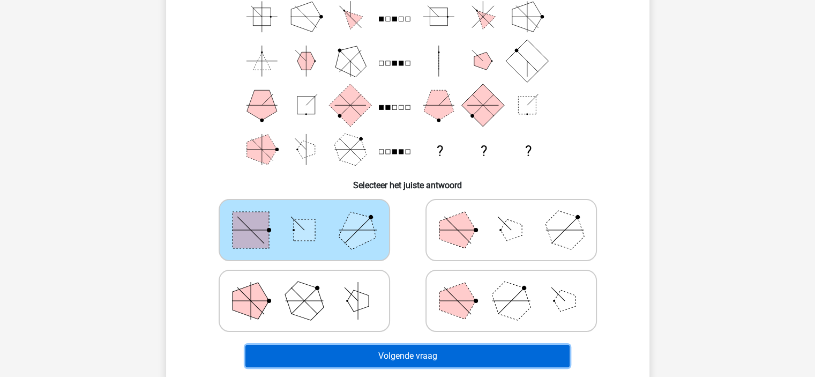
click at [377, 354] on button "Volgende vraag" at bounding box center [407, 355] width 324 height 23
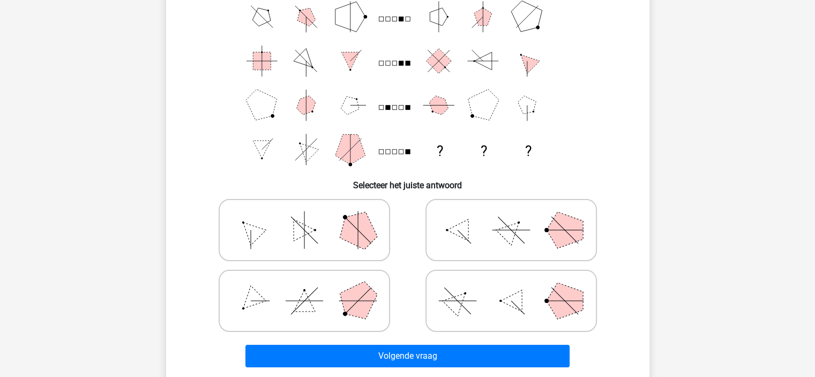
scroll to position [49, 0]
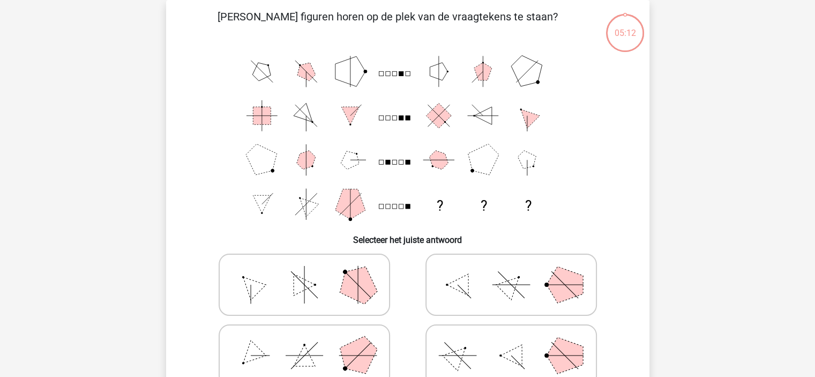
click at [343, 304] on icon at bounding box center [304, 285] width 161 height 54
click at [311, 271] on input "radio" at bounding box center [307, 267] width 7 height 7
radio input "true"
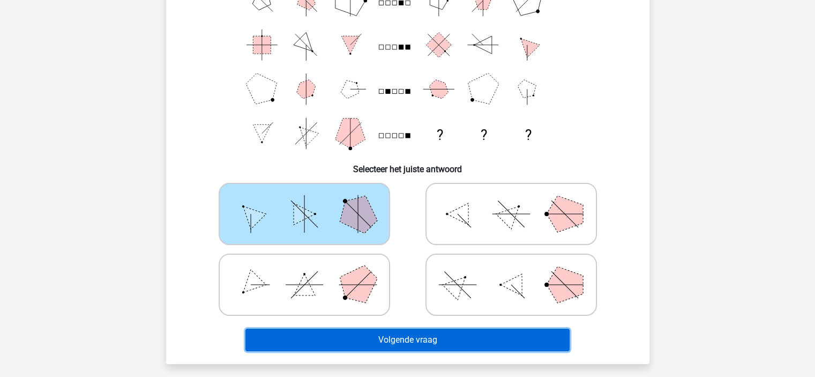
click at [378, 330] on button "Volgende vraag" at bounding box center [407, 339] width 324 height 23
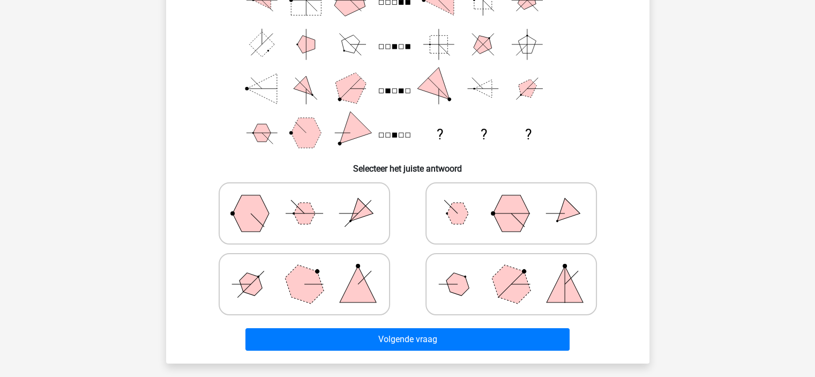
scroll to position [122, 0]
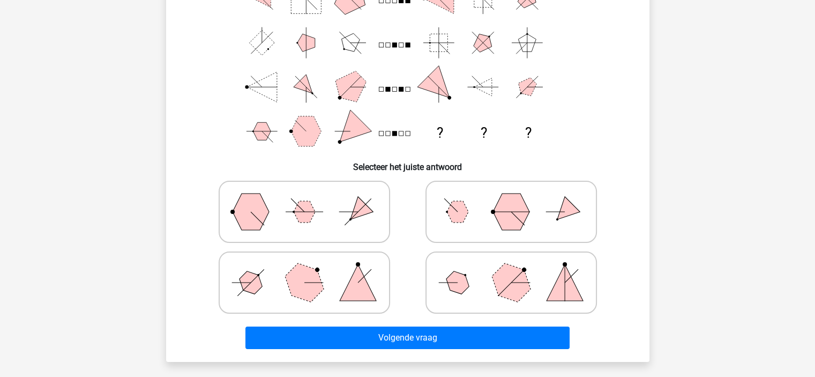
click at [360, 288] on polygon at bounding box center [358, 282] width 36 height 36
click at [311, 269] on input "radio" at bounding box center [307, 265] width 7 height 7
radio input "true"
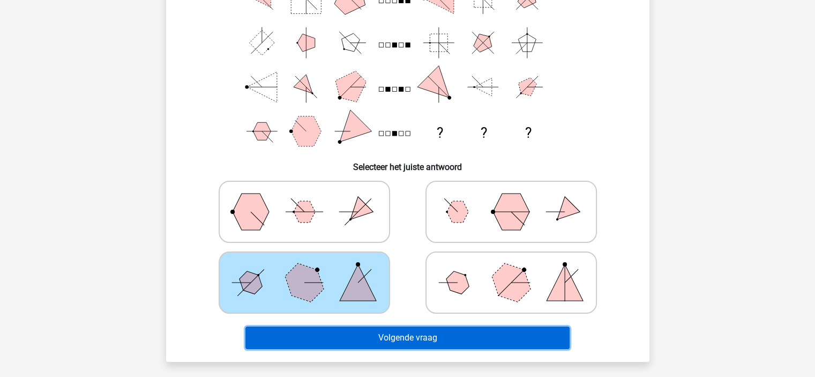
click at [393, 338] on button "Volgende vraag" at bounding box center [407, 337] width 324 height 23
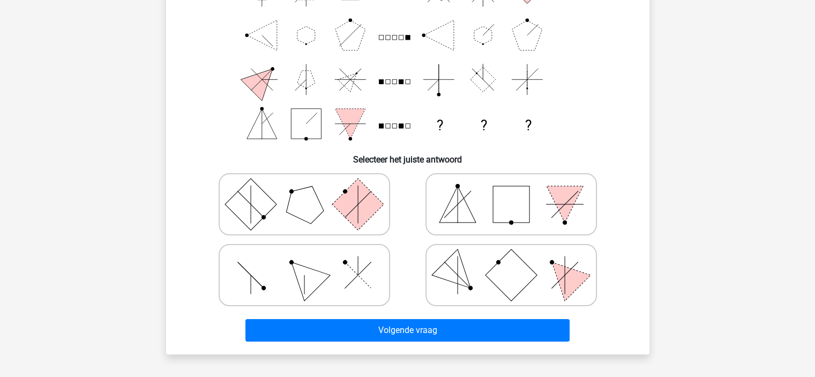
scroll to position [131, 0]
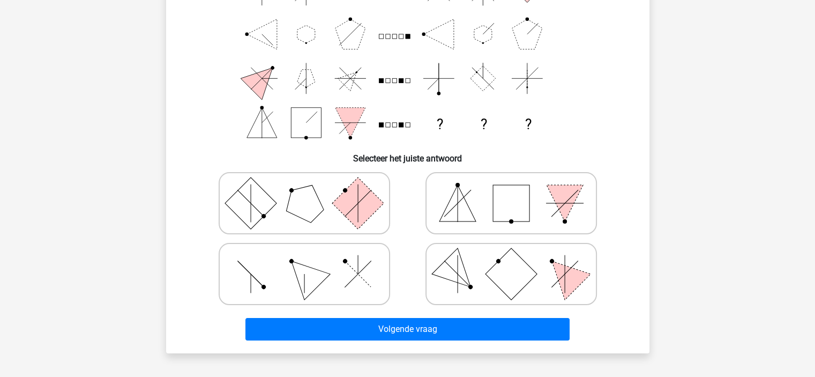
click at [355, 275] on icon at bounding box center [304, 274] width 161 height 54
click at [311, 260] on input "radio" at bounding box center [307, 256] width 7 height 7
radio input "true"
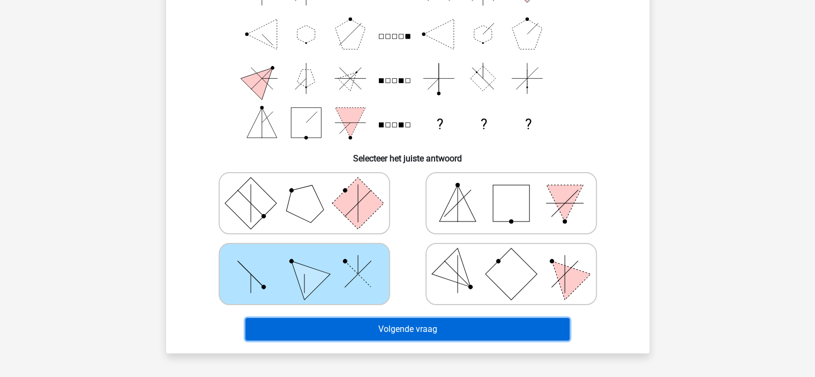
click at [389, 326] on button "Volgende vraag" at bounding box center [407, 329] width 324 height 23
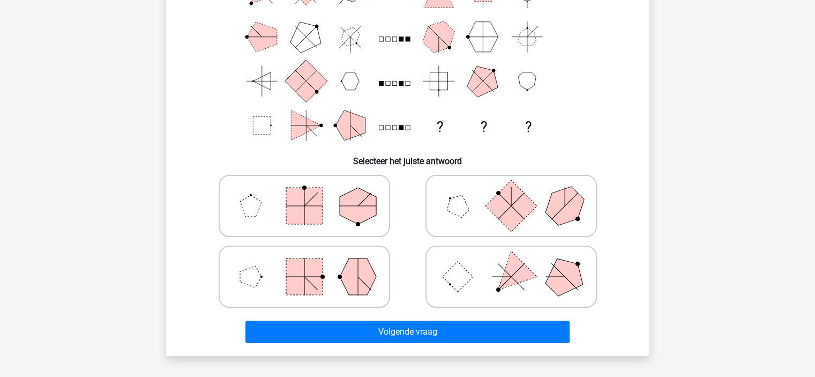
scroll to position [129, 0]
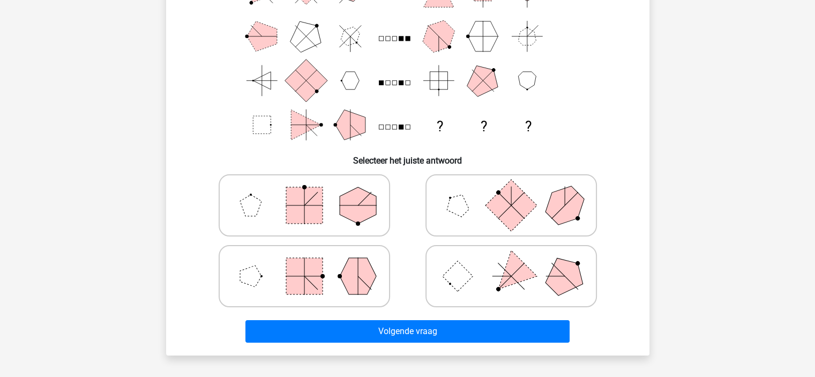
click at [360, 278] on polygon at bounding box center [358, 276] width 36 height 36
click at [311, 263] on input "radio" at bounding box center [307, 259] width 7 height 7
radio input "true"
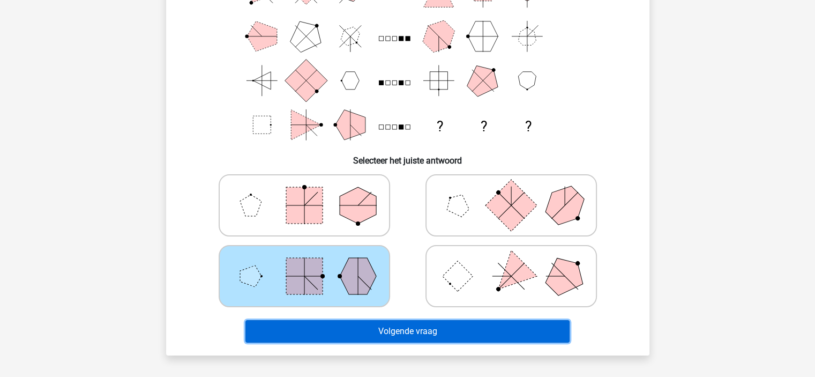
click at [379, 338] on button "Volgende vraag" at bounding box center [407, 331] width 324 height 23
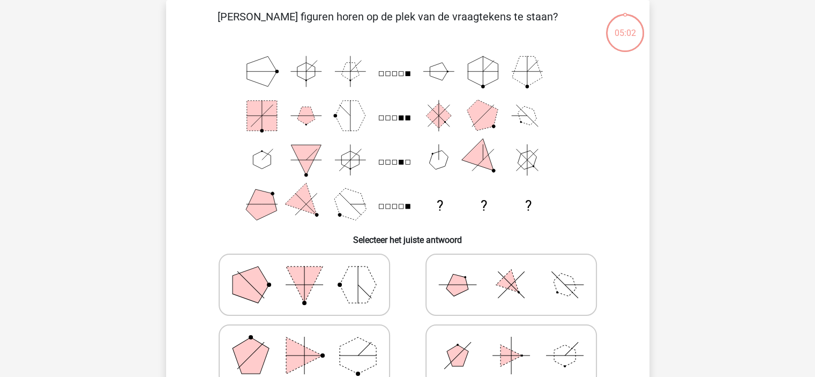
click at [483, 296] on icon at bounding box center [511, 285] width 161 height 54
click at [511, 271] on input "radio" at bounding box center [514, 267] width 7 height 7
radio input "true"
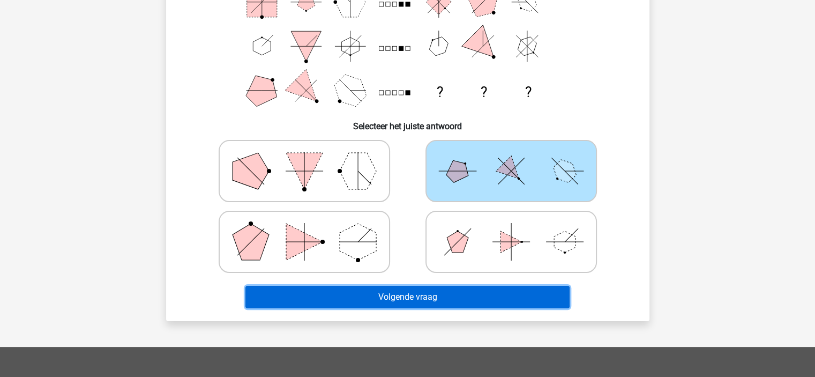
click at [467, 293] on button "Volgende vraag" at bounding box center [407, 297] width 324 height 23
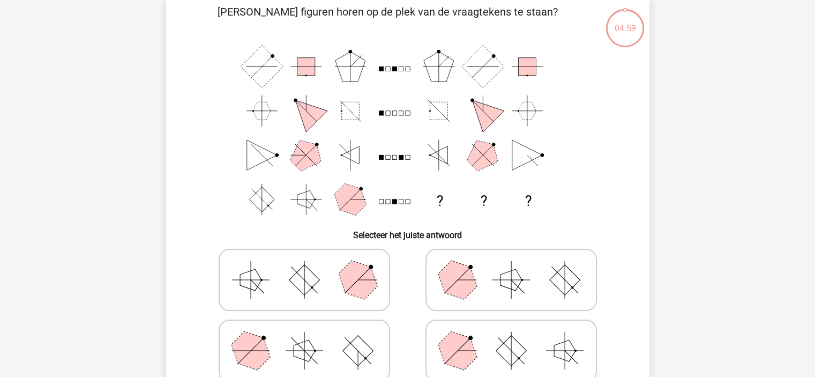
scroll to position [49, 0]
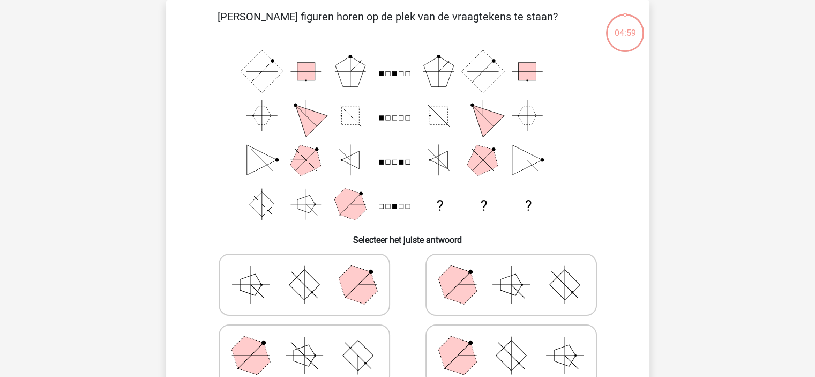
click at [476, 276] on icon at bounding box center [511, 285] width 161 height 54
click at [511, 271] on input "radio" at bounding box center [514, 267] width 7 height 7
radio input "true"
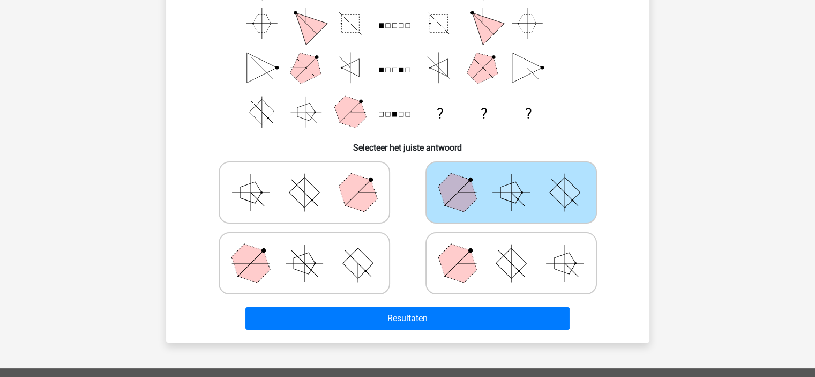
scroll to position [154, 0]
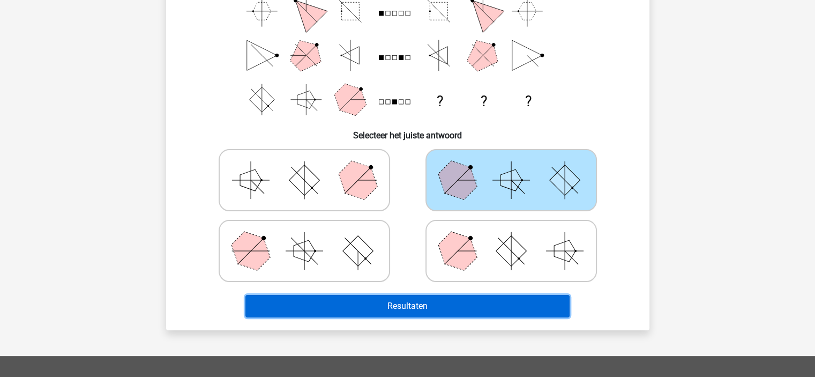
click at [445, 308] on button "Resultaten" at bounding box center [407, 306] width 324 height 23
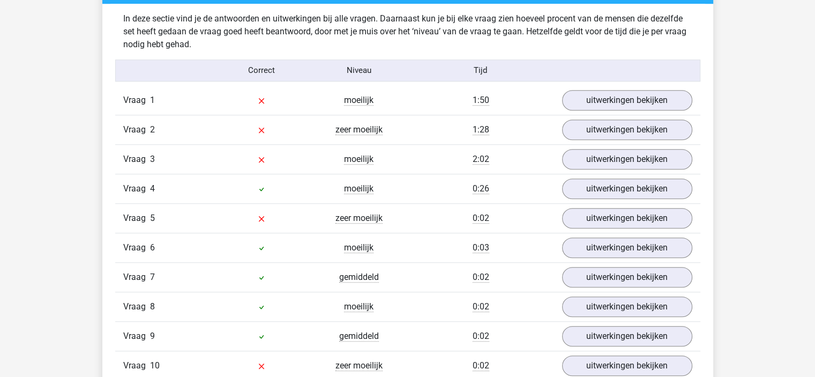
scroll to position [838, 0]
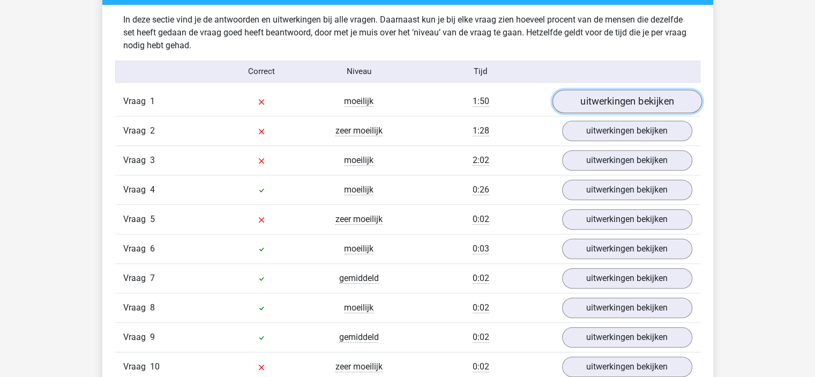
click at [602, 100] on link "uitwerkingen bekijken" at bounding box center [626, 101] width 149 height 24
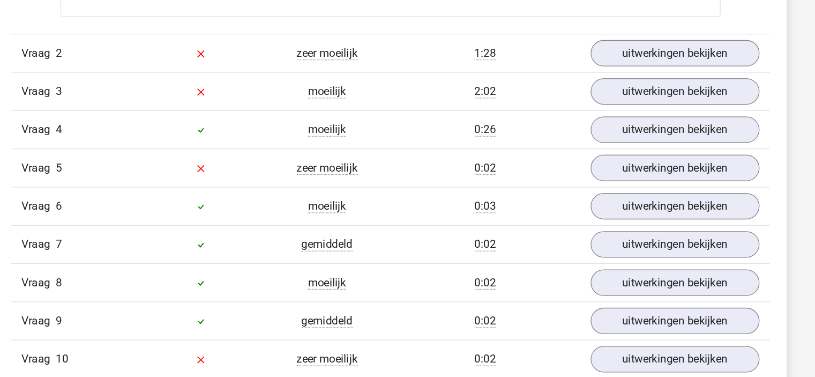
scroll to position [1462, 0]
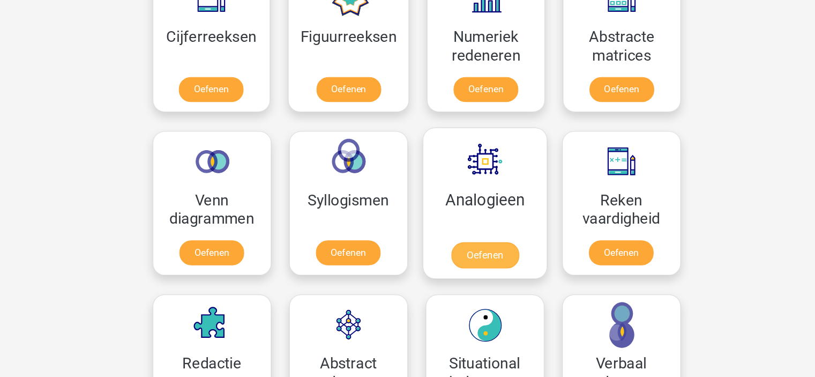
scroll to position [495, 0]
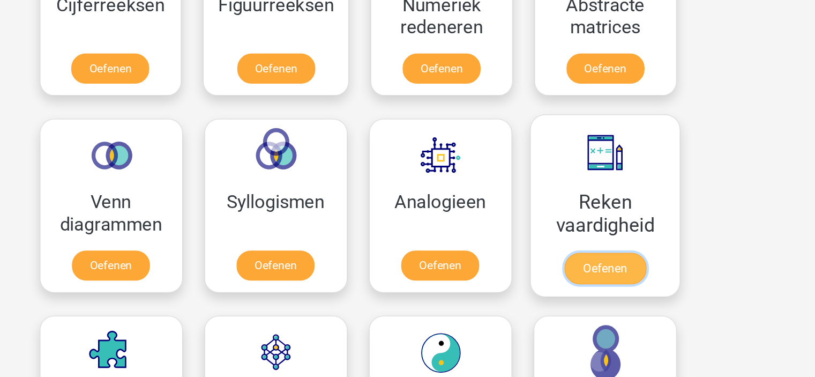
click at [598, 264] on link "Oefenen" at bounding box center [591, 268] width 61 height 24
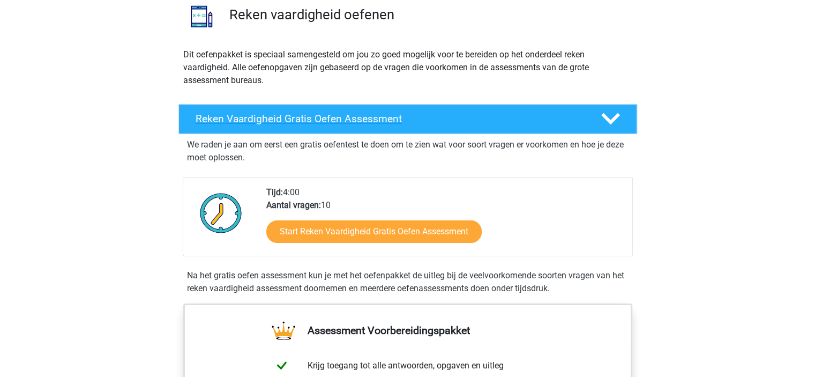
scroll to position [86, 0]
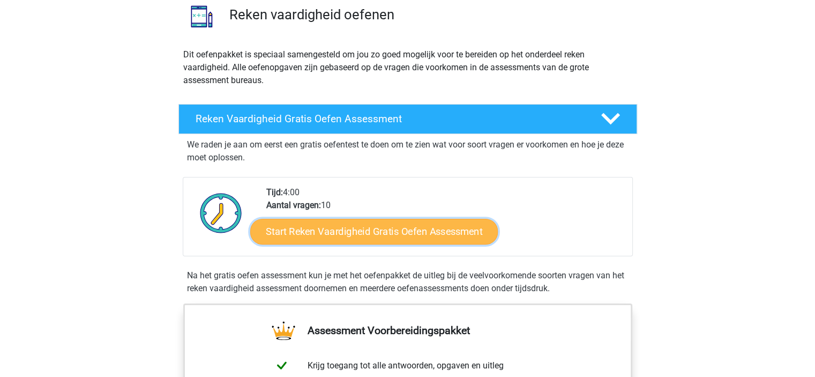
click at [347, 238] on link "Start Reken Vaardigheid Gratis Oefen Assessment" at bounding box center [374, 231] width 248 height 26
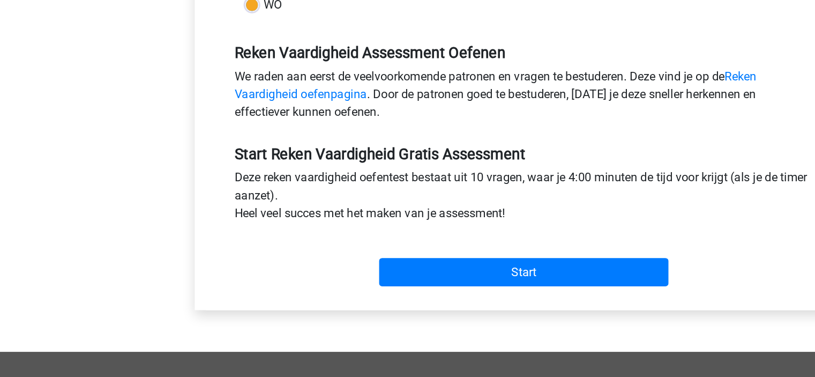
scroll to position [216, 0]
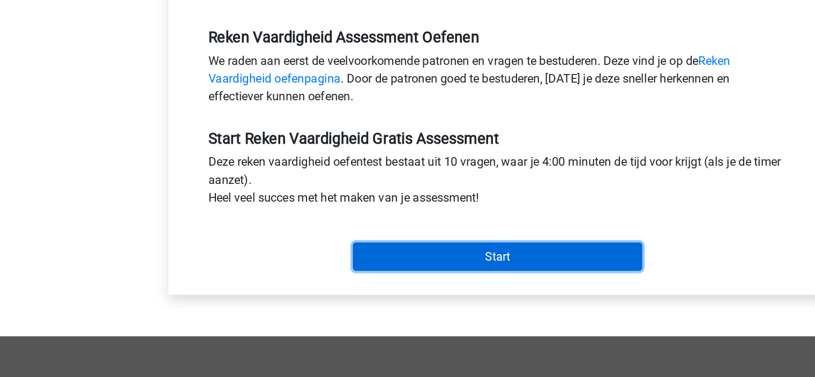
click at [340, 281] on input "Start" at bounding box center [407, 290] width 208 height 20
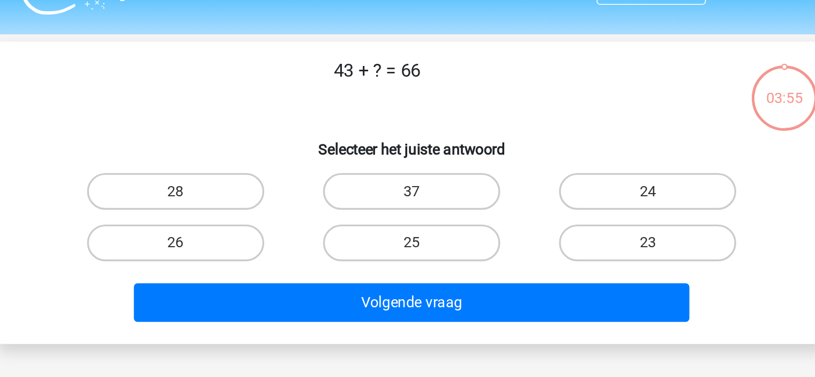
click at [546, 171] on input "23" at bounding box center [548, 170] width 7 height 7
radio input "true"
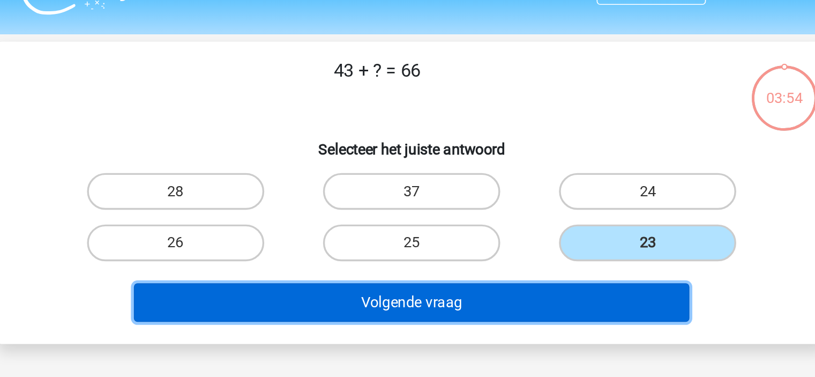
click at [502, 201] on button "Volgende vraag" at bounding box center [407, 201] width 324 height 23
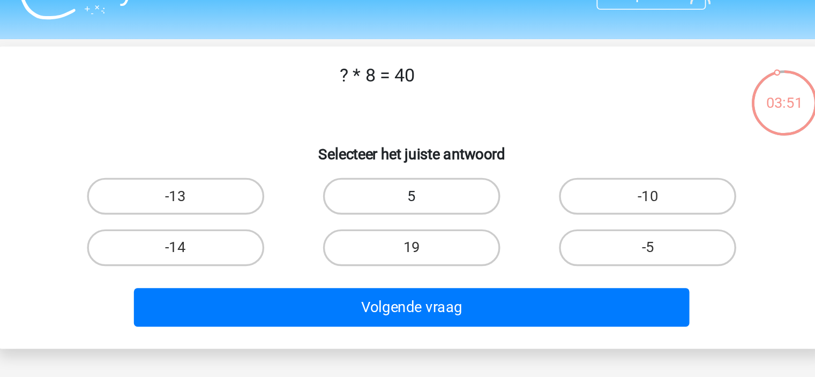
click at [388, 138] on label "5" at bounding box center [407, 136] width 103 height 21
click at [407, 138] on input "5" at bounding box center [410, 140] width 7 height 7
radio input "true"
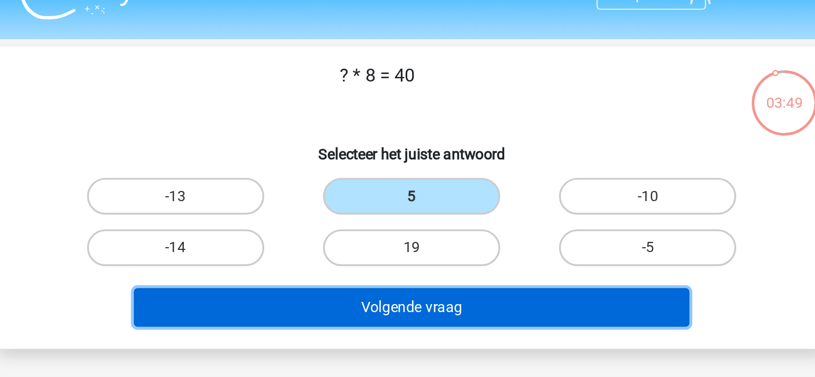
click at [392, 191] on button "Volgende vraag" at bounding box center [407, 201] width 324 height 23
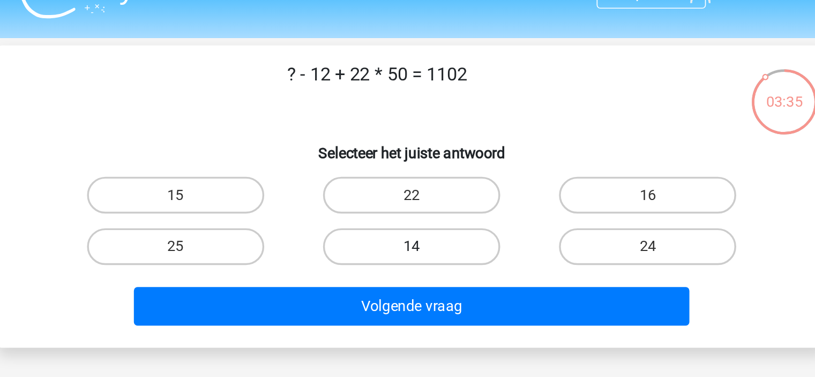
click at [406, 163] on label "14" at bounding box center [407, 166] width 103 height 21
click at [407, 167] on input "14" at bounding box center [410, 170] width 7 height 7
radio input "true"
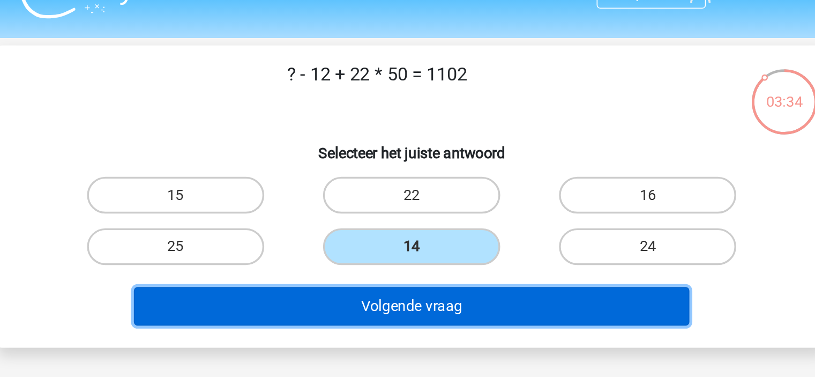
click at [403, 197] on button "Volgende vraag" at bounding box center [407, 201] width 324 height 23
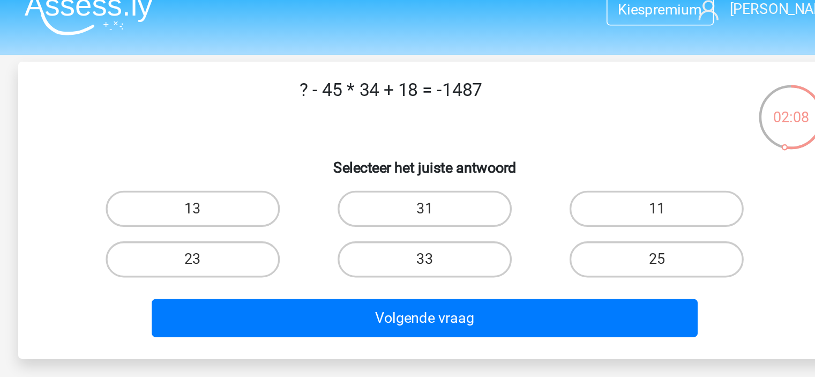
click at [412, 169] on input "33" at bounding box center [410, 170] width 7 height 7
radio input "true"
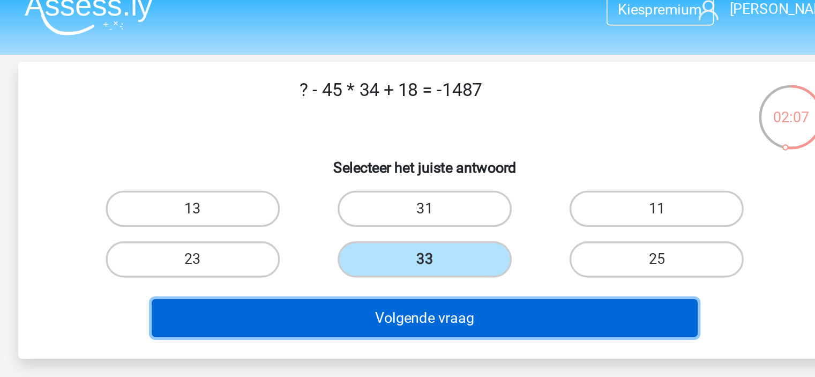
click at [404, 197] on button "Volgende vraag" at bounding box center [407, 201] width 324 height 23
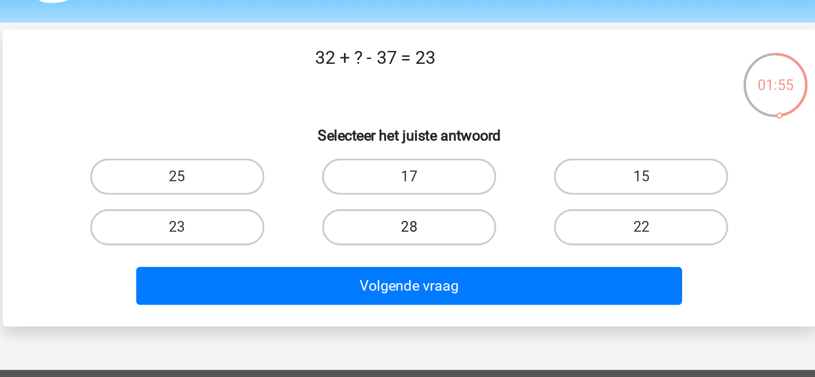
click at [423, 163] on label "28" at bounding box center [407, 166] width 103 height 21
click at [414, 167] on input "28" at bounding box center [410, 170] width 7 height 7
radio input "true"
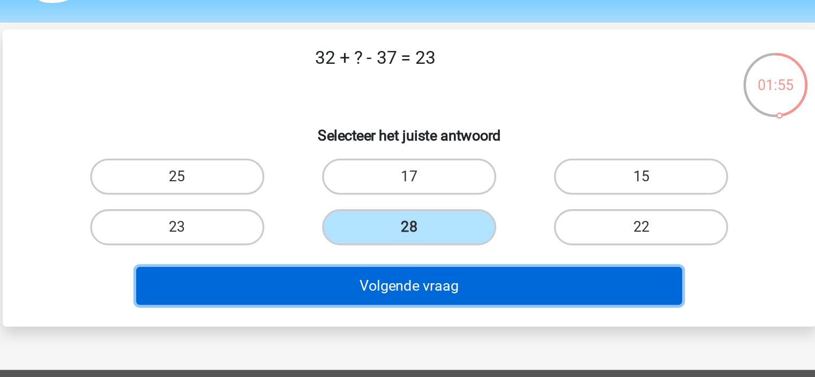
click at [421, 193] on button "Volgende vraag" at bounding box center [407, 201] width 324 height 23
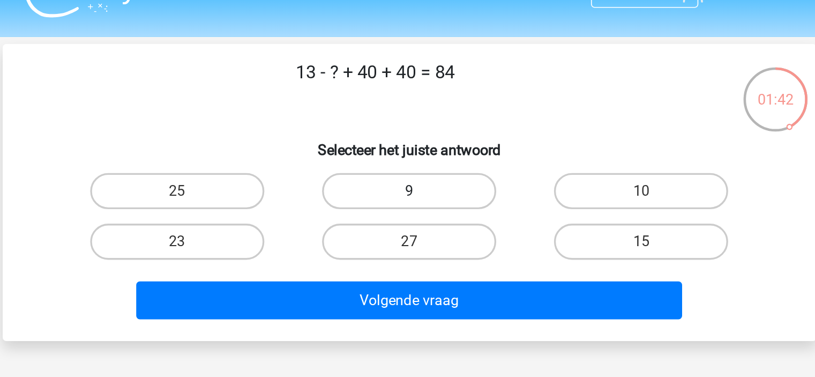
click at [417, 135] on label "9" at bounding box center [407, 136] width 103 height 21
click at [414, 137] on input "9" at bounding box center [410, 140] width 7 height 7
radio input "true"
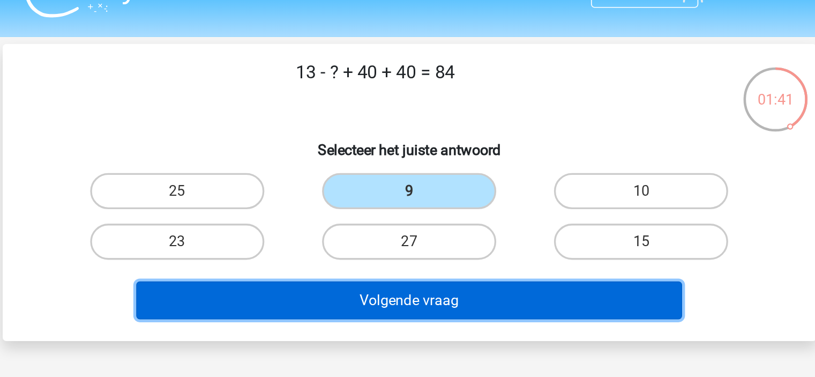
click at [408, 200] on button "Volgende vraag" at bounding box center [407, 201] width 324 height 23
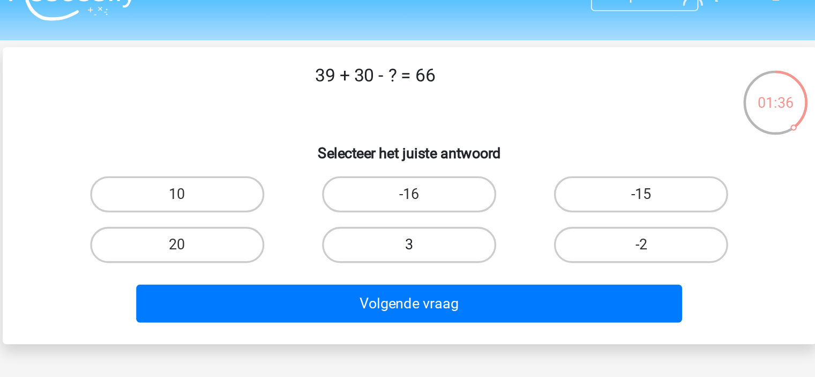
click at [417, 165] on label "3" at bounding box center [407, 166] width 103 height 21
click at [414, 167] on input "3" at bounding box center [410, 170] width 7 height 7
radio input "true"
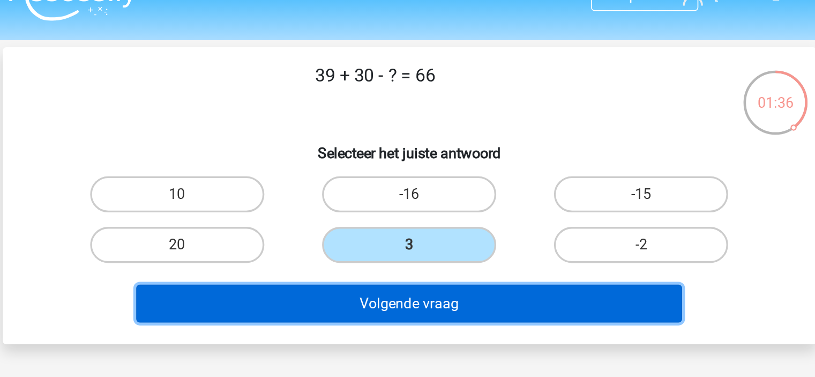
click at [410, 199] on button "Volgende vraag" at bounding box center [407, 201] width 324 height 23
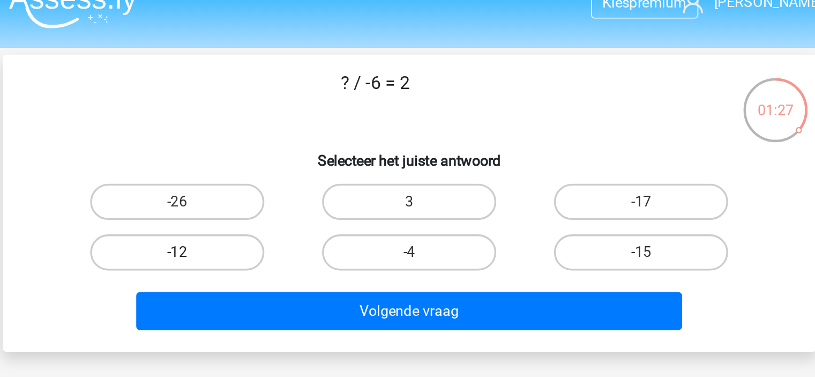
click at [288, 161] on label "-12" at bounding box center [269, 166] width 103 height 21
click at [276, 167] on input "-12" at bounding box center [272, 170] width 7 height 7
radio input "true"
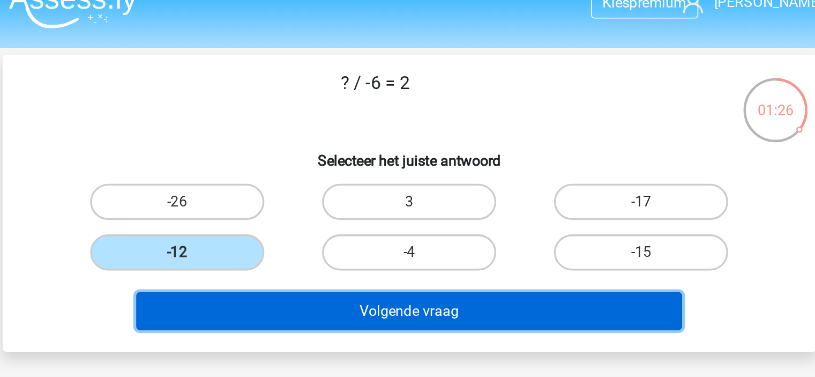
click at [318, 207] on button "Volgende vraag" at bounding box center [407, 201] width 324 height 23
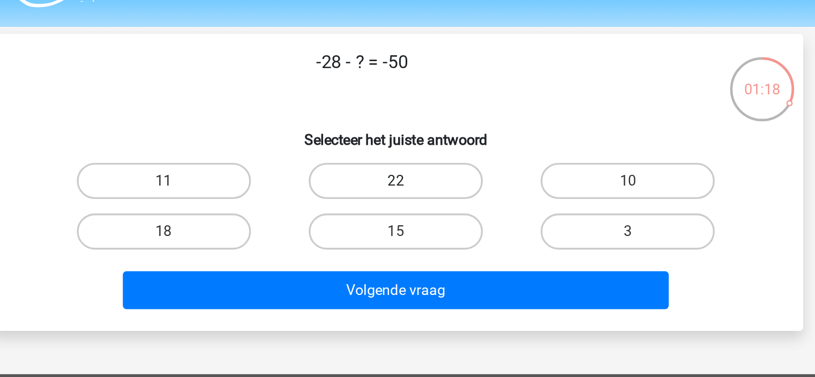
click at [417, 138] on label "22" at bounding box center [407, 136] width 103 height 21
click at [414, 138] on input "22" at bounding box center [410, 140] width 7 height 7
radio input "true"
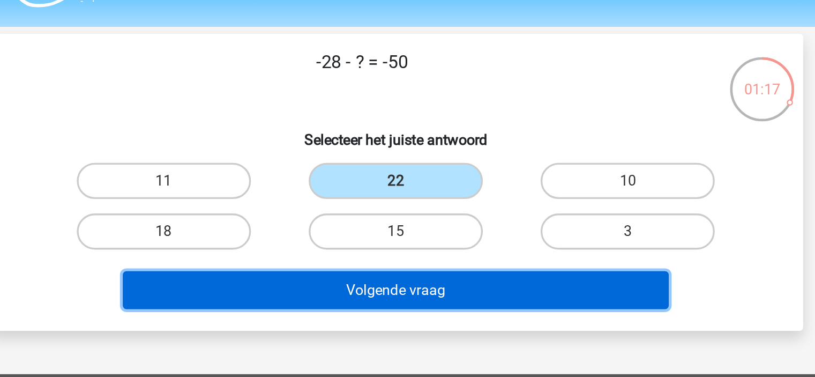
click at [411, 202] on button "Volgende vraag" at bounding box center [407, 201] width 324 height 23
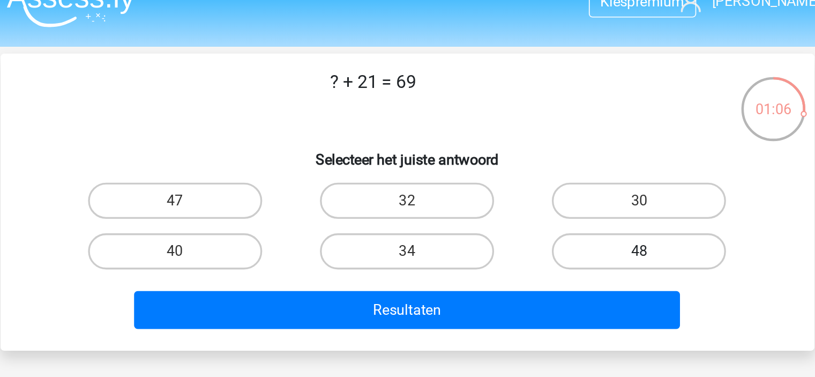
click at [554, 160] on label "48" at bounding box center [544, 166] width 103 height 21
click at [552, 167] on input "48" at bounding box center [548, 170] width 7 height 7
radio input "true"
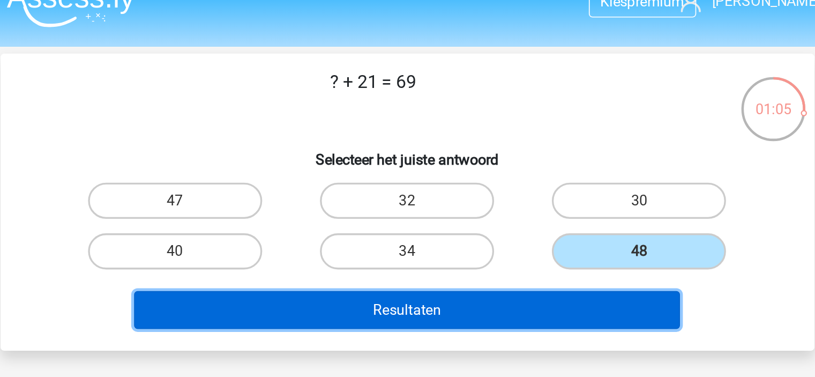
click at [513, 200] on button "Resultaten" at bounding box center [407, 201] width 324 height 23
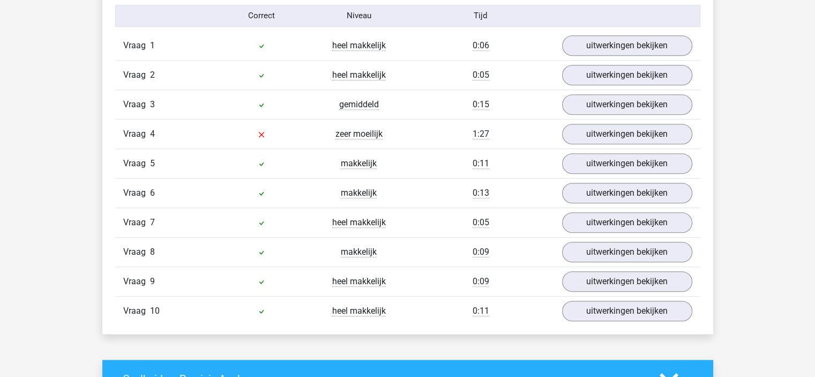
scroll to position [900, 0]
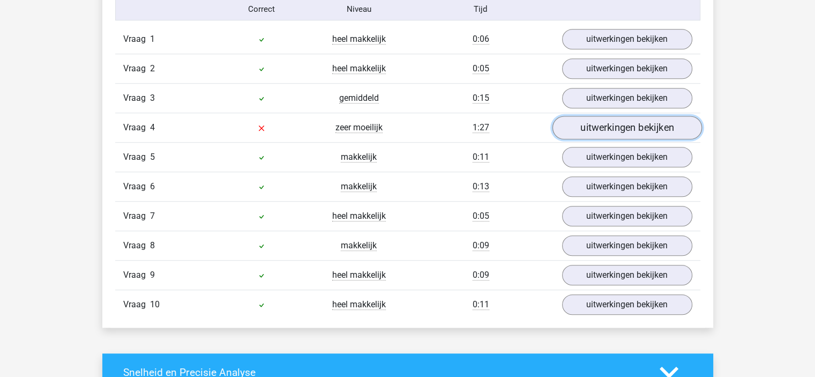
click at [595, 123] on link "uitwerkingen bekijken" at bounding box center [626, 128] width 149 height 24
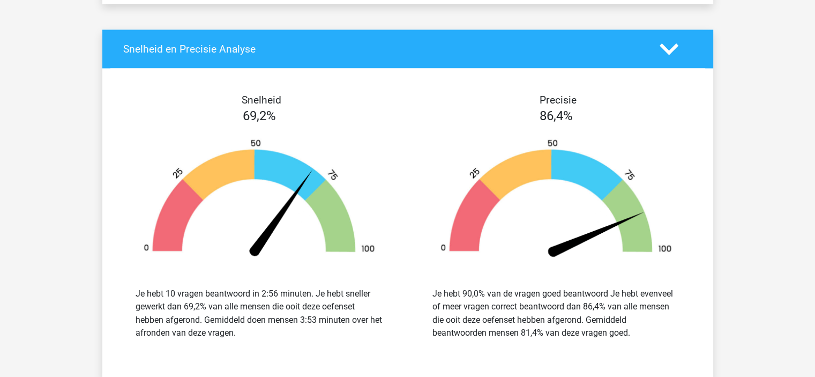
scroll to position [1718, 0]
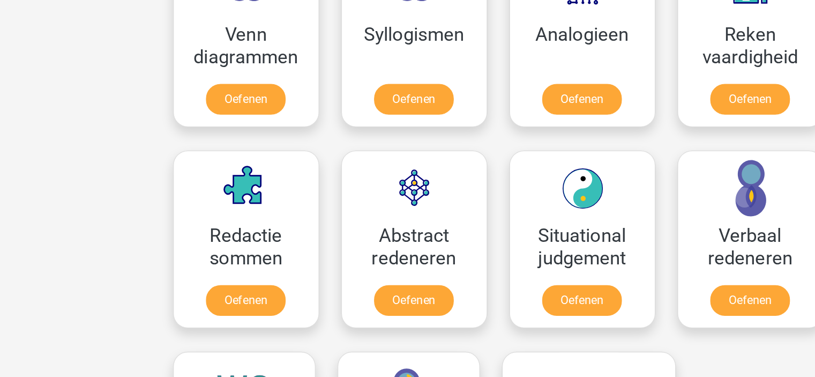
scroll to position [589, 0]
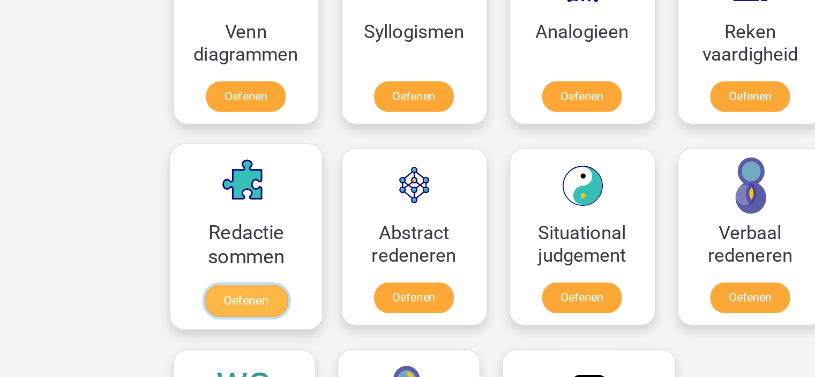
click at [235, 316] on link "Oefenen" at bounding box center [222, 321] width 61 height 24
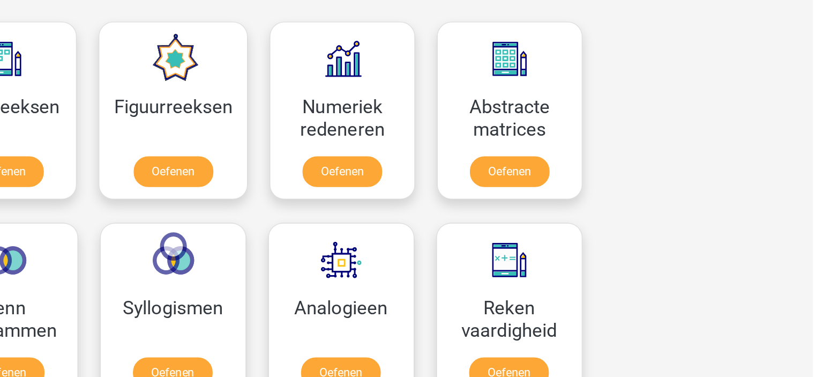
scroll to position [486, 0]
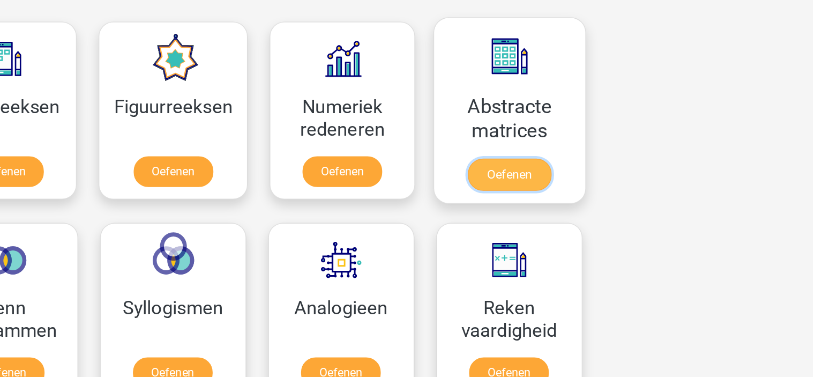
click at [582, 131] on link "Oefenen" at bounding box center [592, 128] width 61 height 24
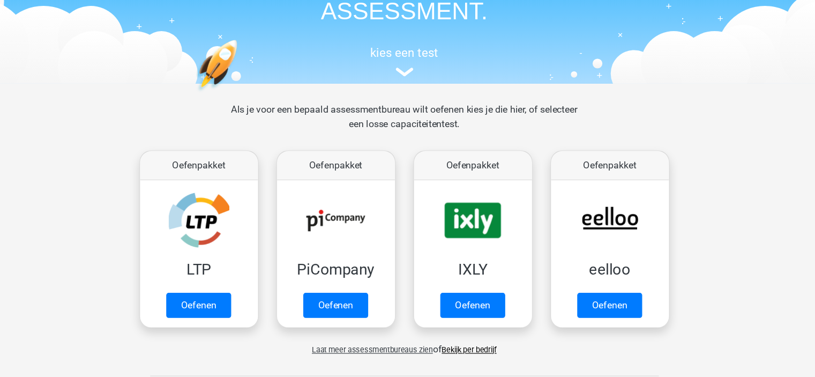
scroll to position [41, 0]
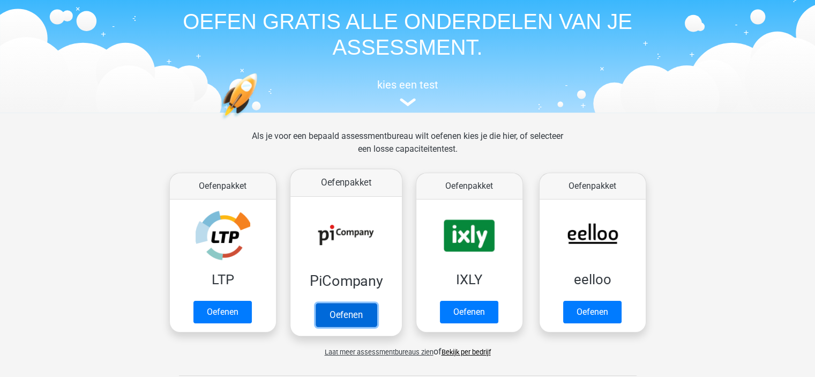
click at [349, 317] on link "Oefenen" at bounding box center [345, 315] width 61 height 24
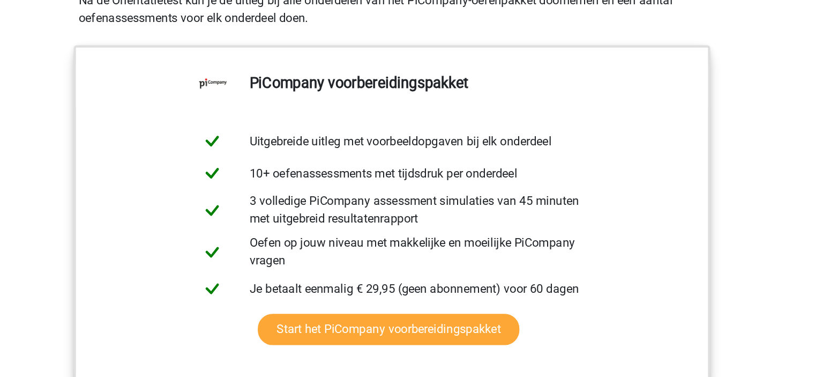
scroll to position [307, 0]
